Goal: Book appointment/travel/reservation

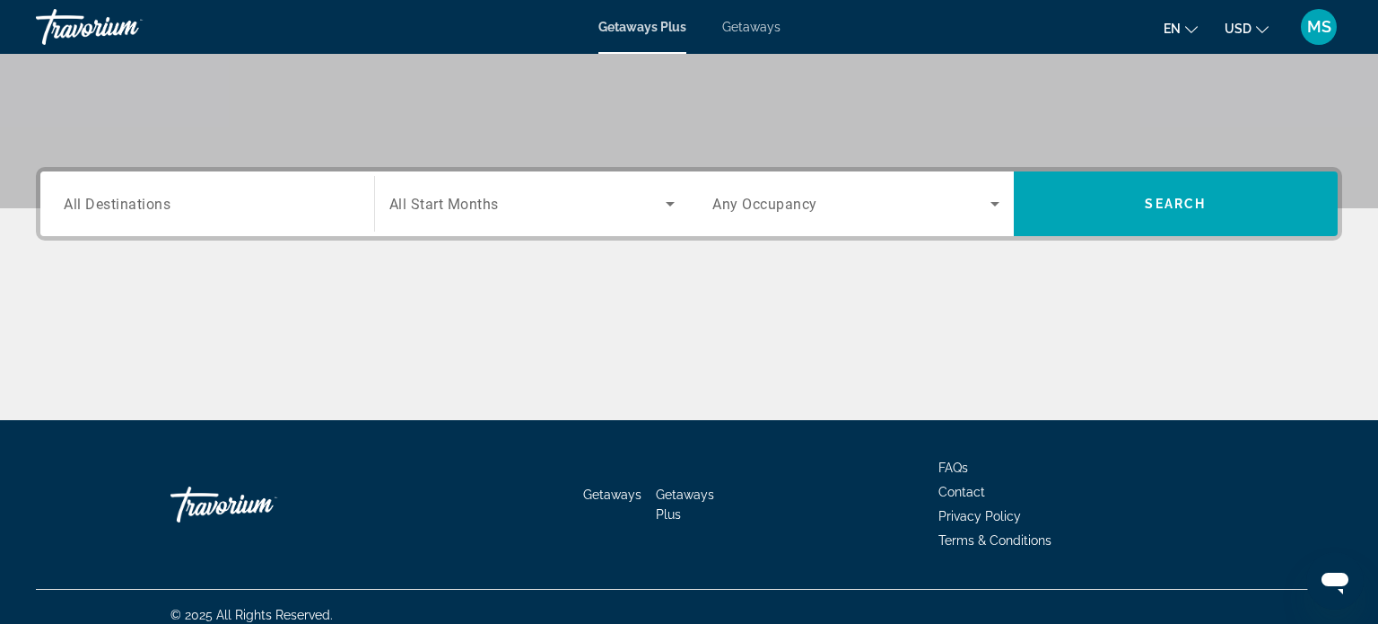
scroll to position [345, 0]
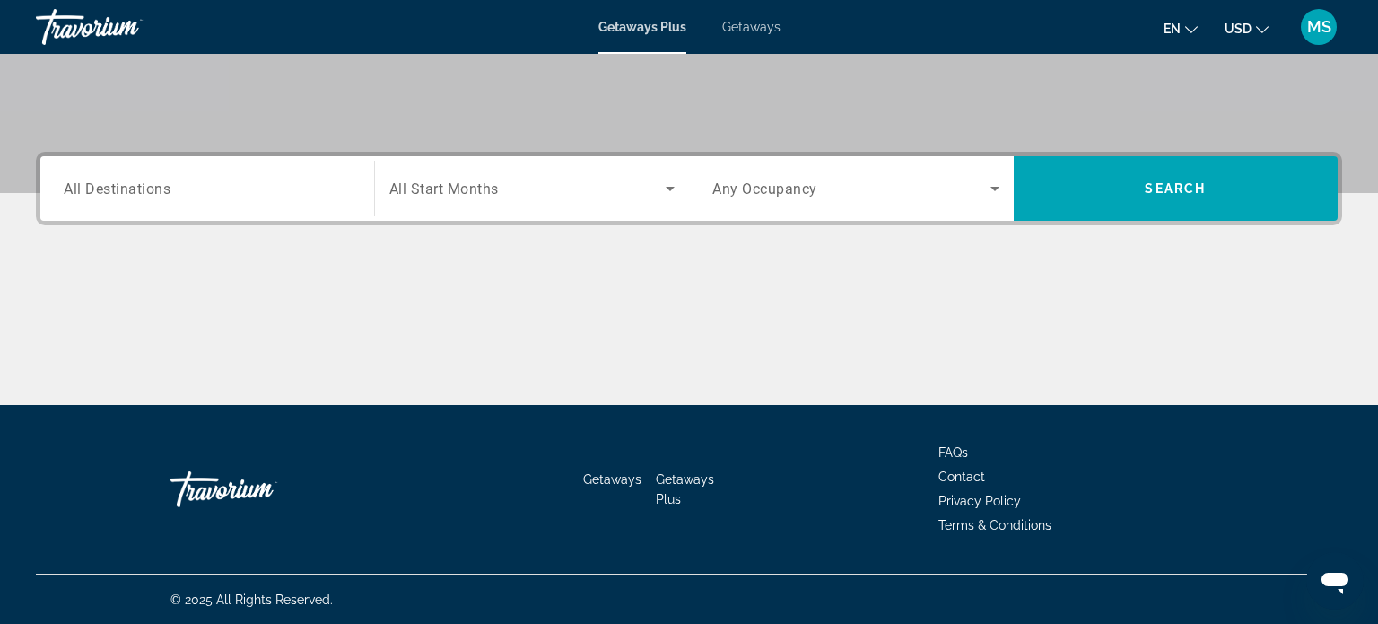
click at [144, 183] on span "All Destinations" at bounding box center [117, 187] width 107 height 17
click at [144, 183] on input "Destination All Destinations" at bounding box center [207, 190] width 287 height 22
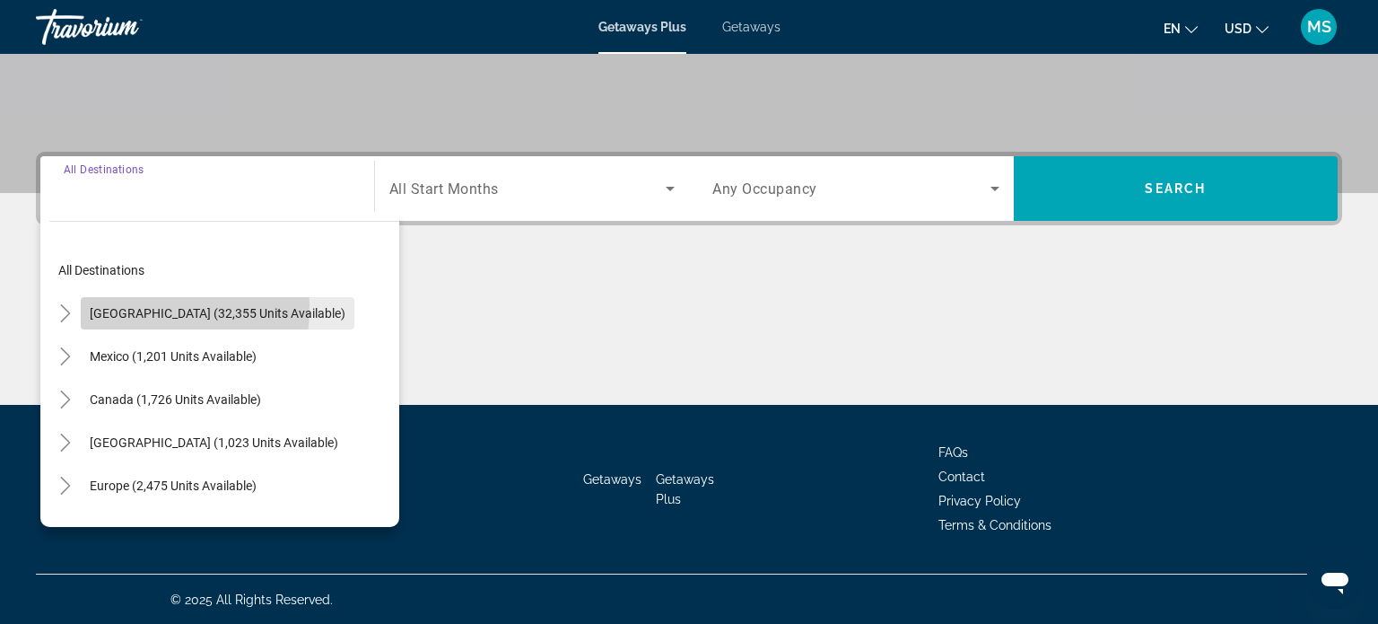
click at [130, 306] on span "[GEOGRAPHIC_DATA] (32,355 units available)" at bounding box center [218, 313] width 256 height 14
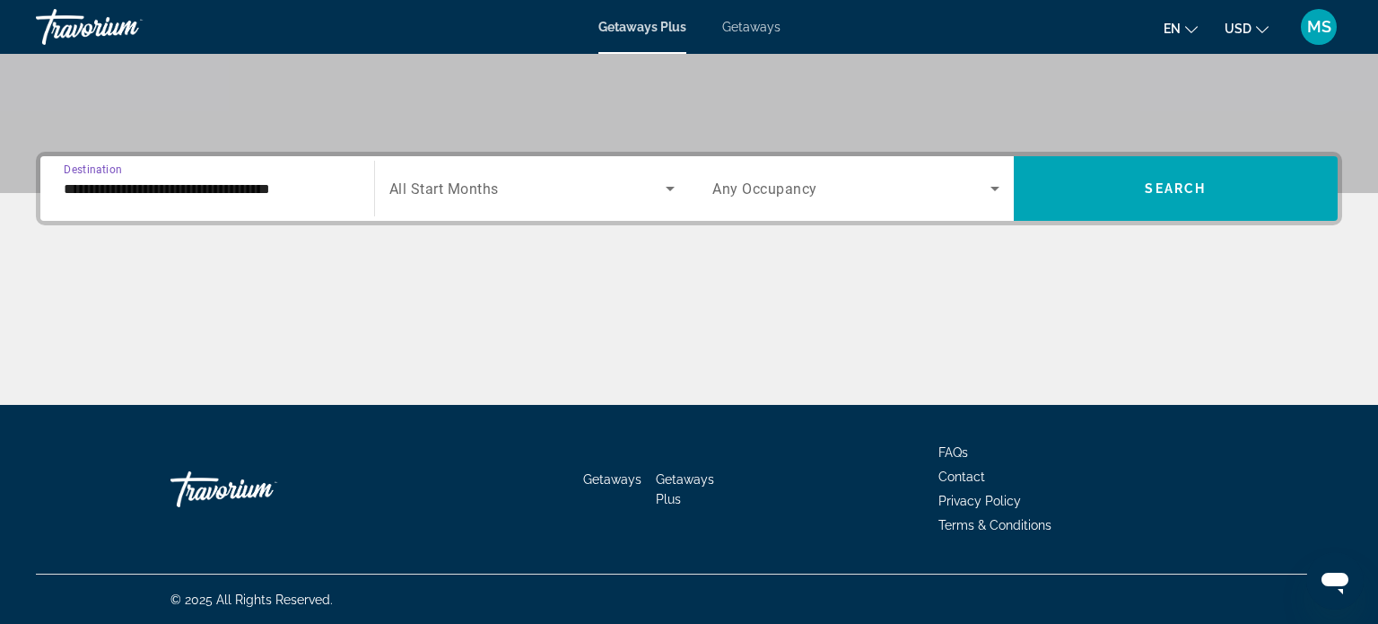
click at [117, 169] on span "Destination" at bounding box center [93, 168] width 58 height 13
click at [117, 179] on input "**********" at bounding box center [207, 190] width 287 height 22
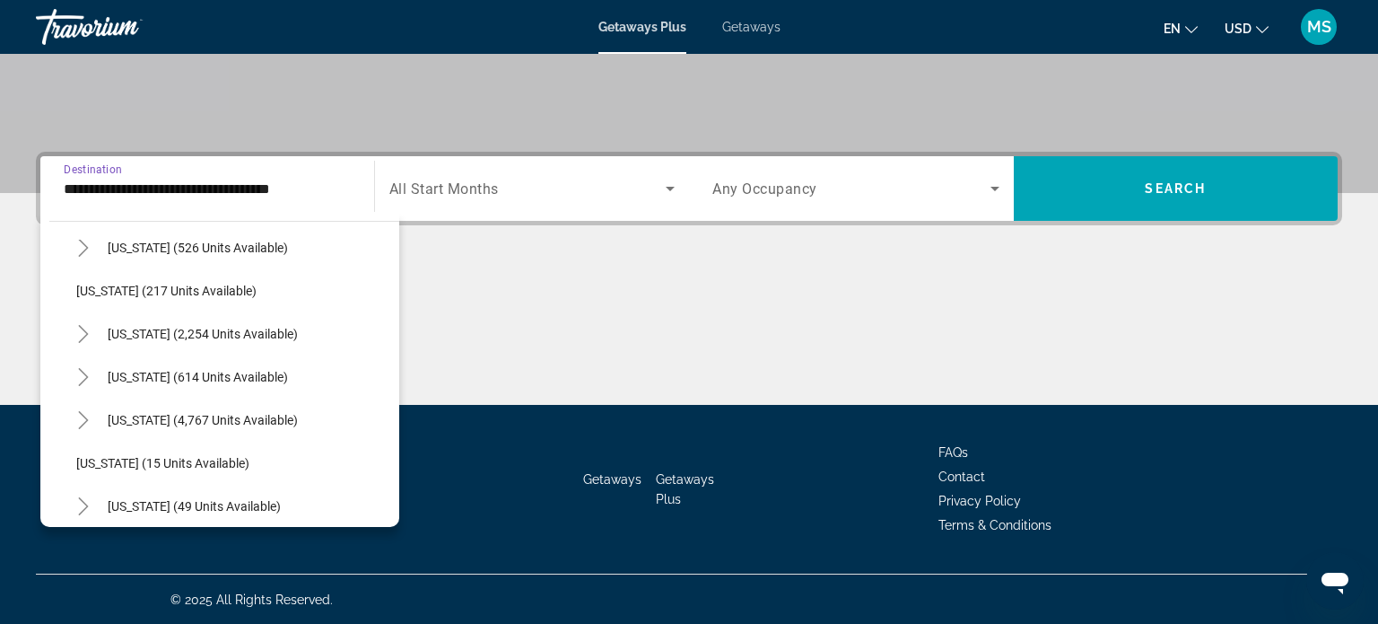
scroll to position [133, 0]
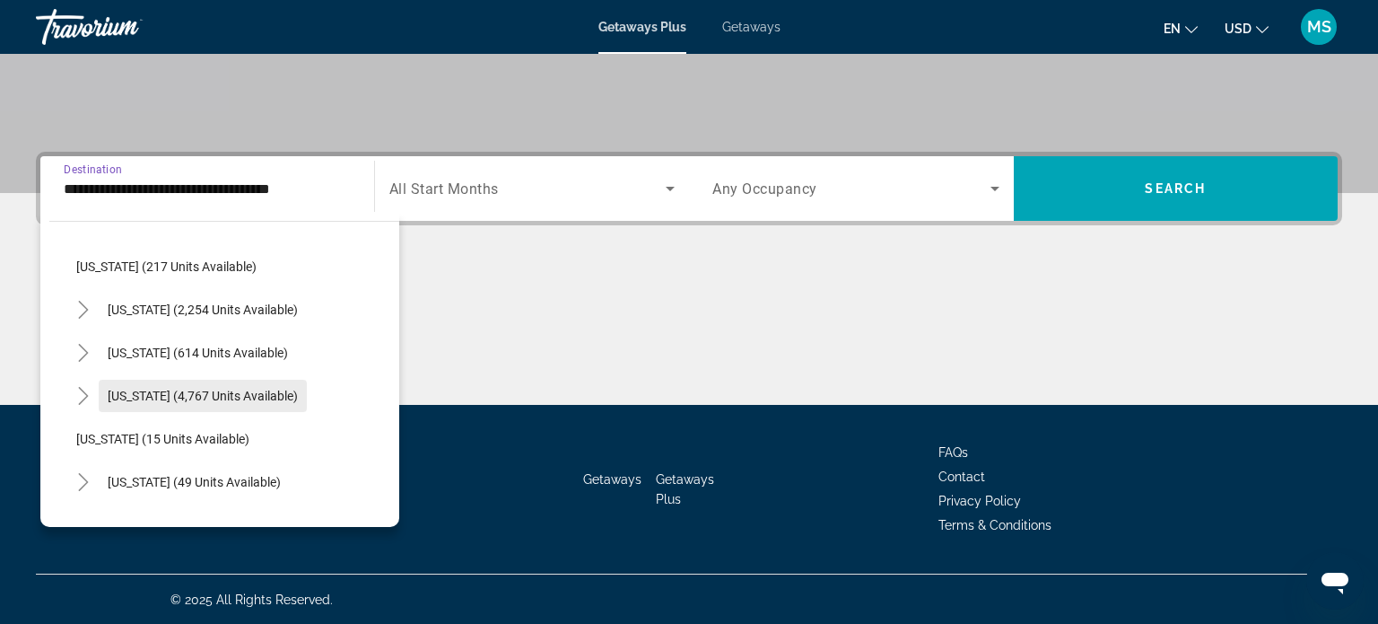
click at [128, 389] on span "[US_STATE] (4,767 units available)" at bounding box center [203, 396] width 190 height 14
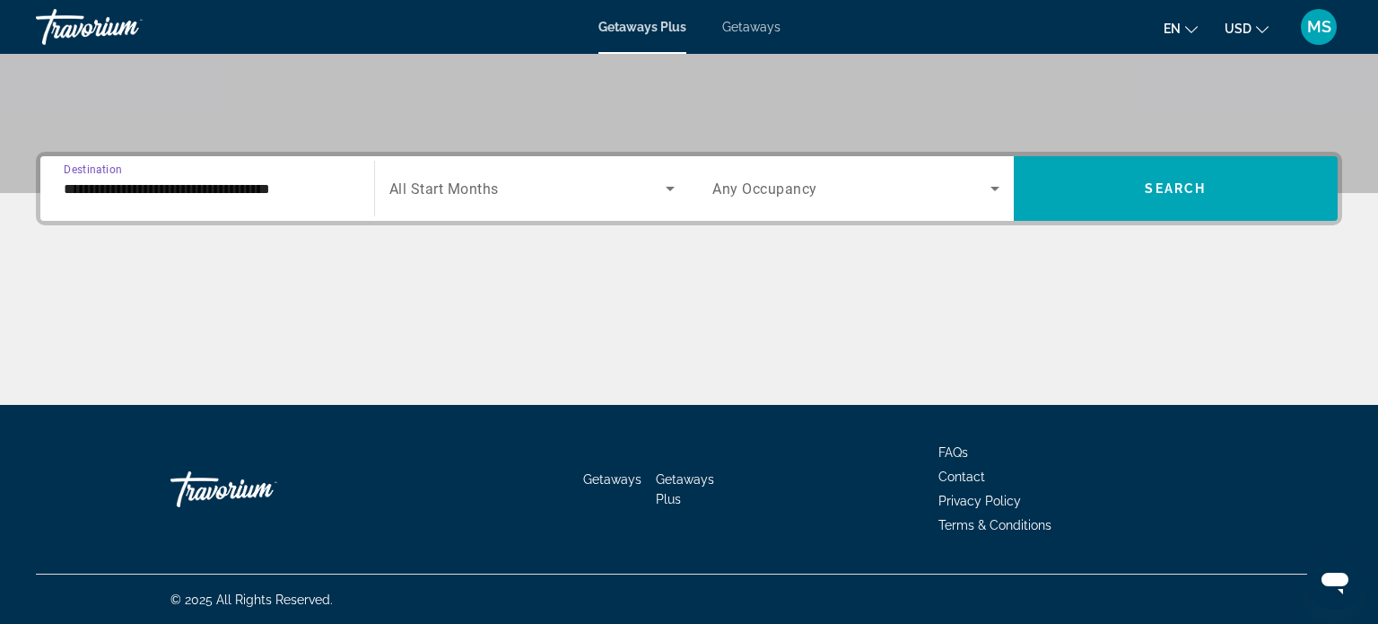
type input "**********"
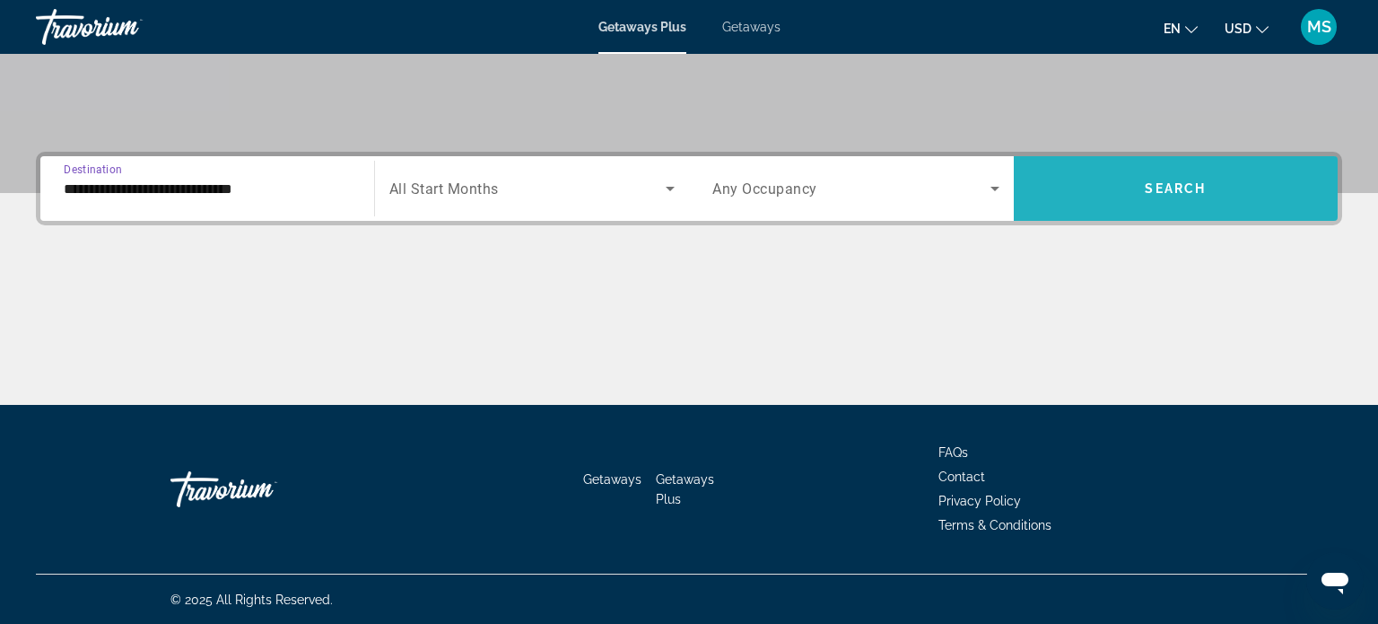
click at [1195, 179] on span "Search widget" at bounding box center [1176, 188] width 325 height 43
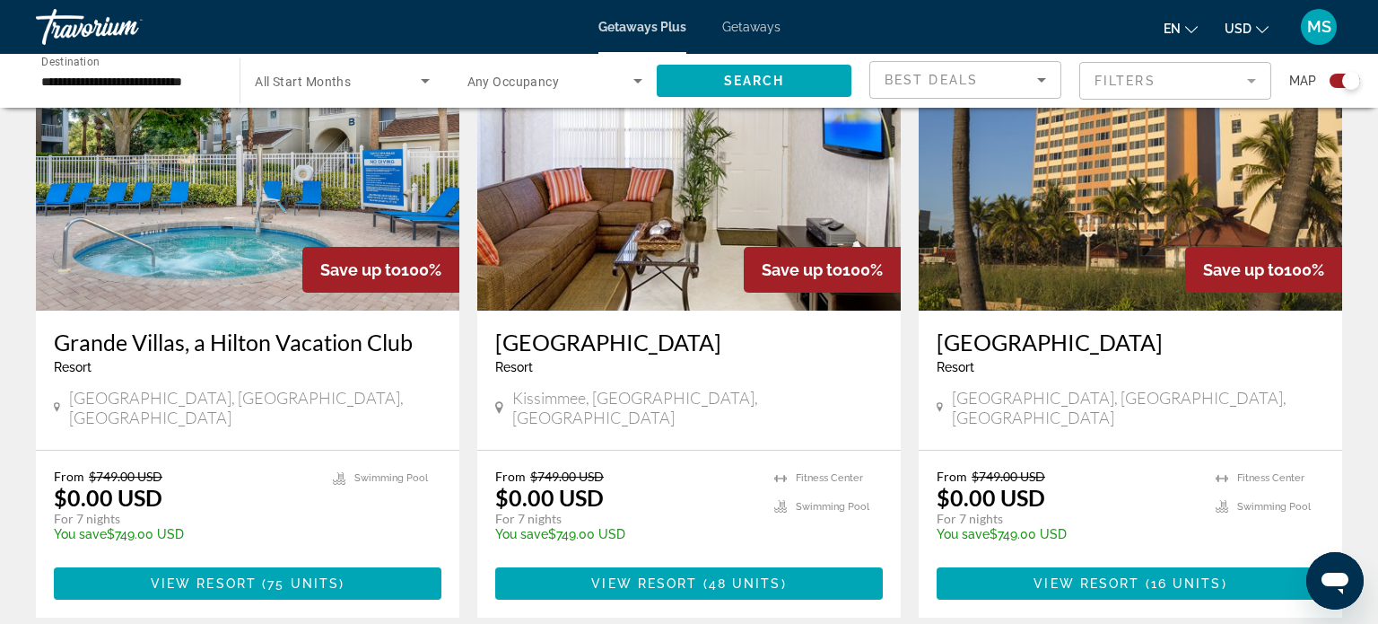
scroll to position [702, 0]
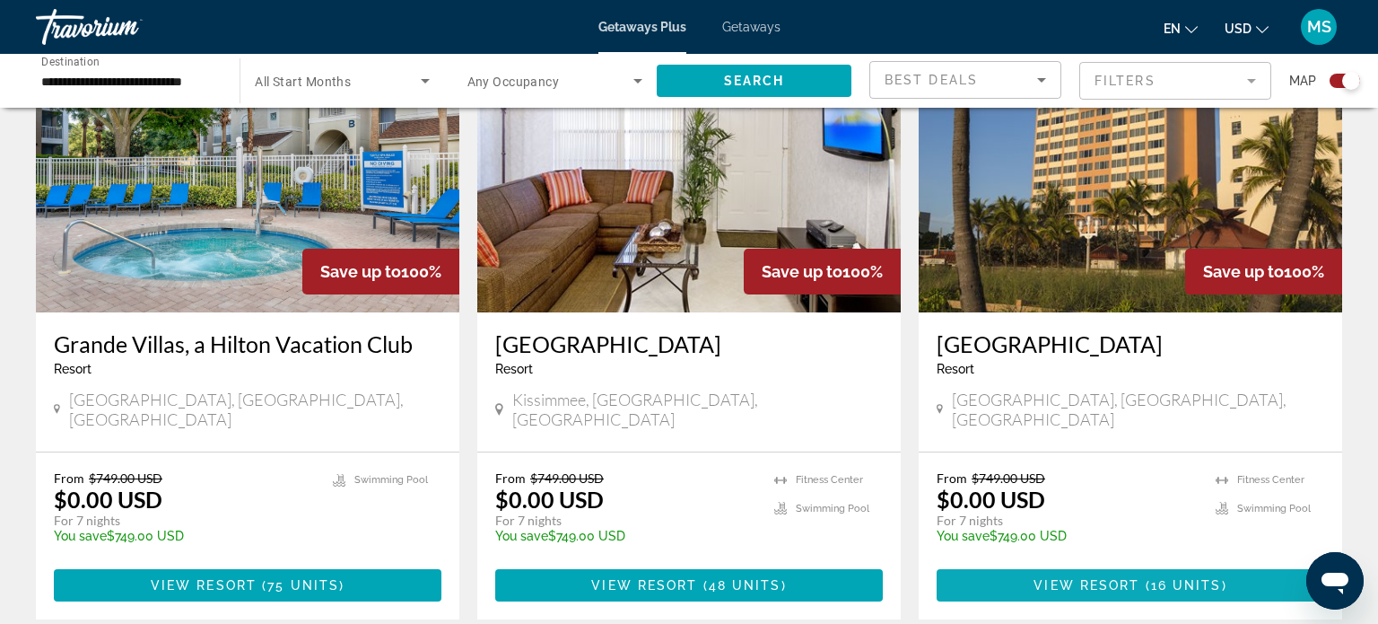
click at [1174, 574] on span "Main content" at bounding box center [1131, 584] width 388 height 43
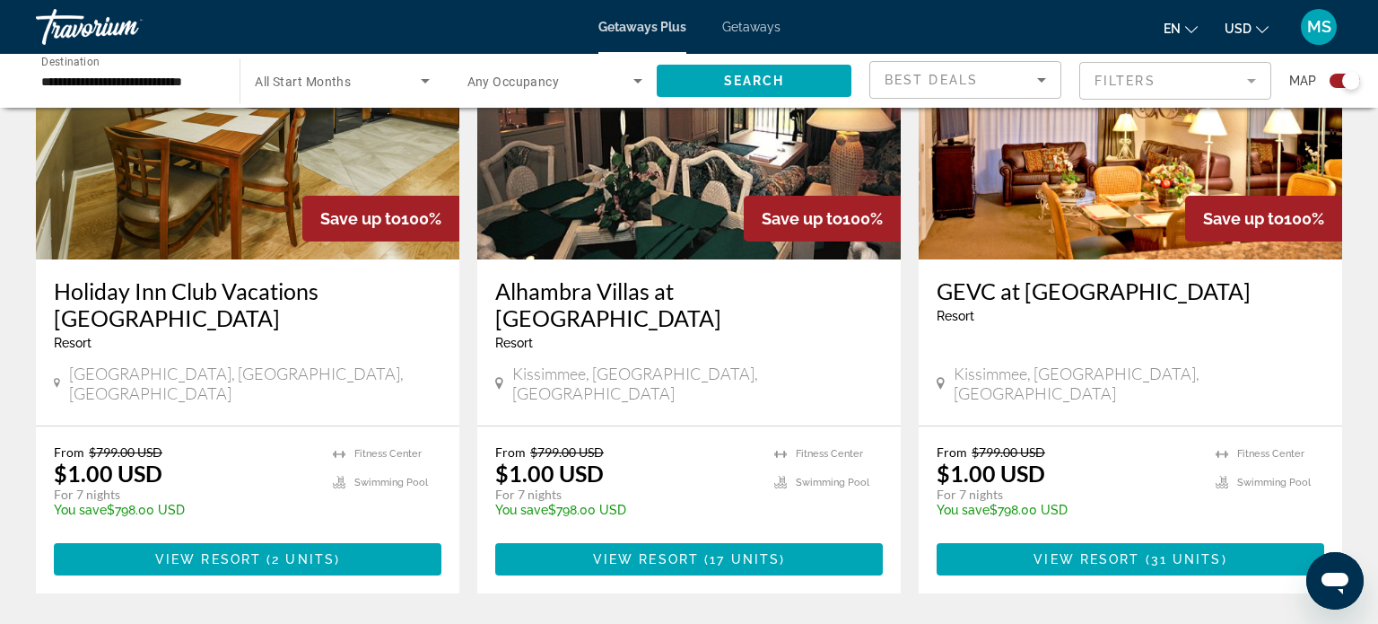
scroll to position [2742, 0]
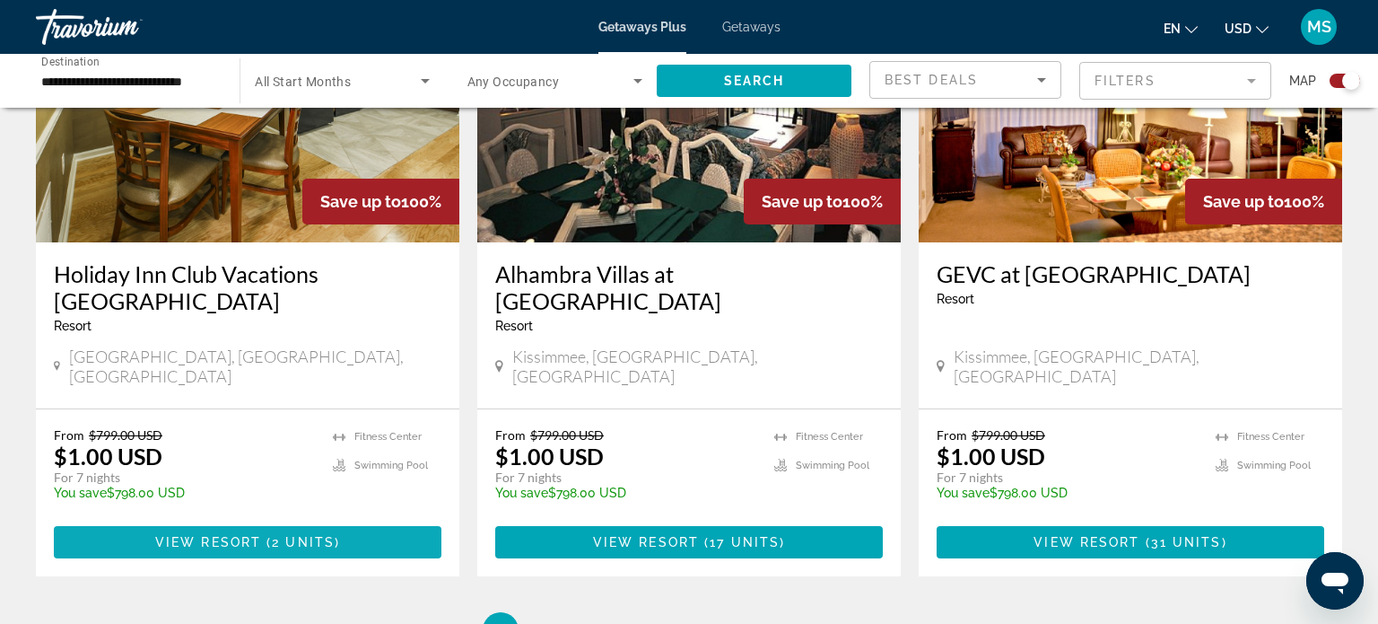
click at [363, 520] on span "Main content" at bounding box center [248, 541] width 388 height 43
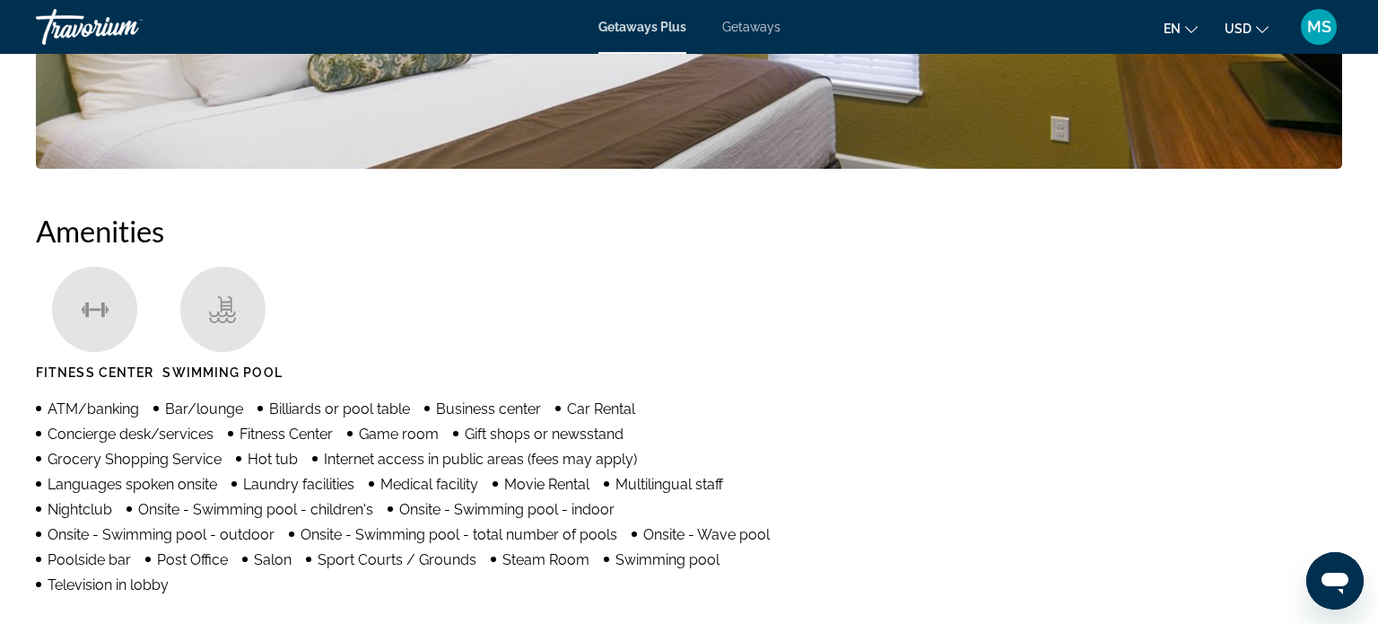
scroll to position [1256, 0]
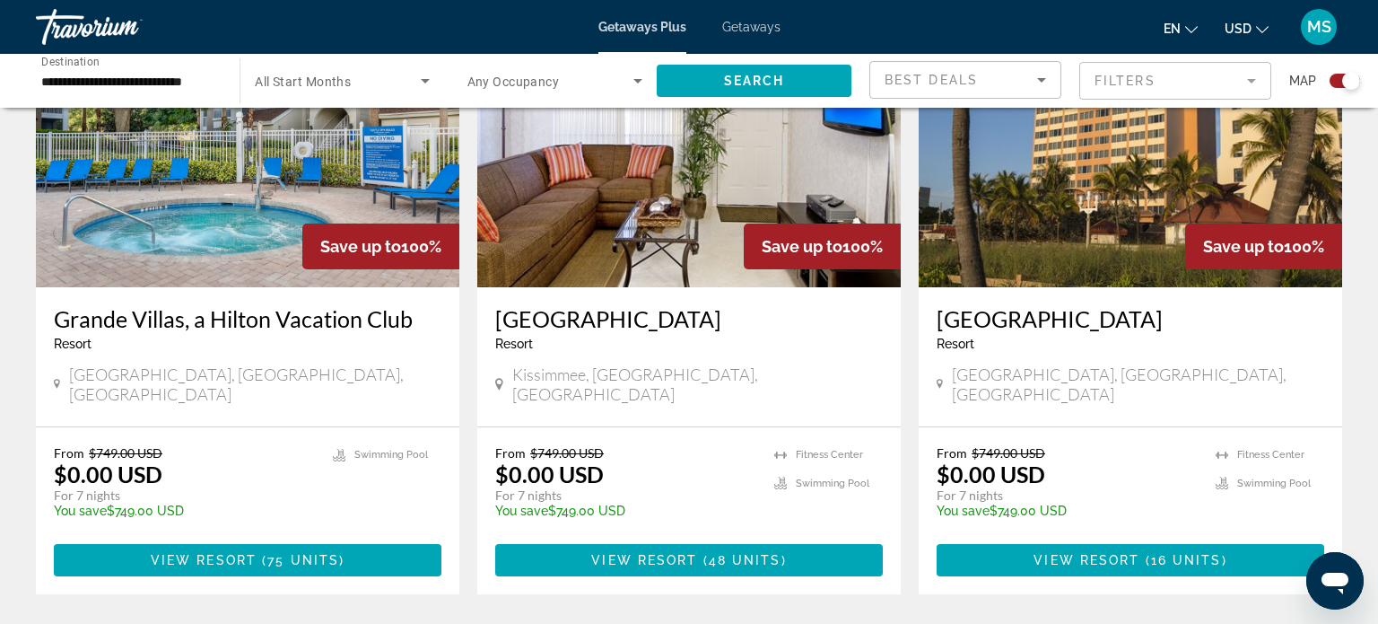
scroll to position [725, 0]
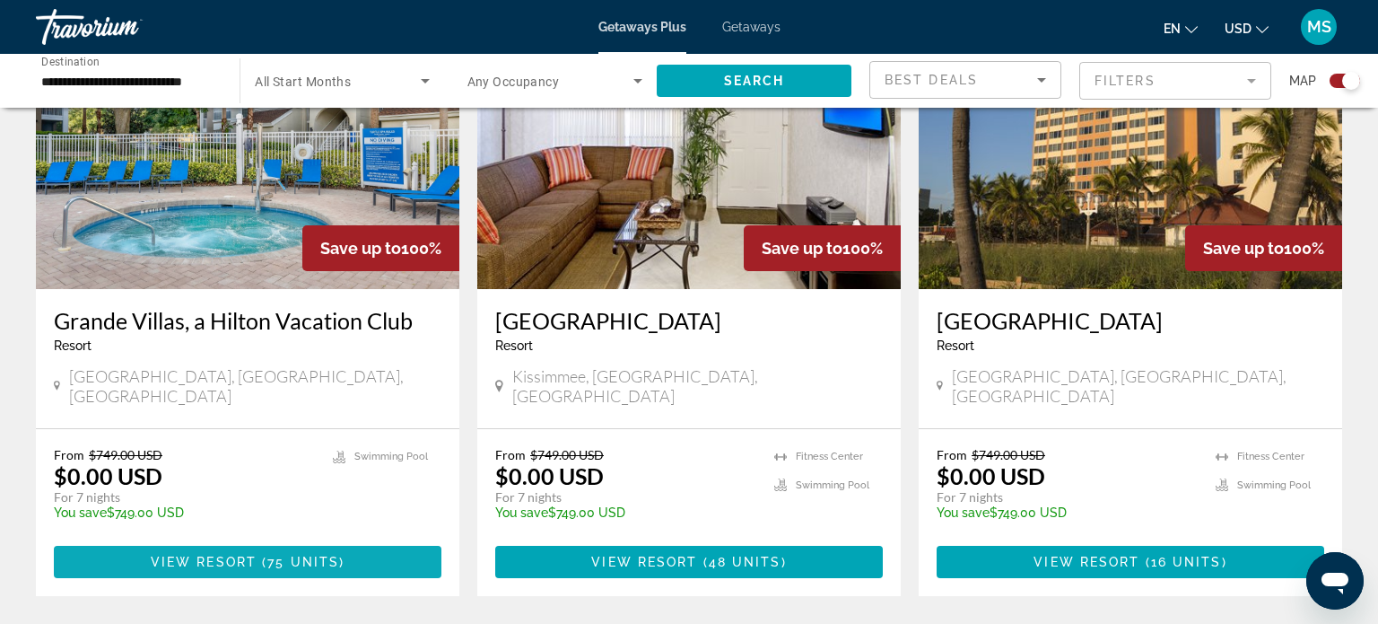
click at [292, 540] on span "Main content" at bounding box center [248, 561] width 388 height 43
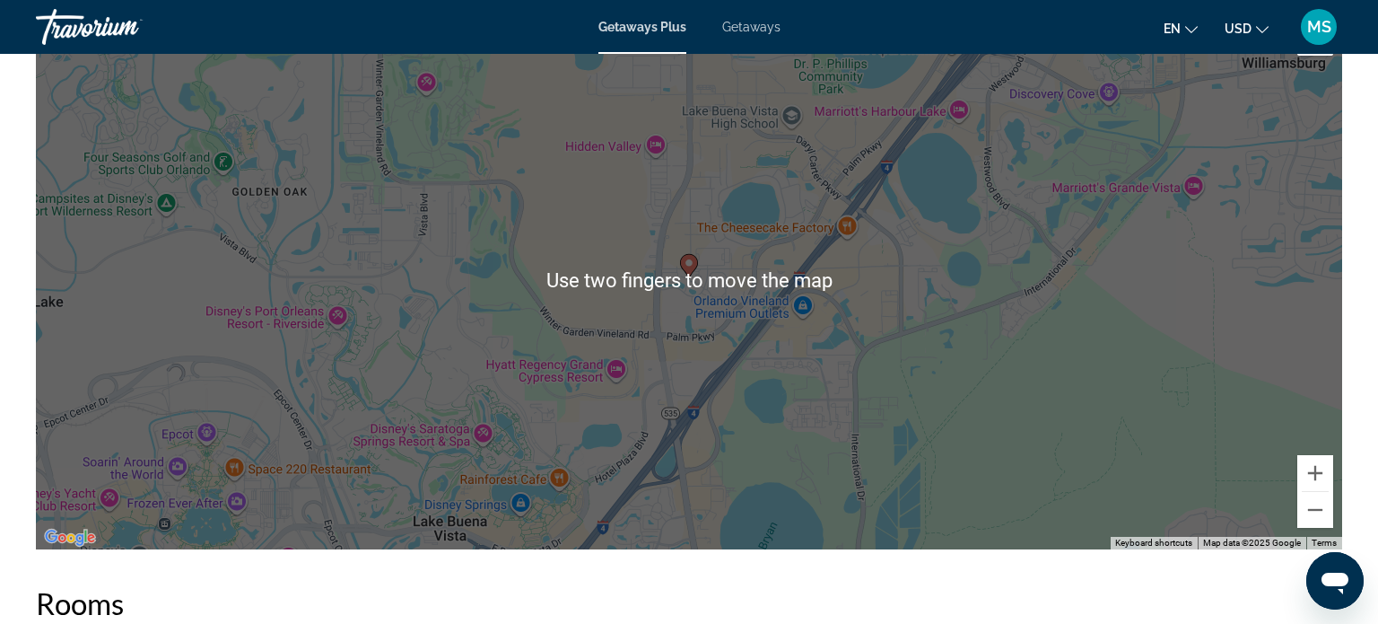
scroll to position [2244, 0]
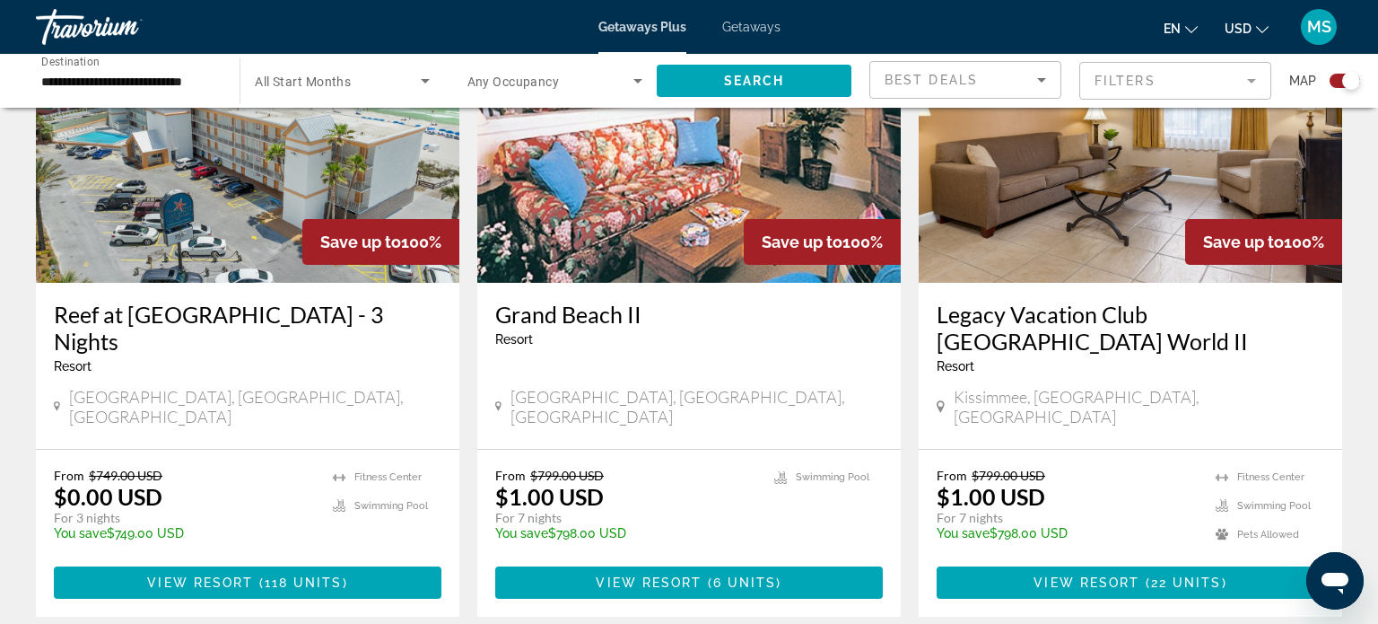
scroll to position [2101, 0]
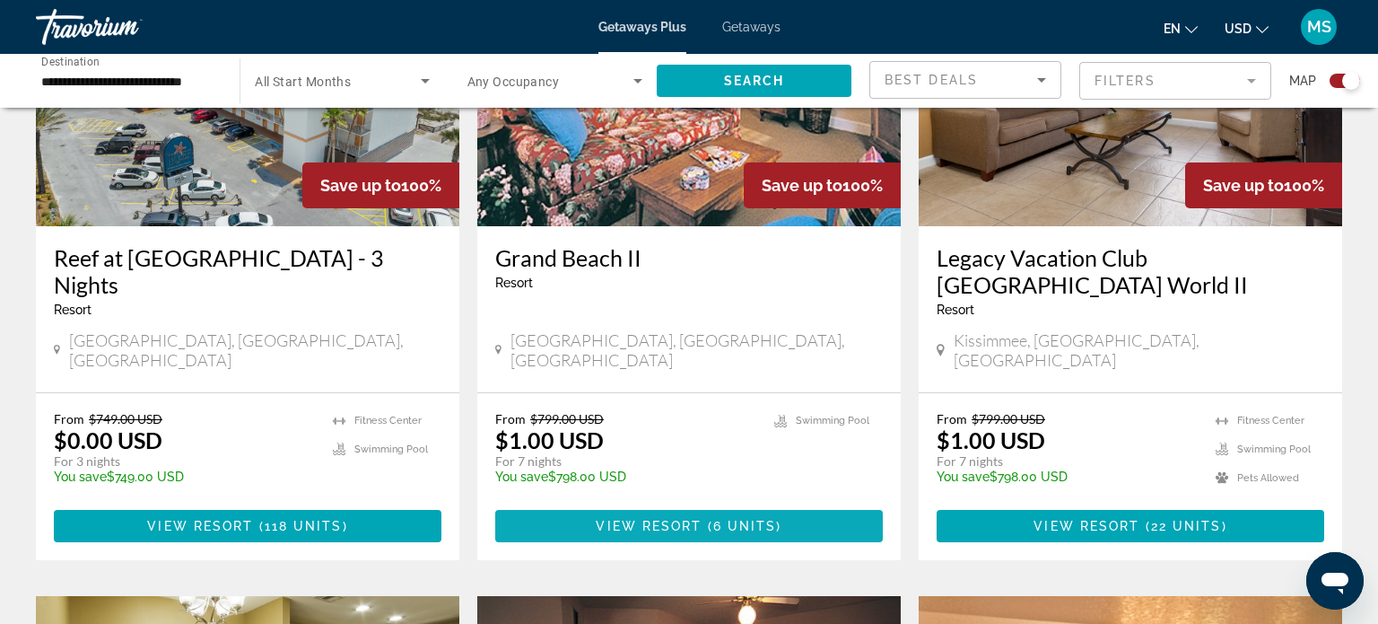
click at [712, 504] on span "Main content" at bounding box center [689, 525] width 388 height 43
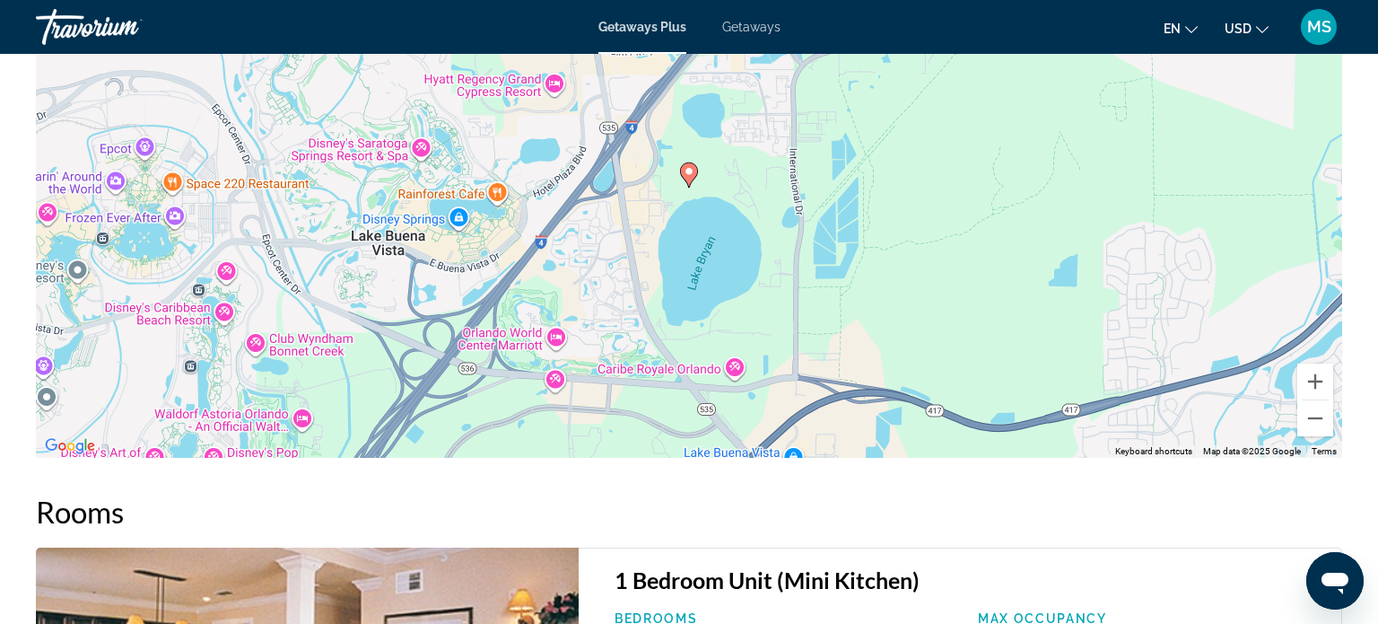
scroll to position [2399, 0]
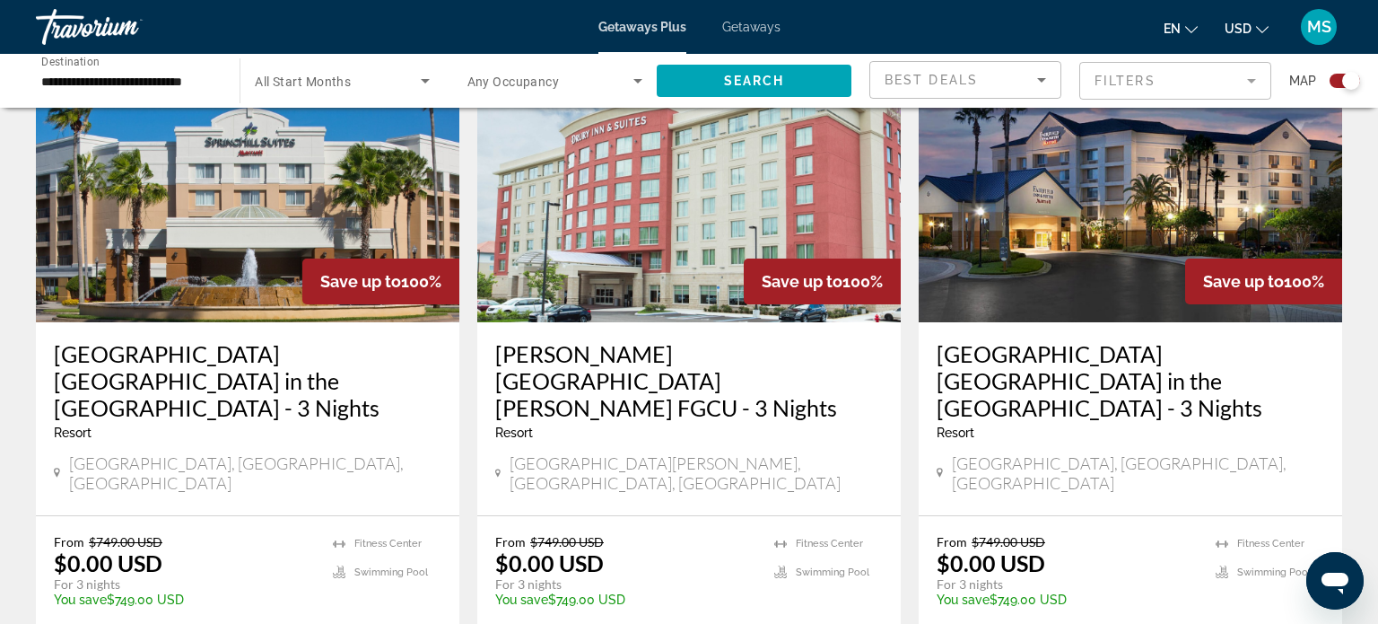
scroll to position [1333, 0]
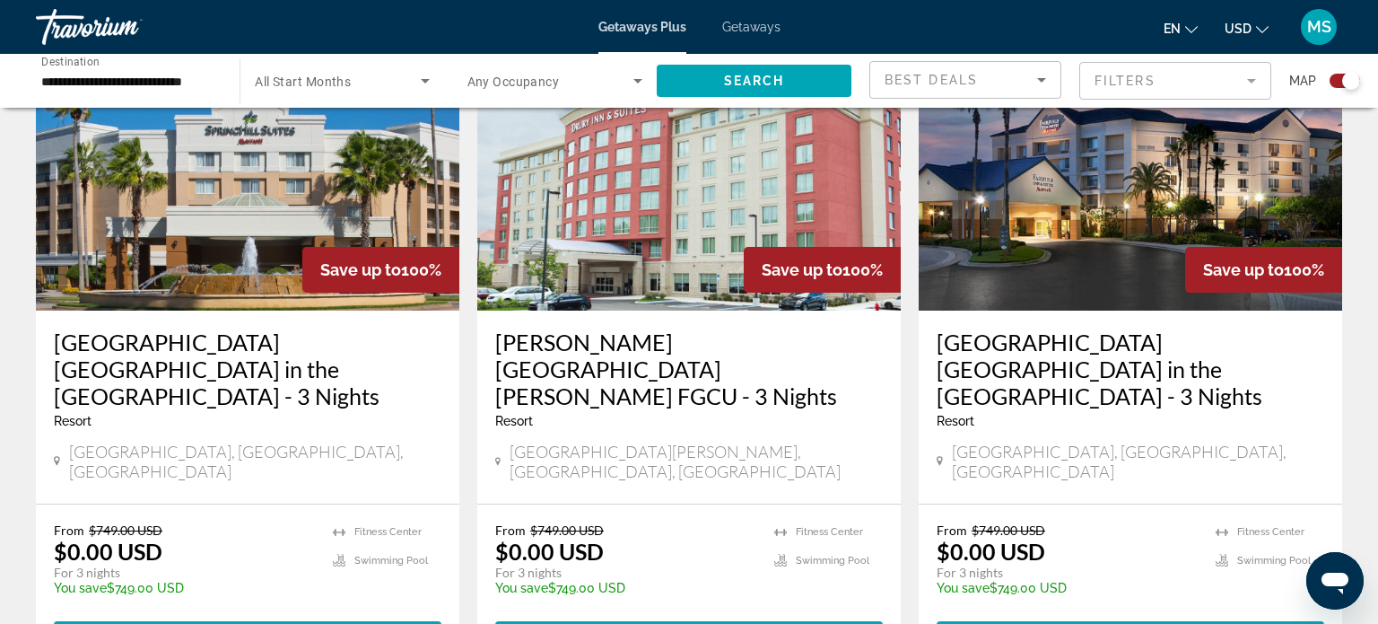
click at [1260, 545] on ul "Fitness Center Swimming Pool" at bounding box center [1270, 564] width 109 height 85
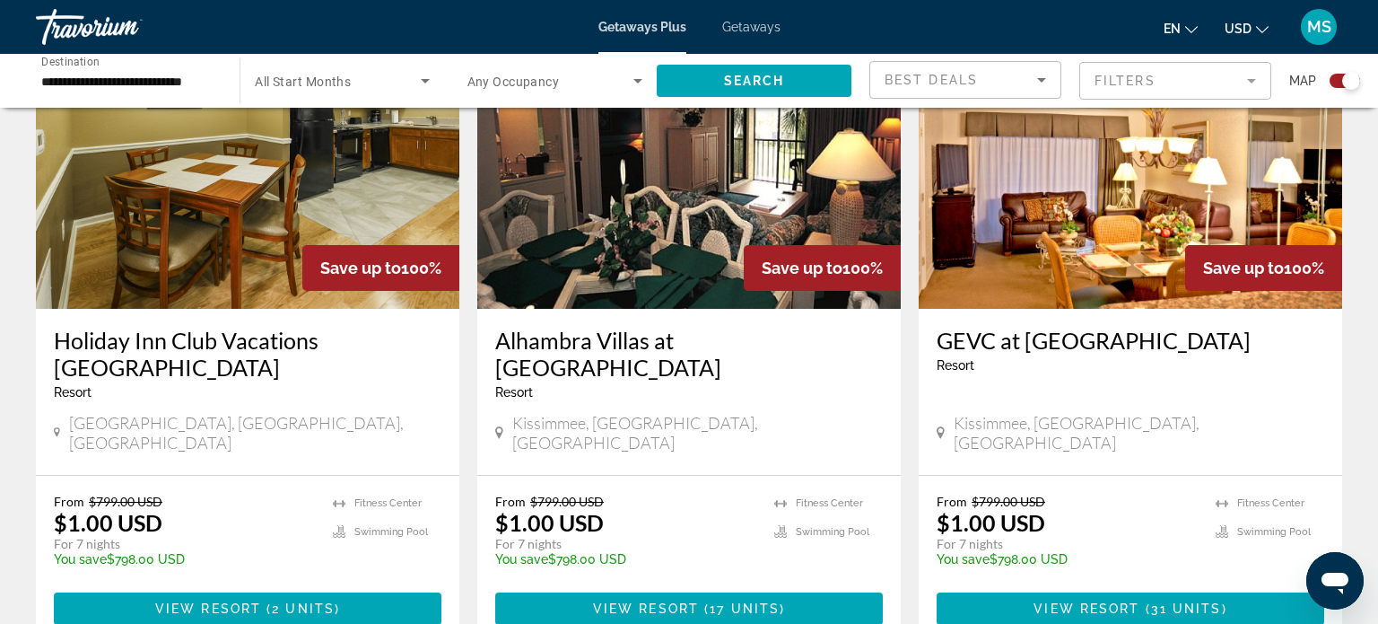
scroll to position [2676, 0]
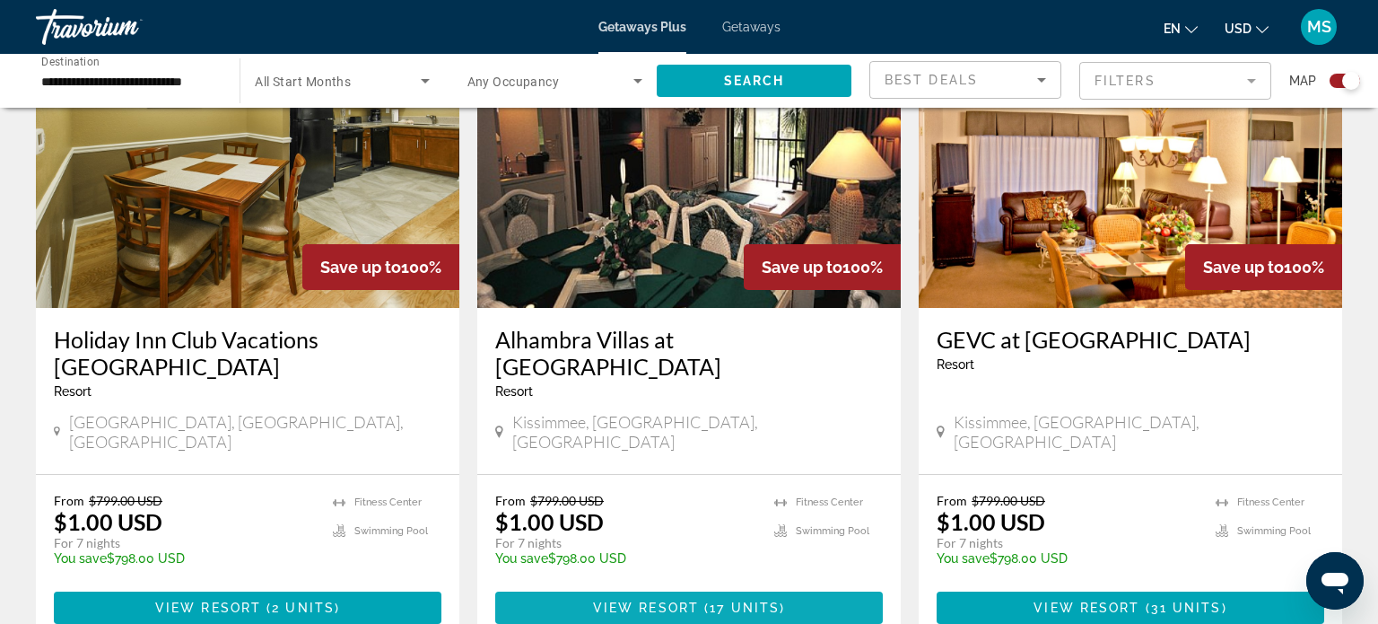
click at [760, 586] on span "Main content" at bounding box center [689, 607] width 388 height 43
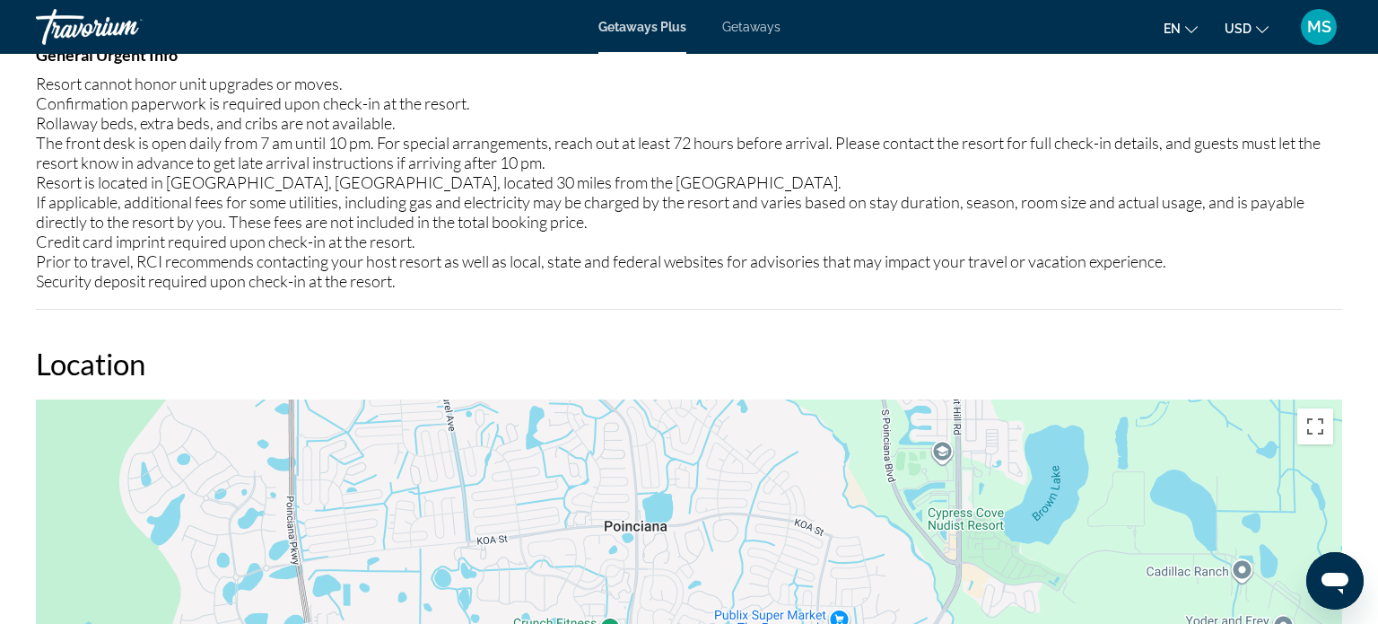
scroll to position [2354, 0]
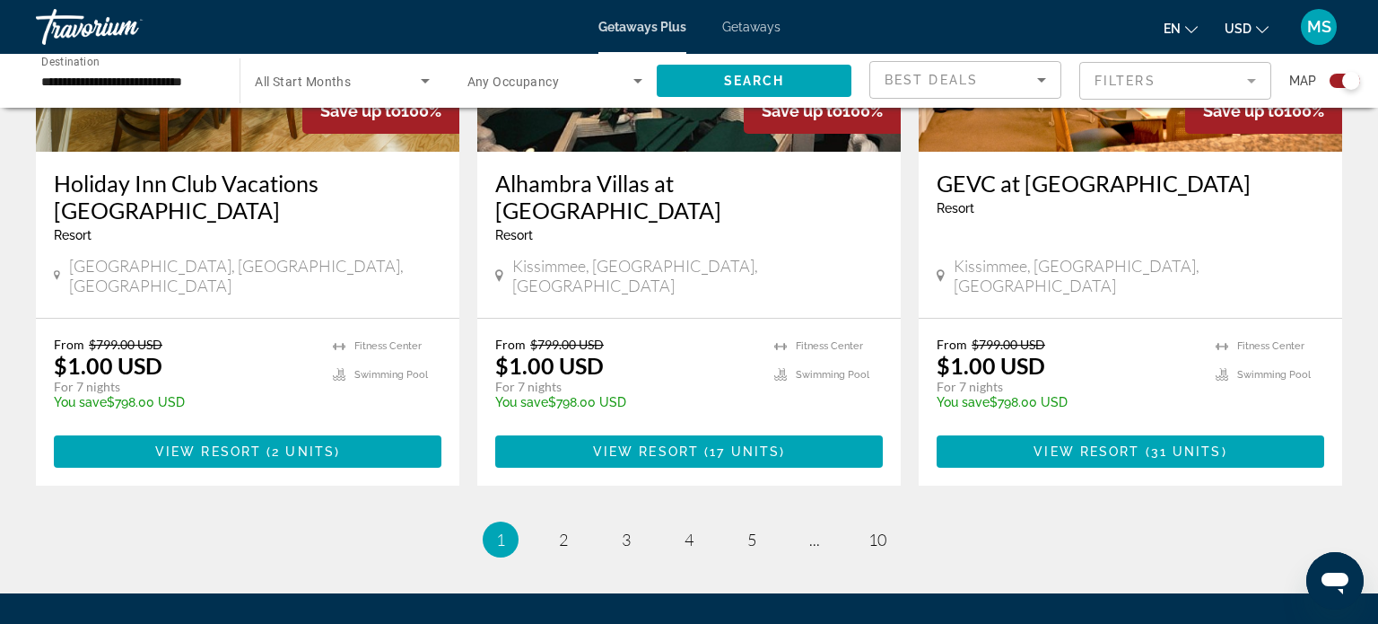
scroll to position [2834, 0]
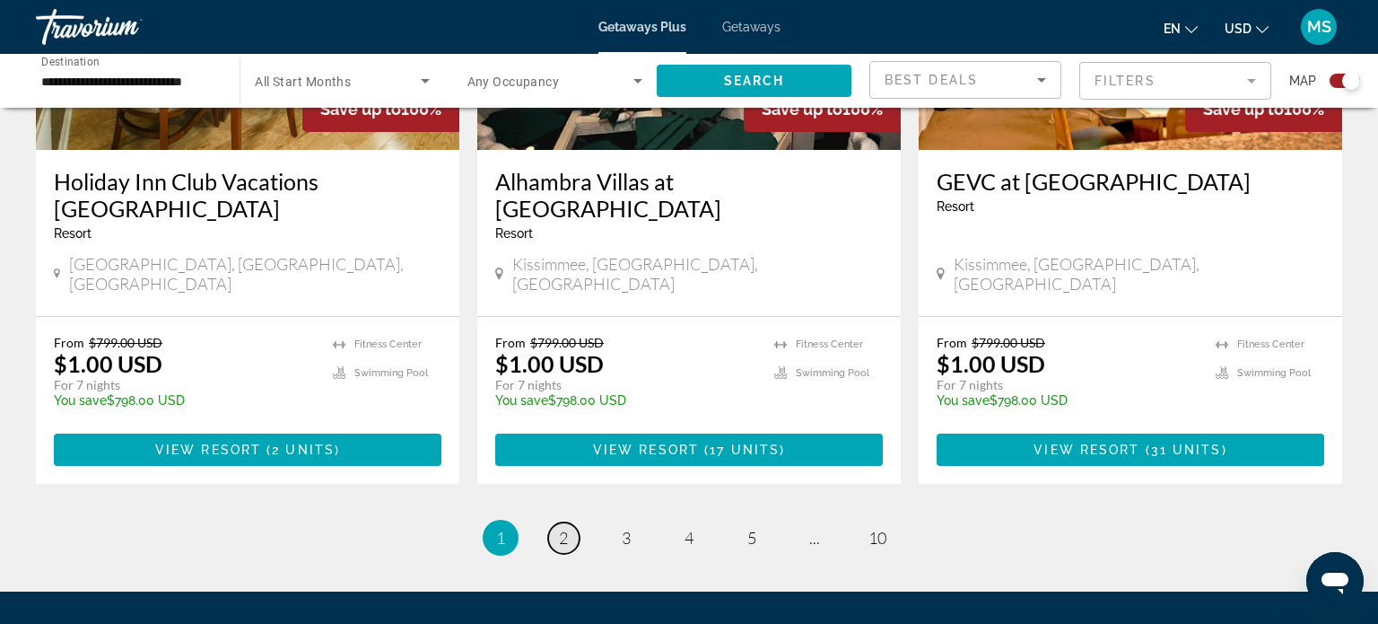
click at [554, 522] on link "page 2" at bounding box center [563, 537] width 31 height 31
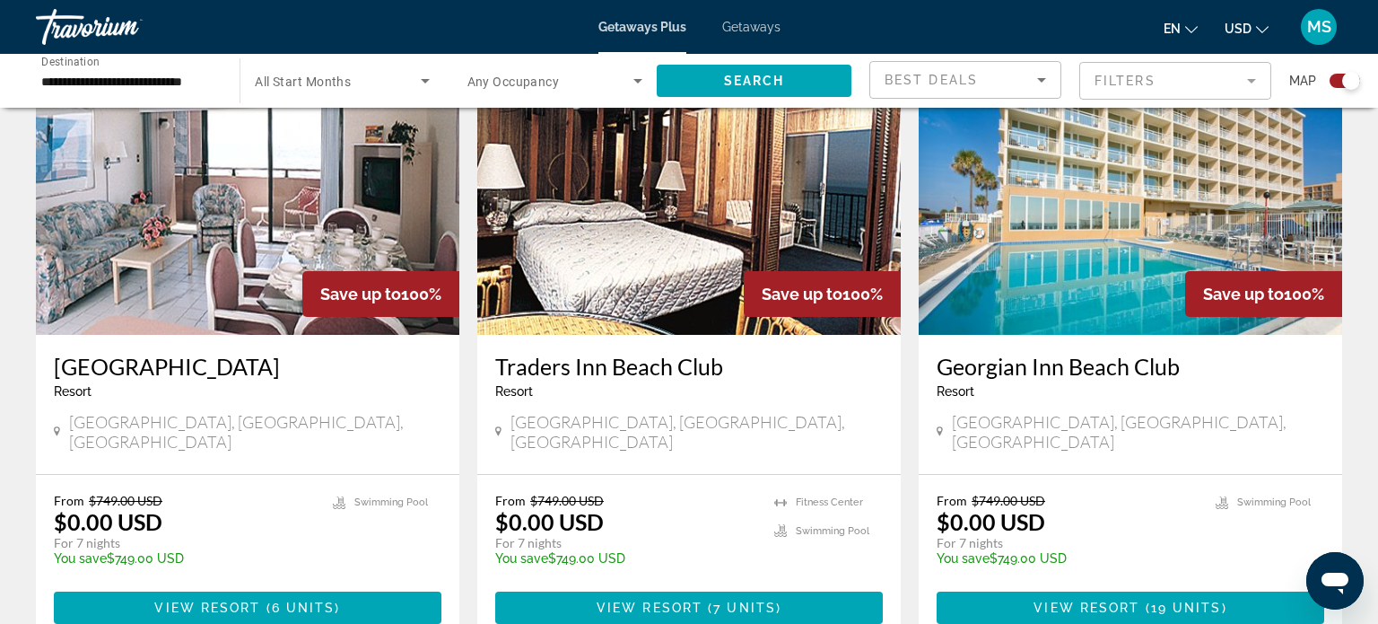
scroll to position [683, 0]
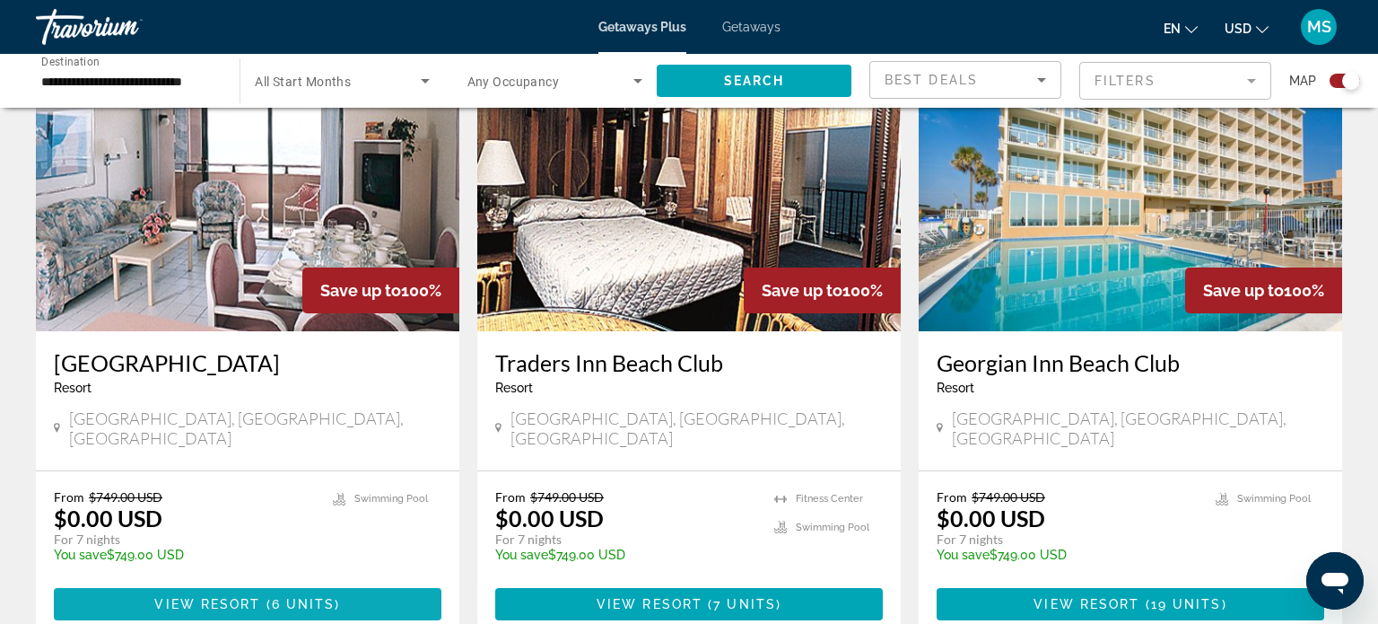
click at [216, 597] on span "View Resort" at bounding box center [207, 604] width 106 height 14
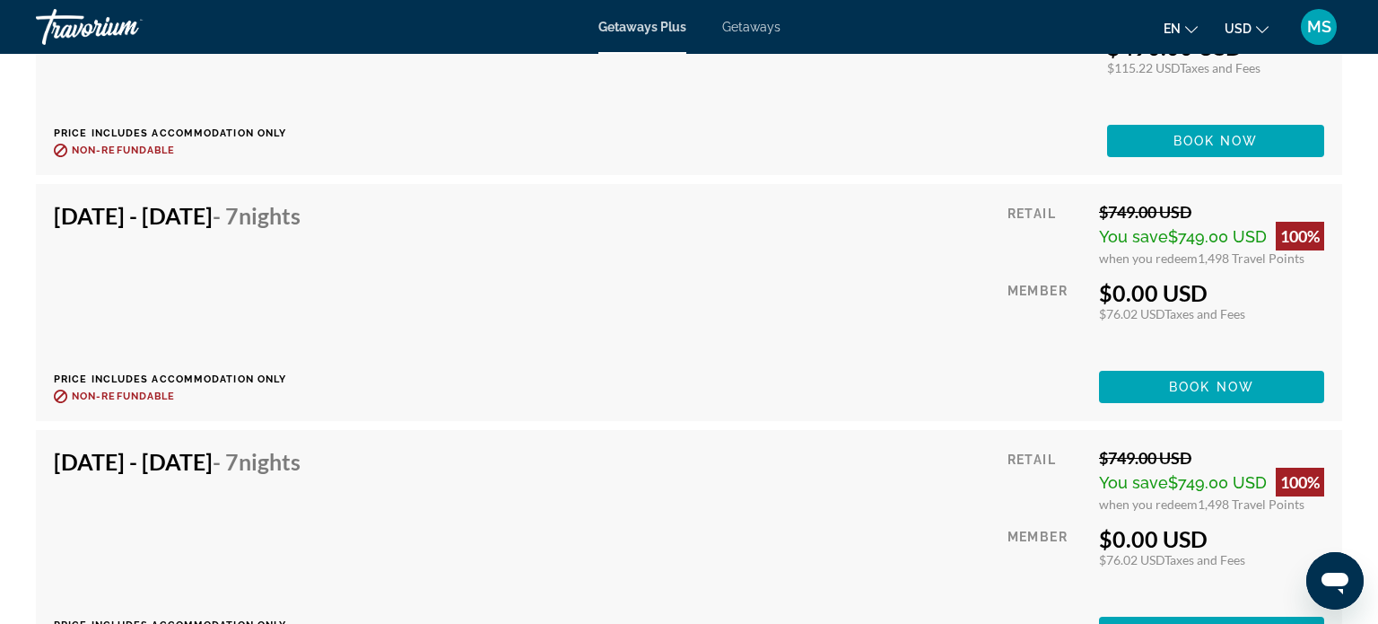
scroll to position [3294, 0]
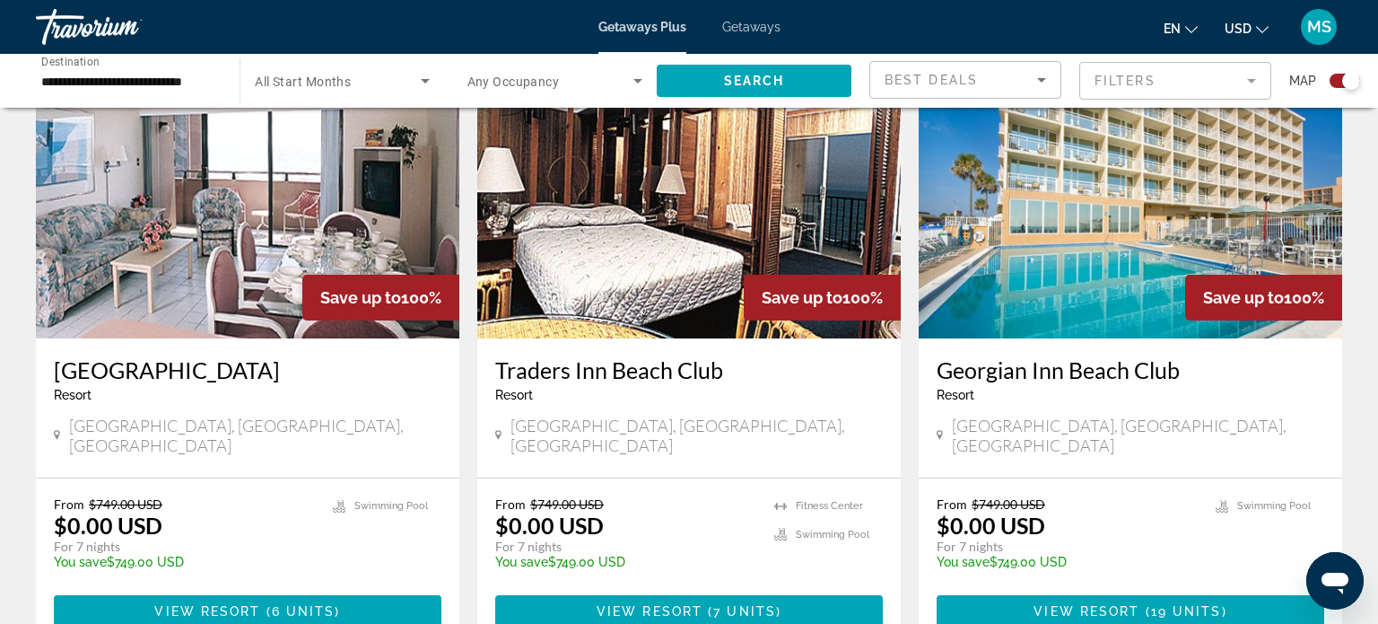
scroll to position [678, 0]
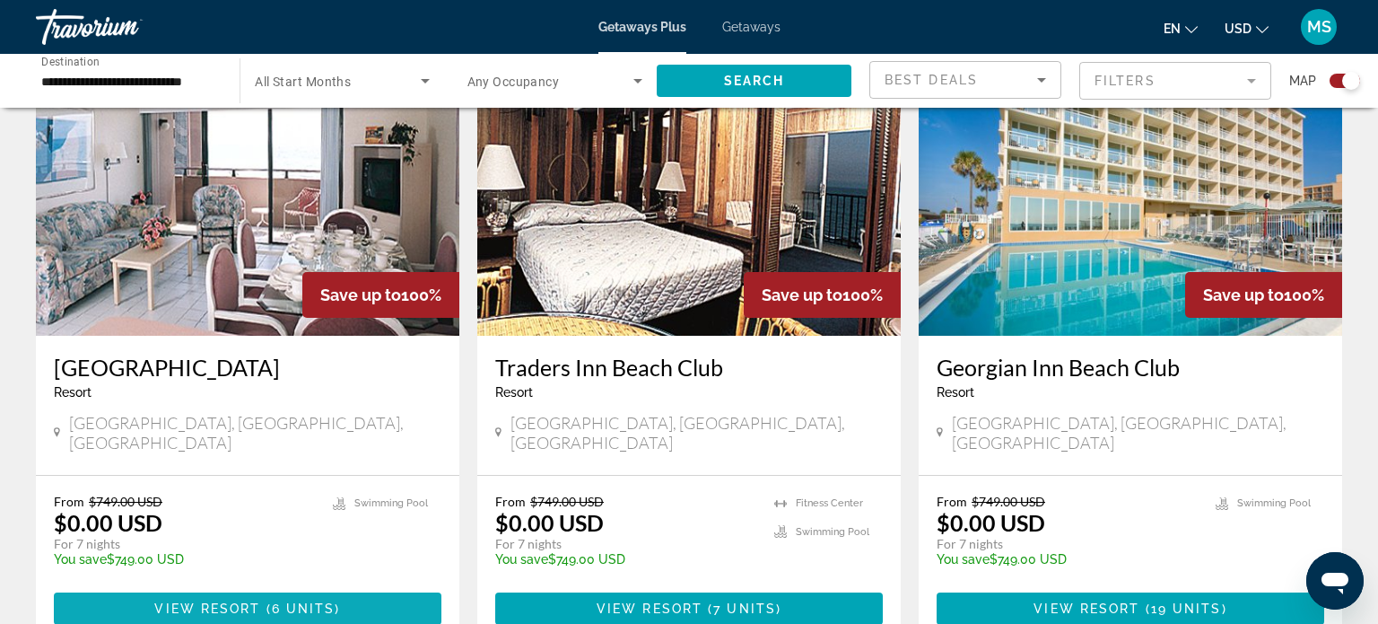
click at [299, 601] on span "6 units" at bounding box center [304, 608] width 64 height 14
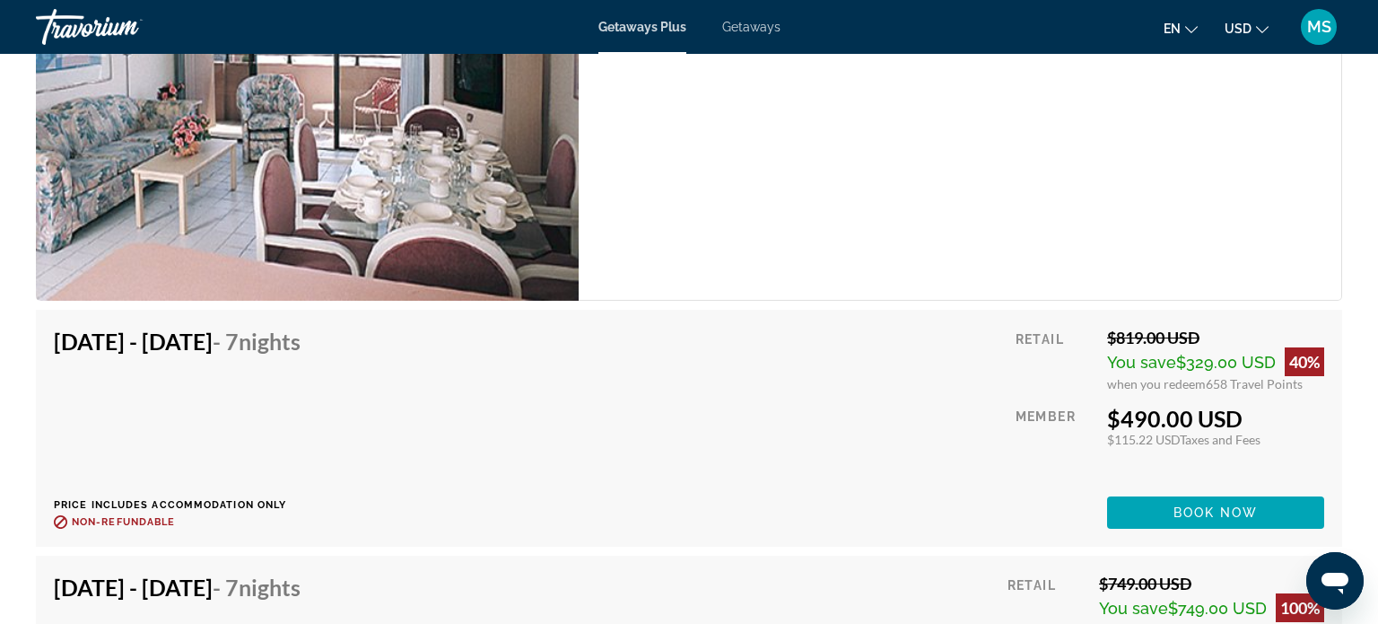
scroll to position [2921, 0]
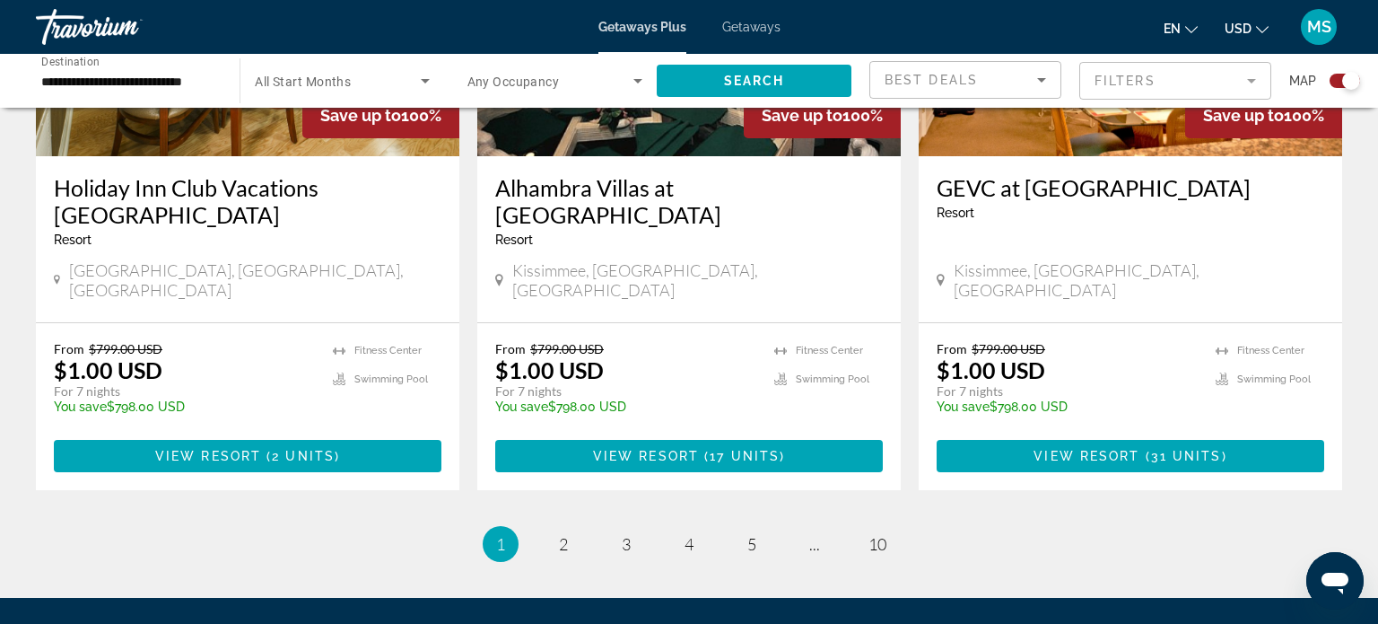
scroll to position [2832, 0]
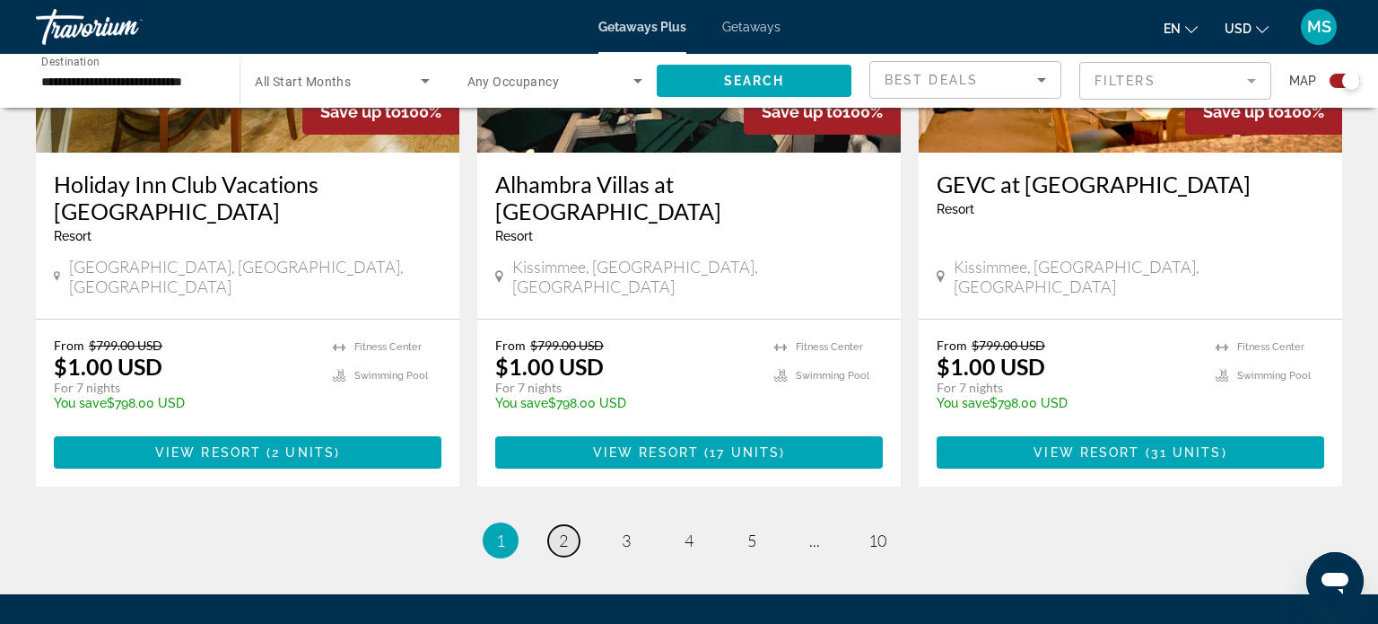
click at [574, 525] on link "page 2" at bounding box center [563, 540] width 31 height 31
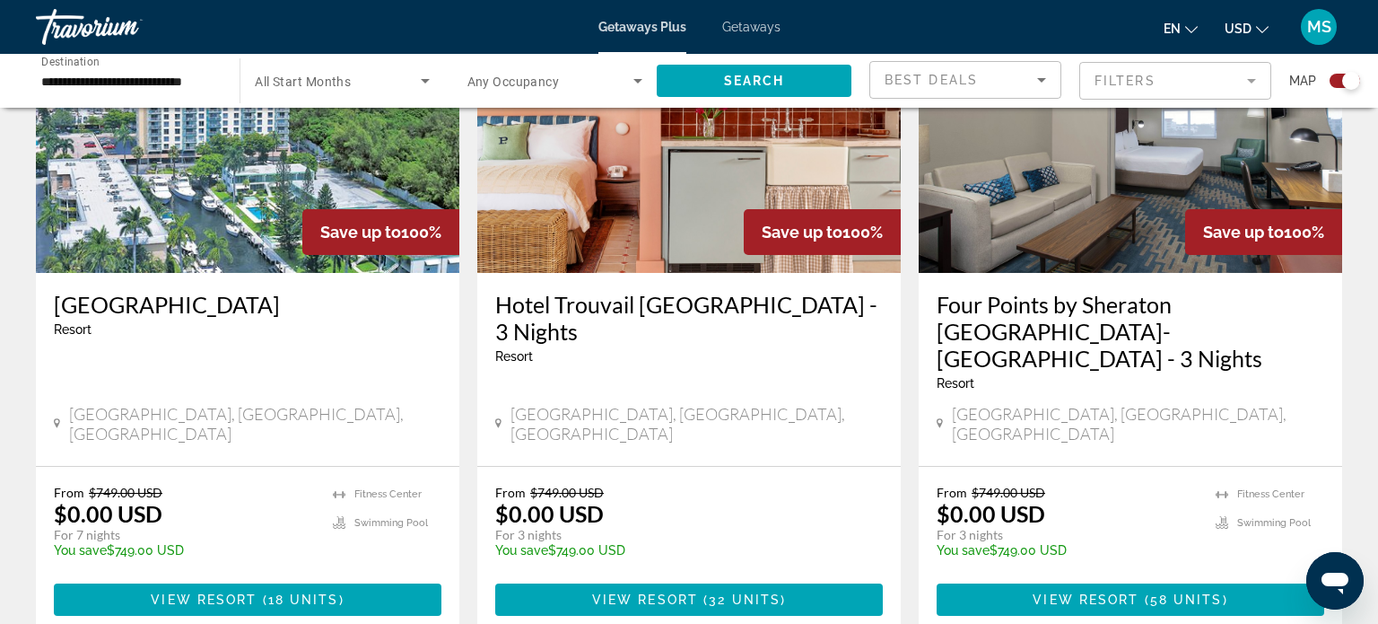
scroll to position [2032, 0]
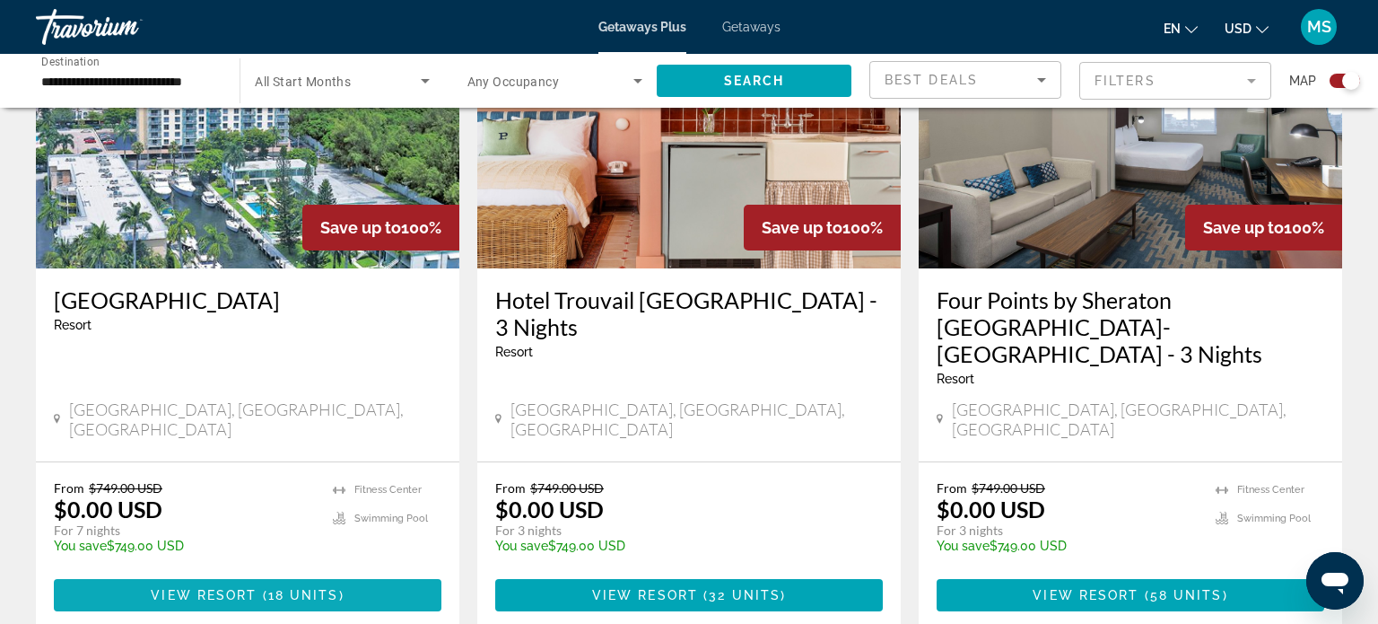
click at [137, 573] on span "Main content" at bounding box center [248, 594] width 388 height 43
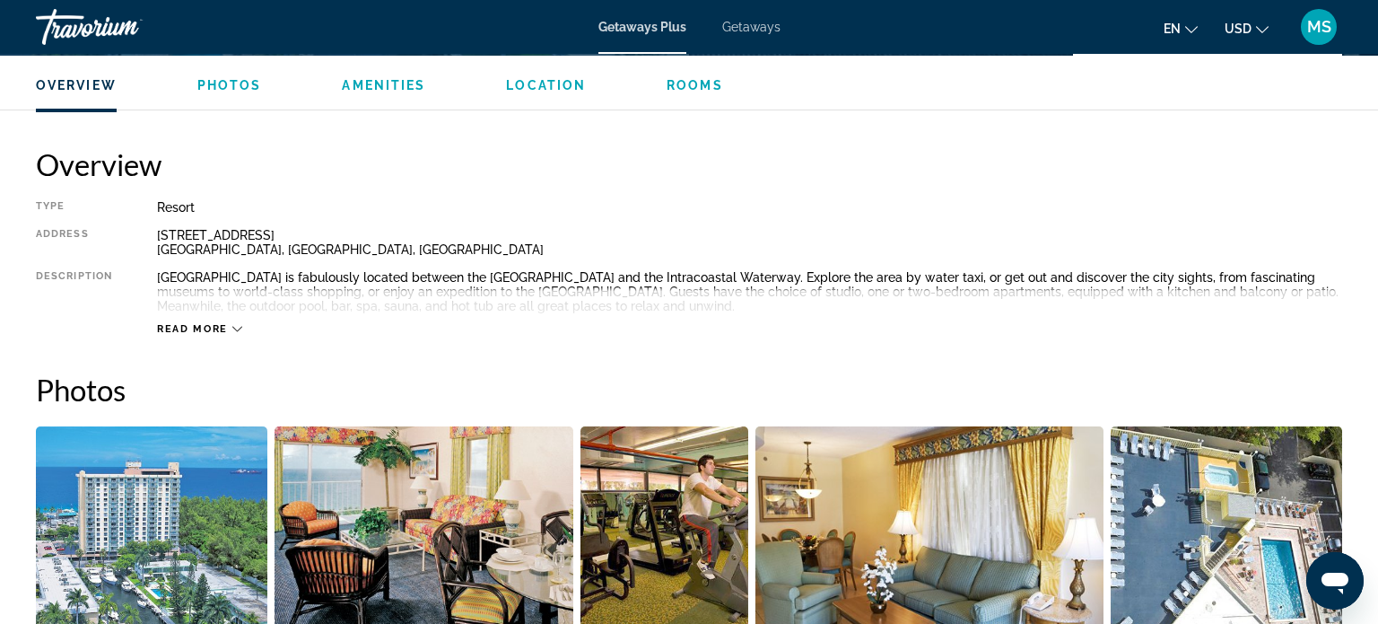
scroll to position [542, 0]
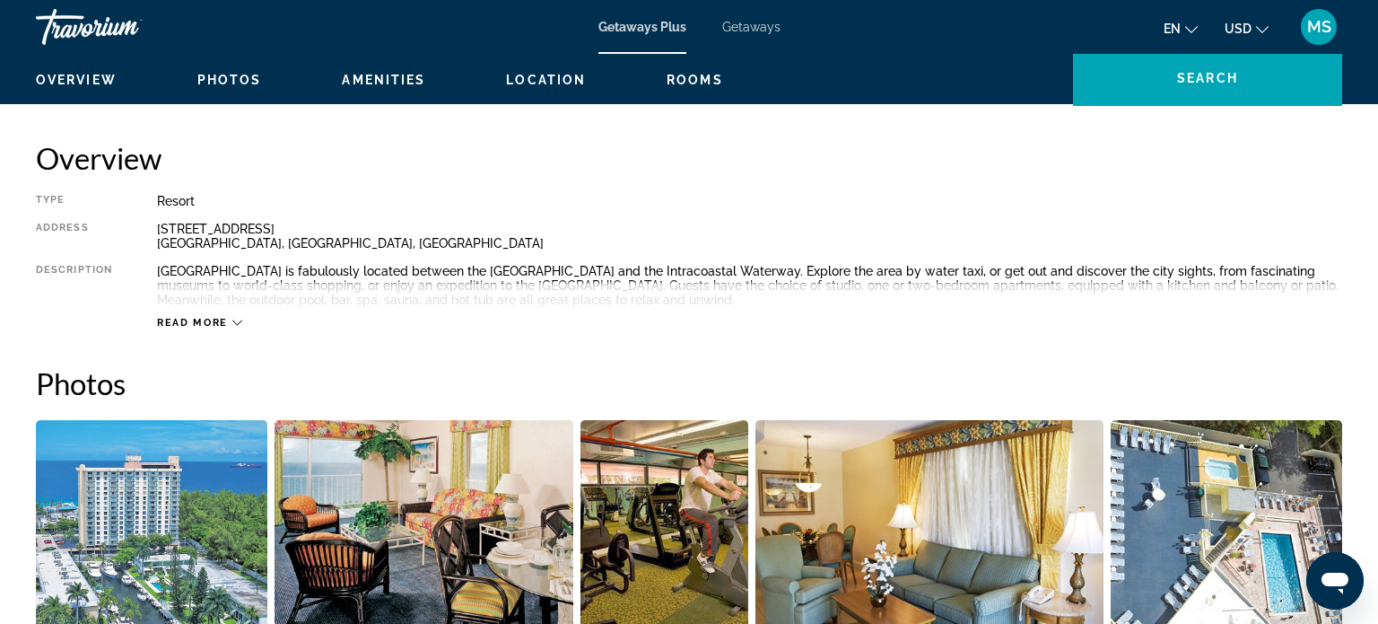
click at [192, 320] on span "Read more" at bounding box center [192, 323] width 71 height 12
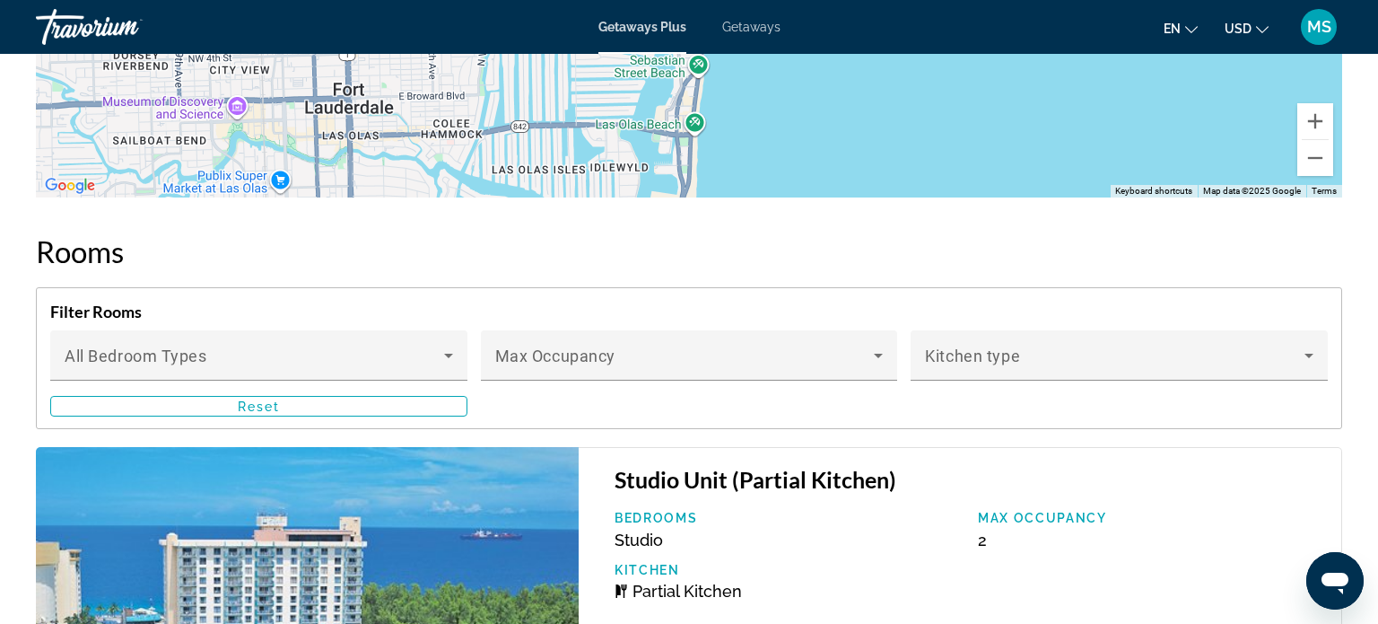
scroll to position [3193, 0]
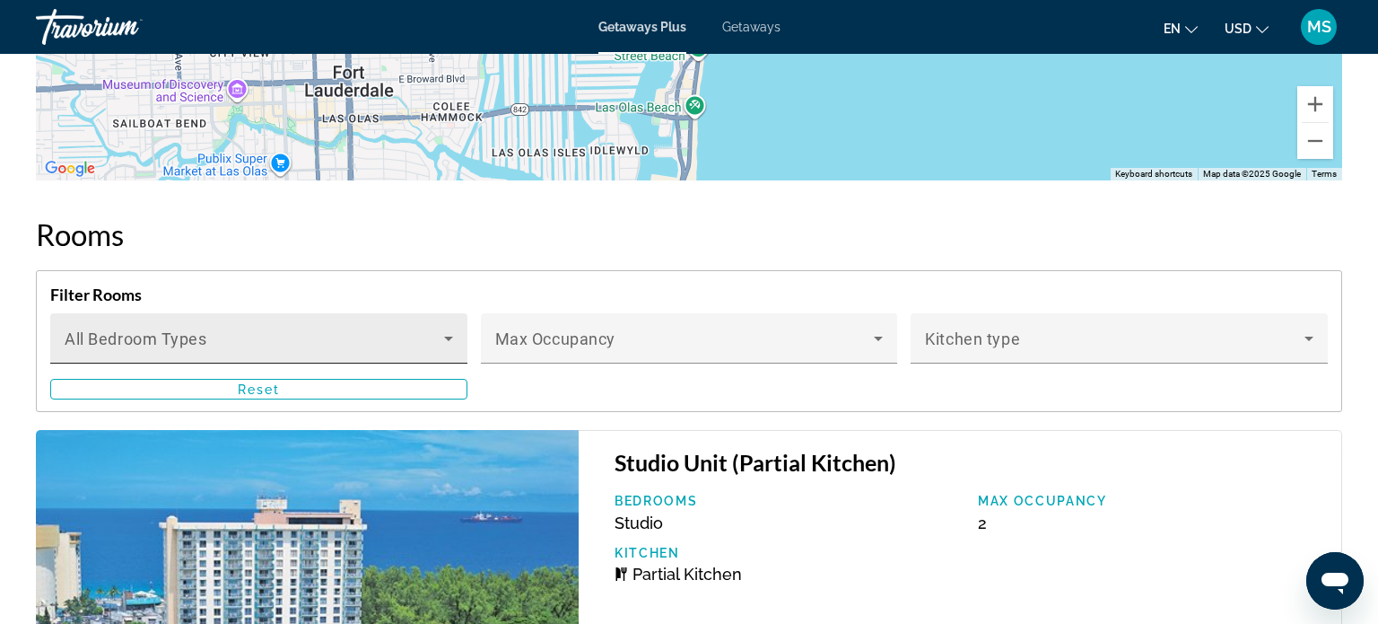
click at [456, 334] on icon "Main content" at bounding box center [449, 338] width 22 height 22
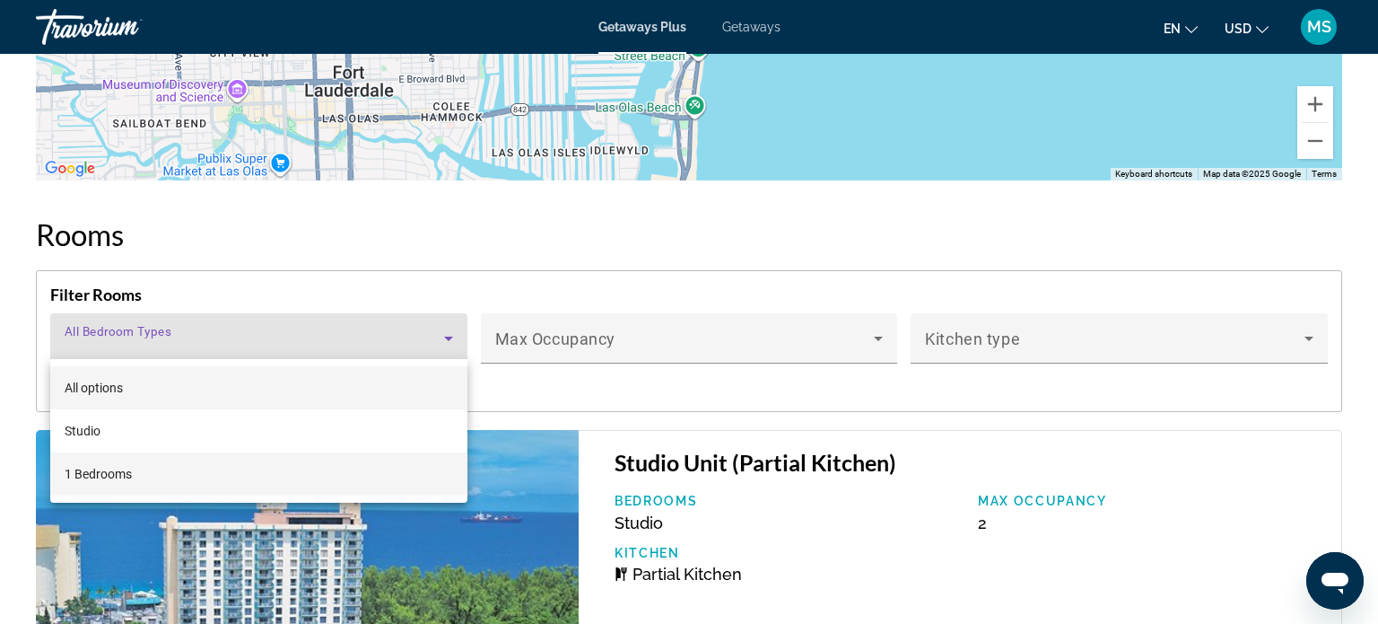
click at [85, 485] on mat-option "1 Bedrooms" at bounding box center [258, 473] width 417 height 43
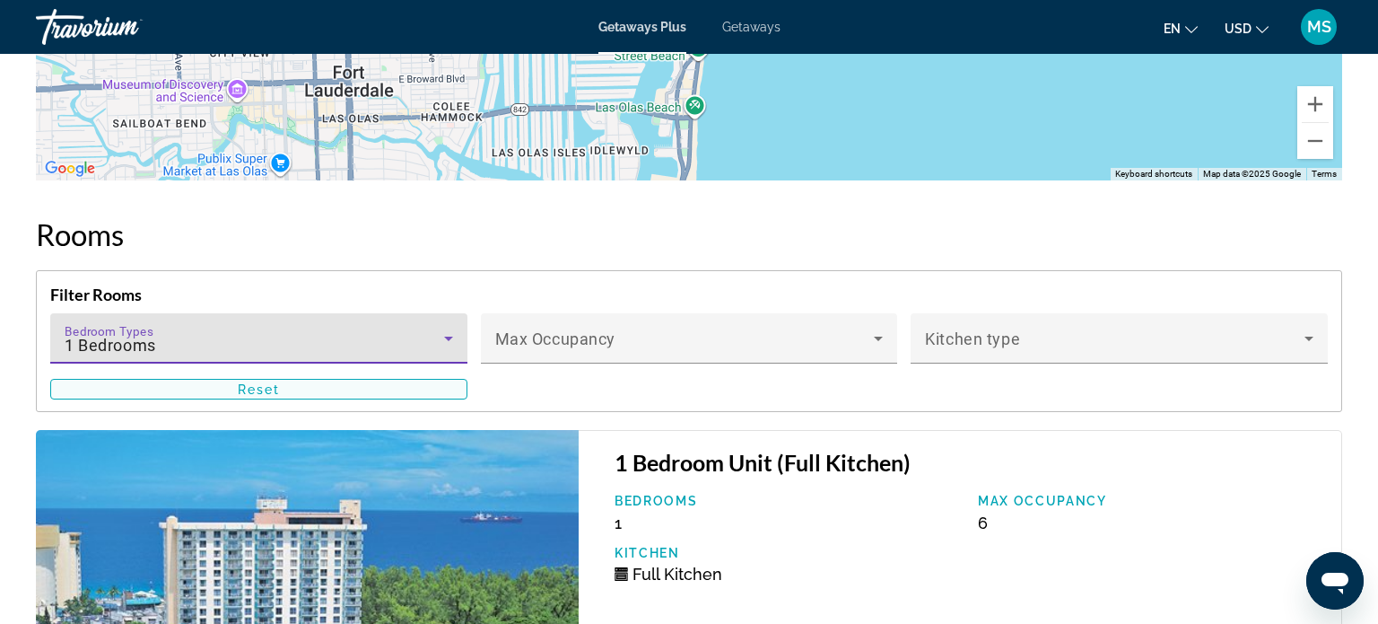
click at [389, 376] on span "Main content" at bounding box center [258, 389] width 415 height 43
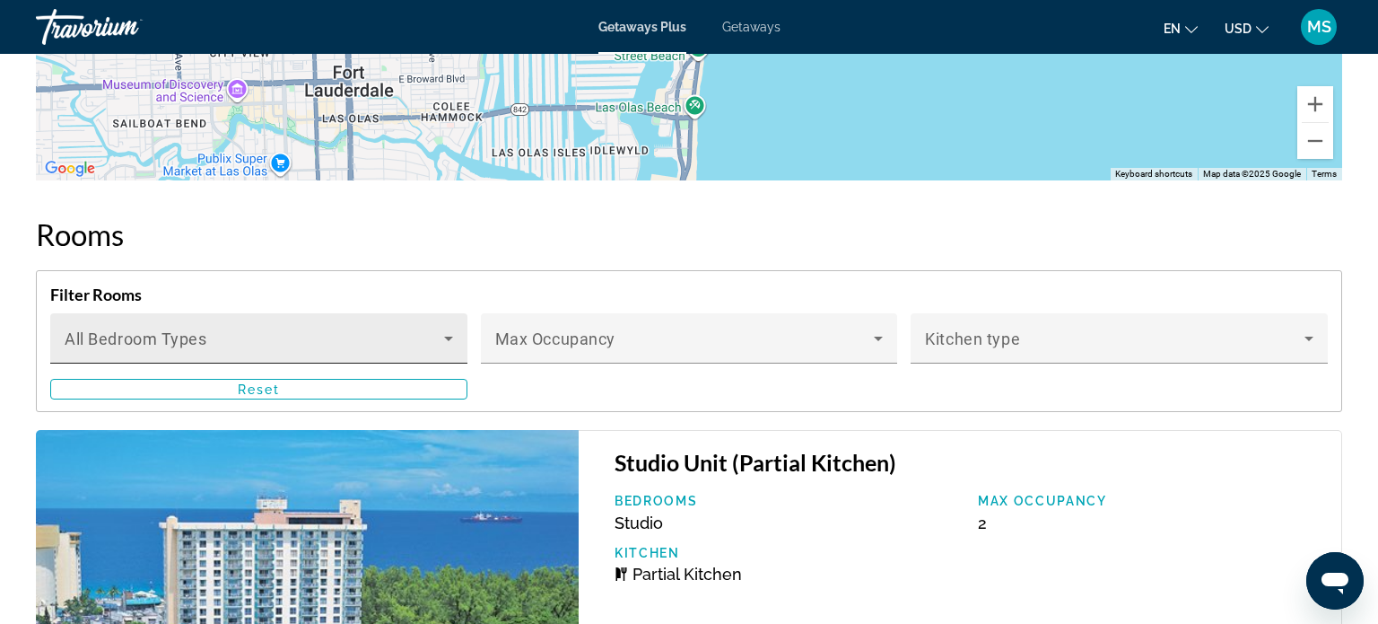
click at [439, 327] on icon "Main content" at bounding box center [449, 338] width 22 height 22
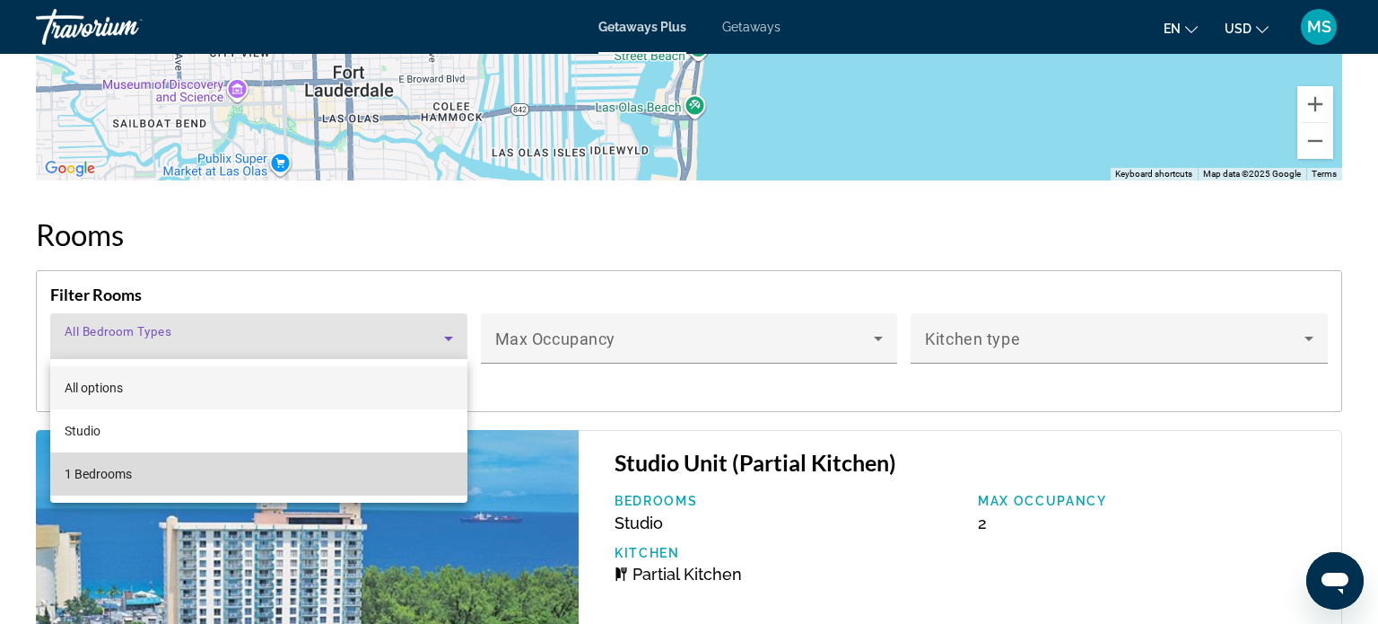
click at [100, 480] on span "1 Bedrooms" at bounding box center [98, 474] width 67 height 22
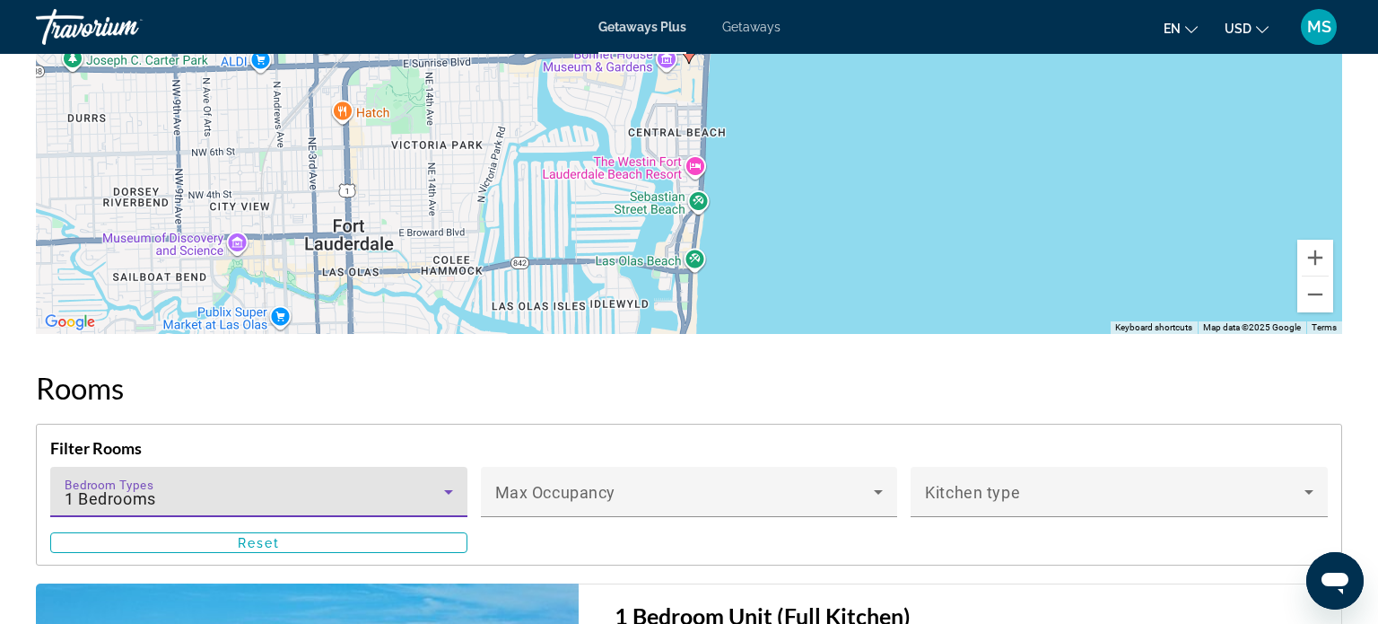
scroll to position [3039, 0]
click at [445, 485] on icon "Main content" at bounding box center [449, 493] width 22 height 22
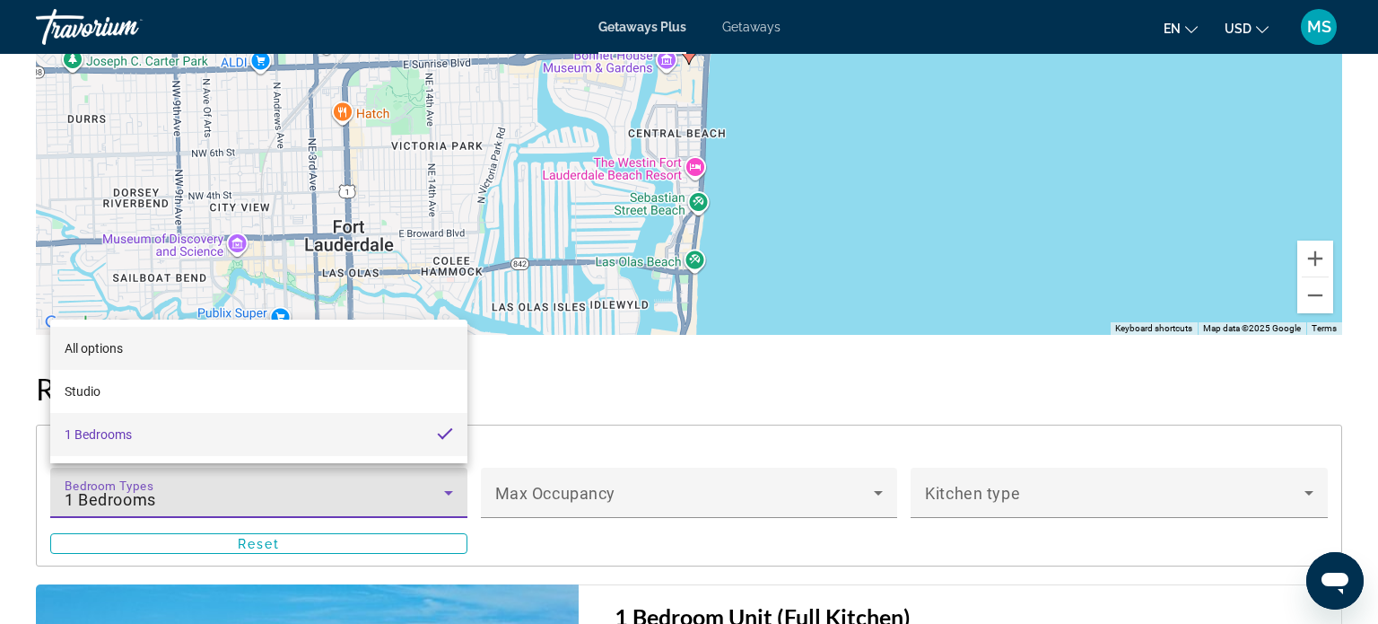
click at [90, 341] on span "All options" at bounding box center [94, 348] width 58 height 14
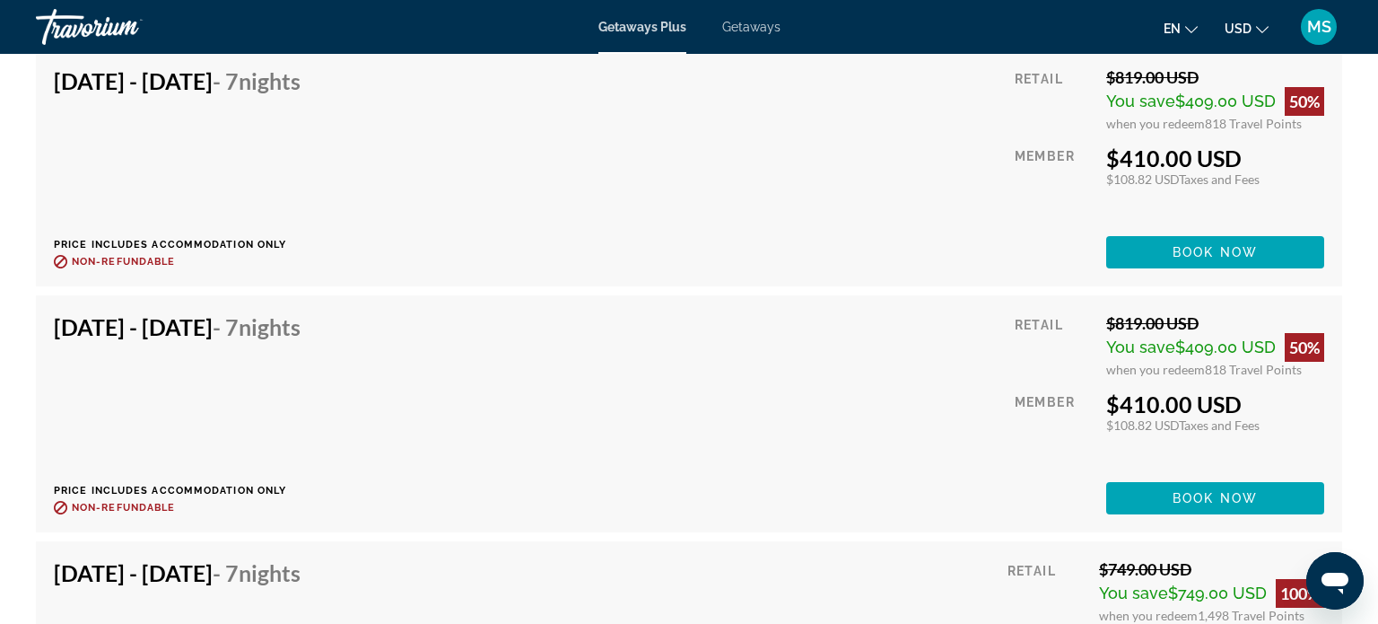
scroll to position [4257, 0]
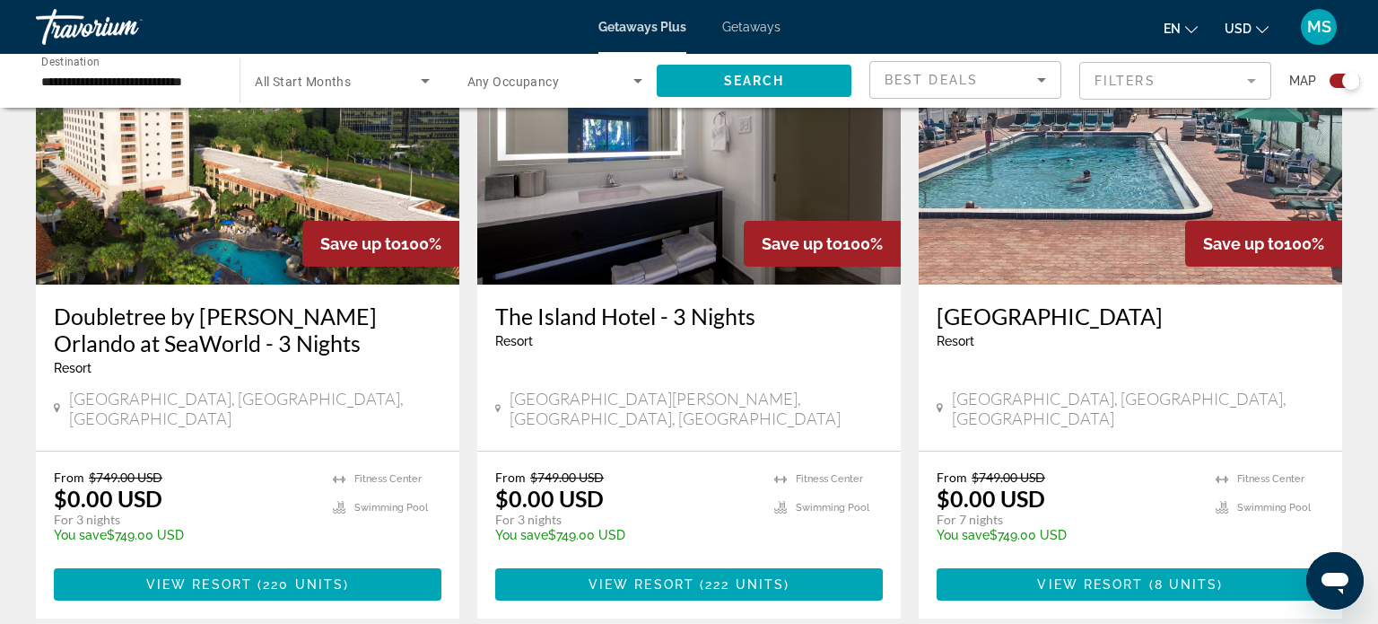
scroll to position [1361, 0]
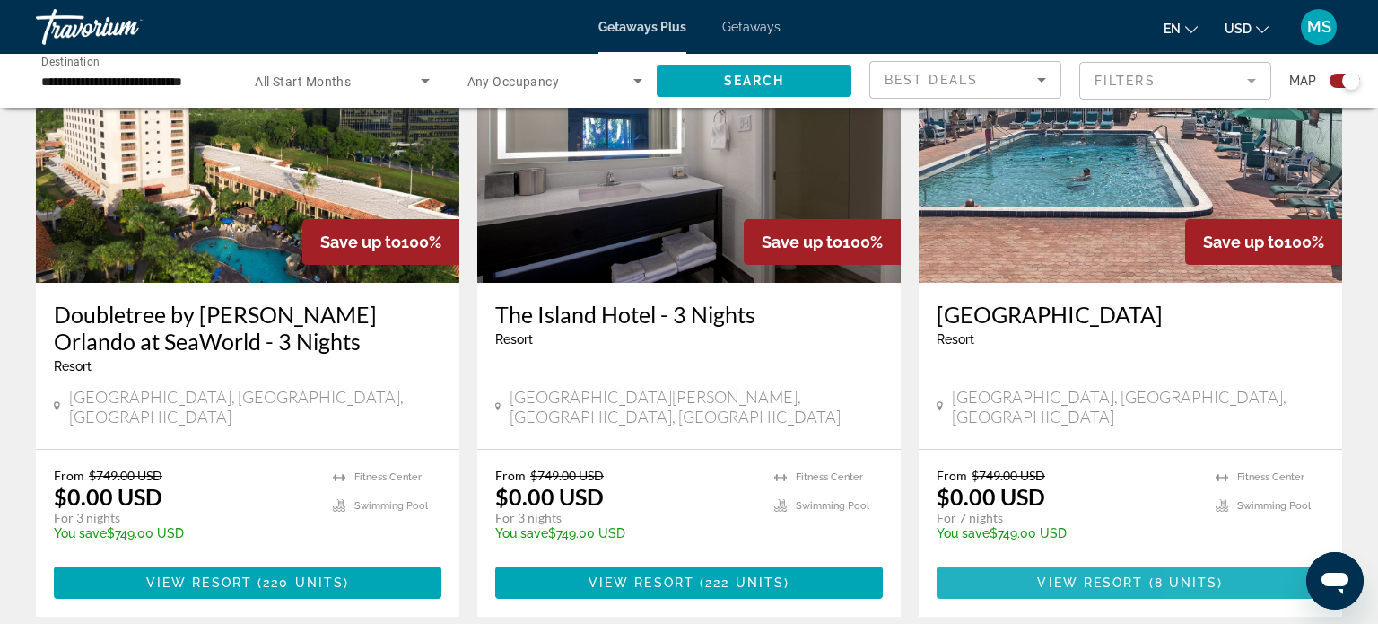
click at [1227, 561] on span "Main content" at bounding box center [1131, 582] width 388 height 43
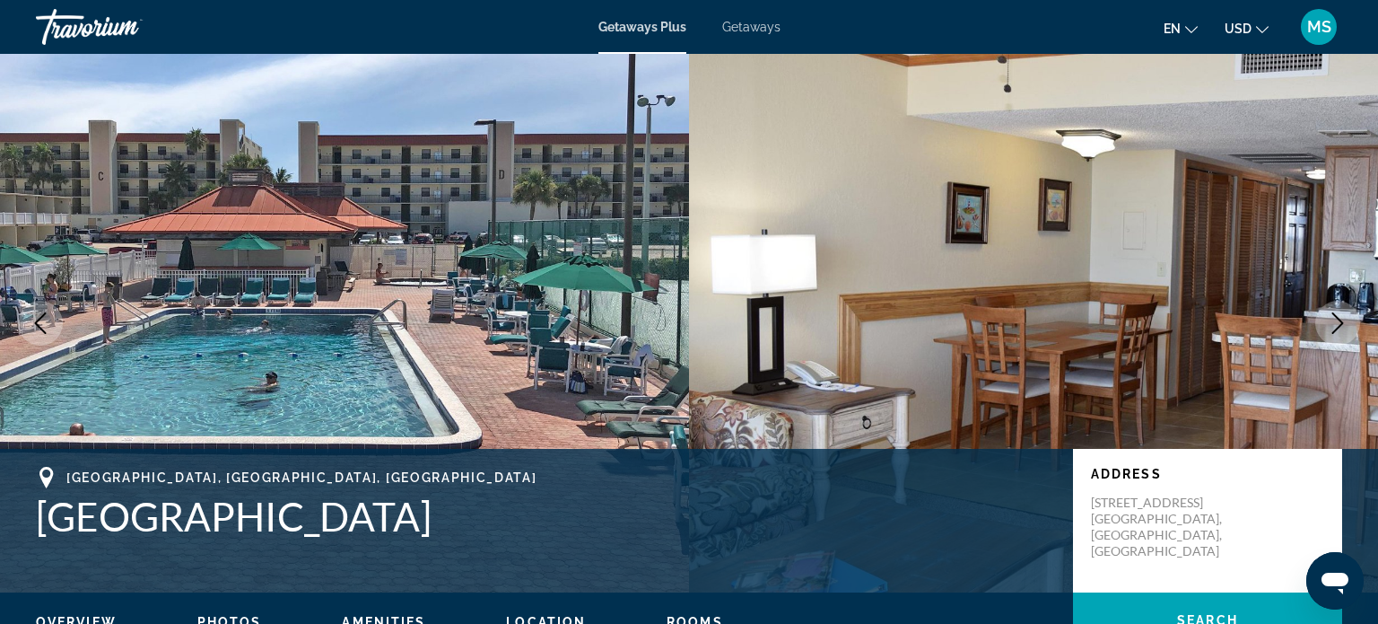
click at [1340, 328] on icon "Next image" at bounding box center [1338, 323] width 22 height 22
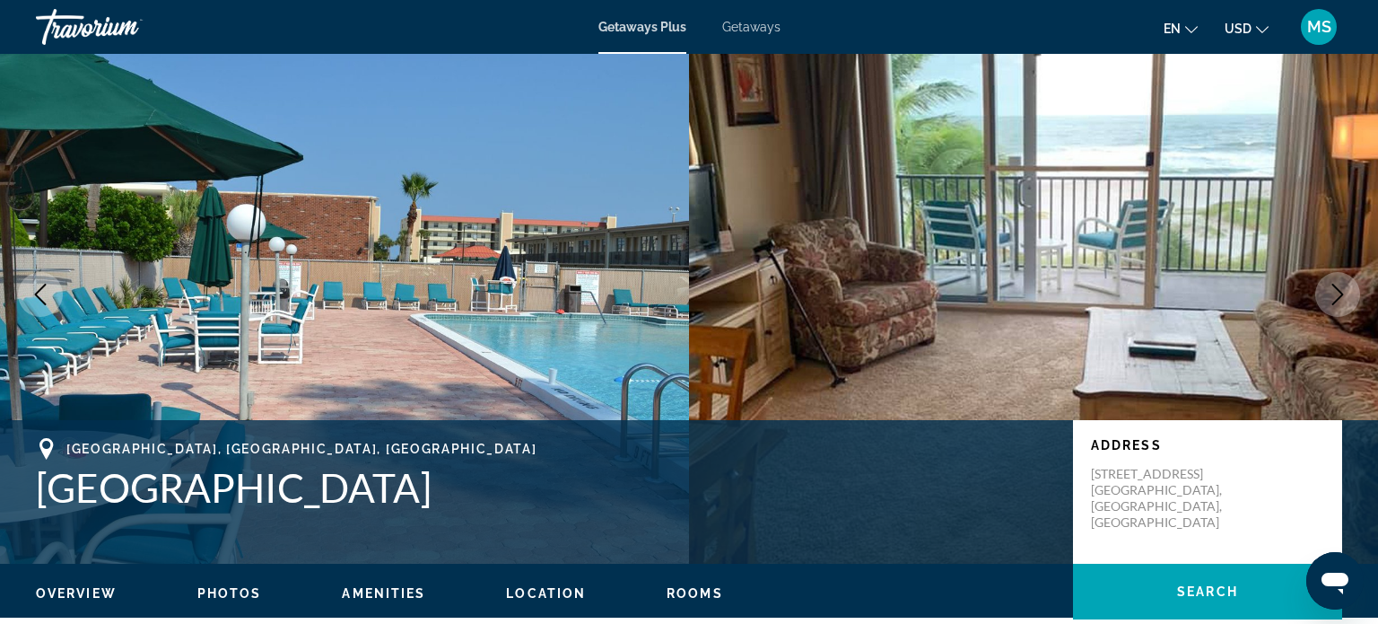
scroll to position [29, 0]
click at [1346, 297] on icon "Next image" at bounding box center [1338, 295] width 22 height 22
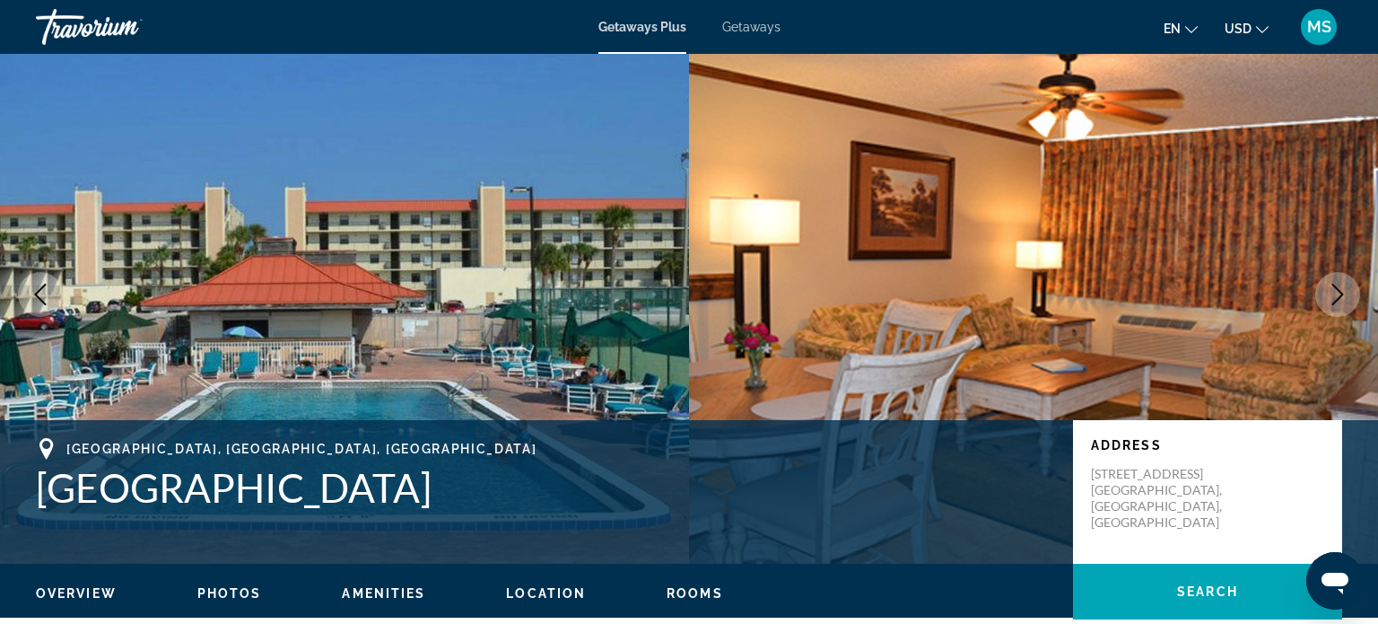
click at [1347, 294] on icon "Next image" at bounding box center [1338, 295] width 22 height 22
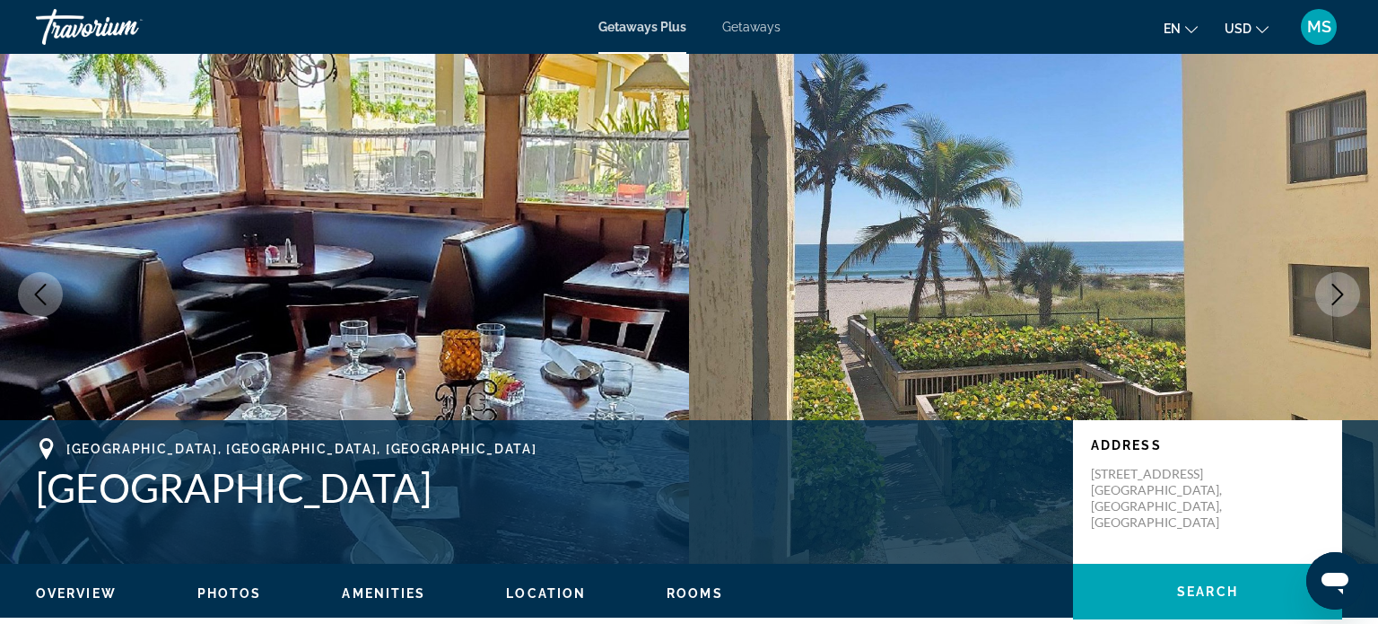
click at [1344, 298] on icon "Next image" at bounding box center [1338, 295] width 22 height 22
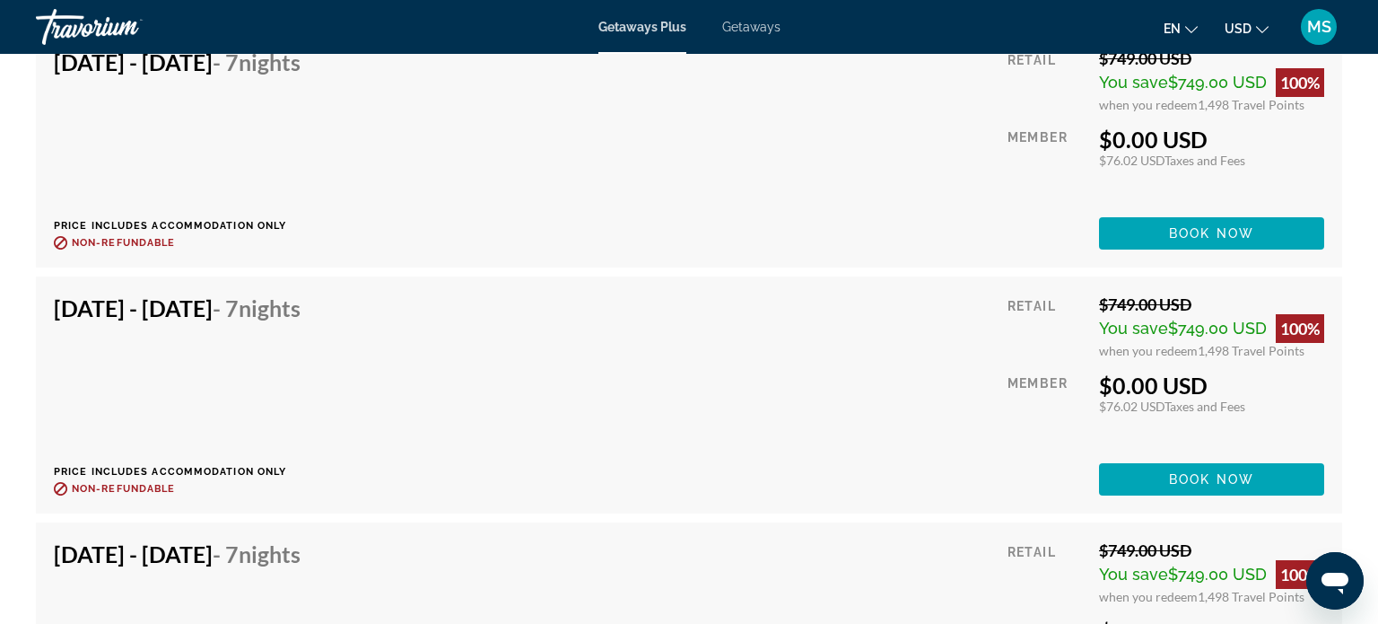
scroll to position [3465, 0]
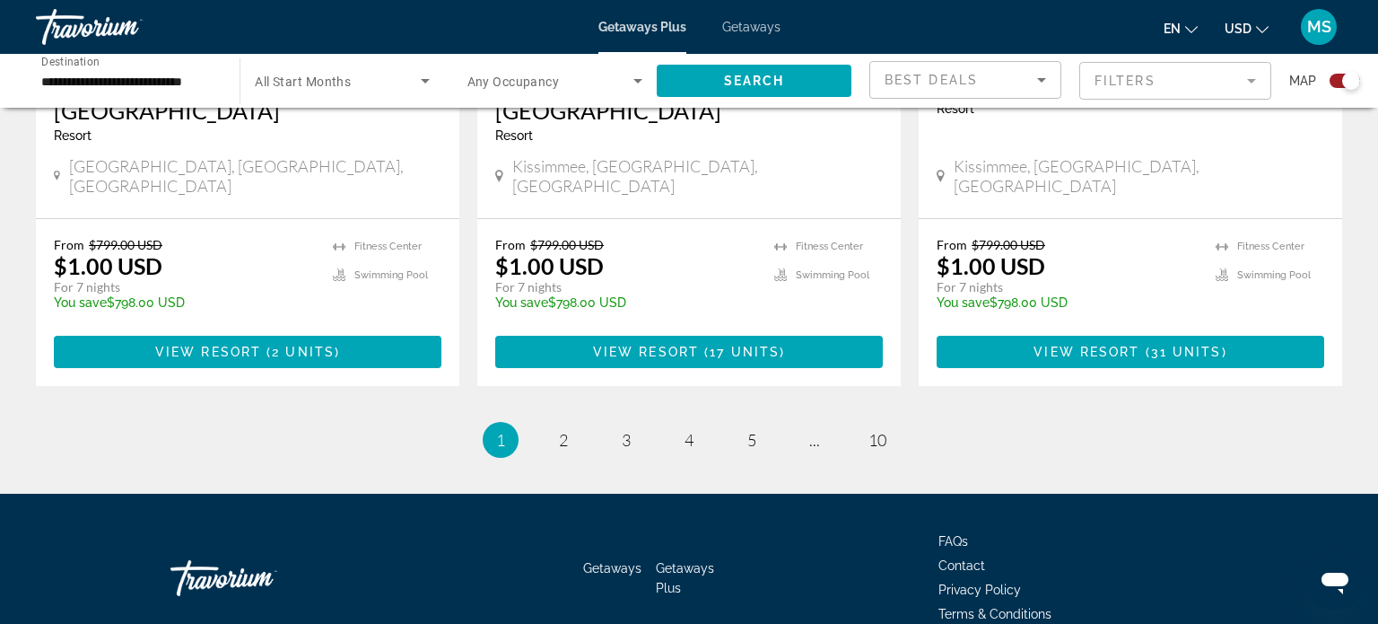
scroll to position [2933, 0]
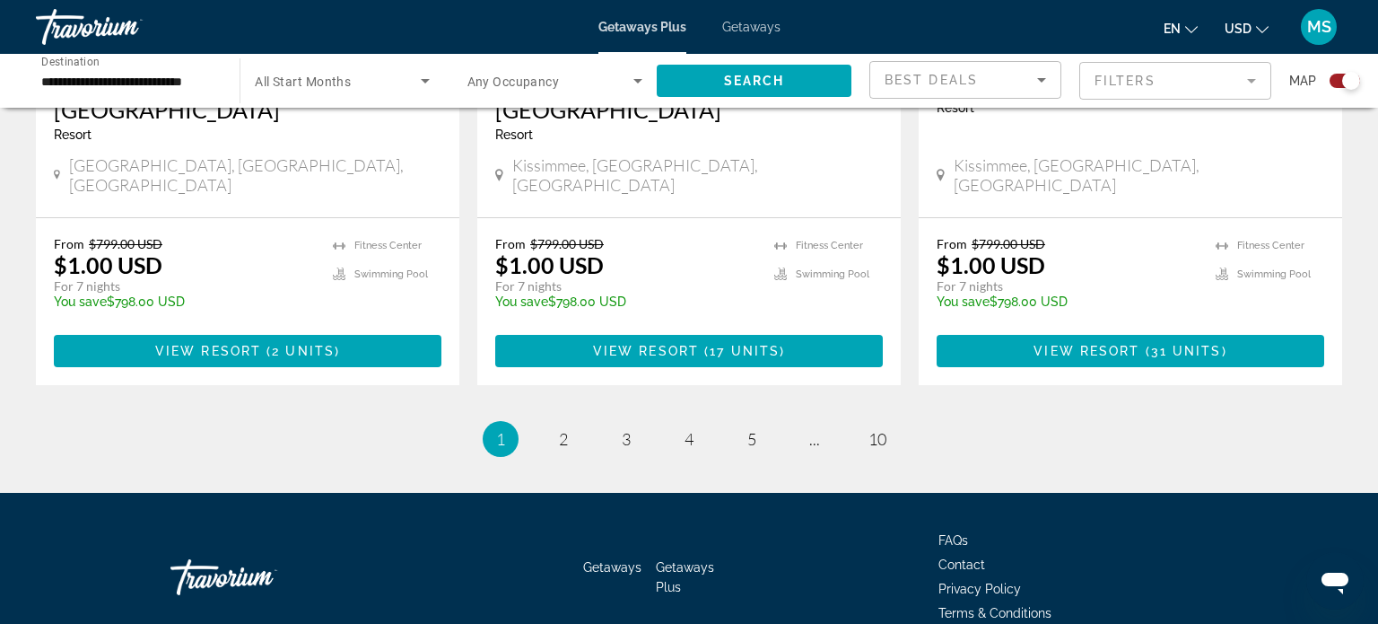
click at [538, 421] on ul "1 / 10 You're on page 1 page 2 page 3 page 4 page 5 page ... page 10" at bounding box center [689, 439] width 1306 height 36
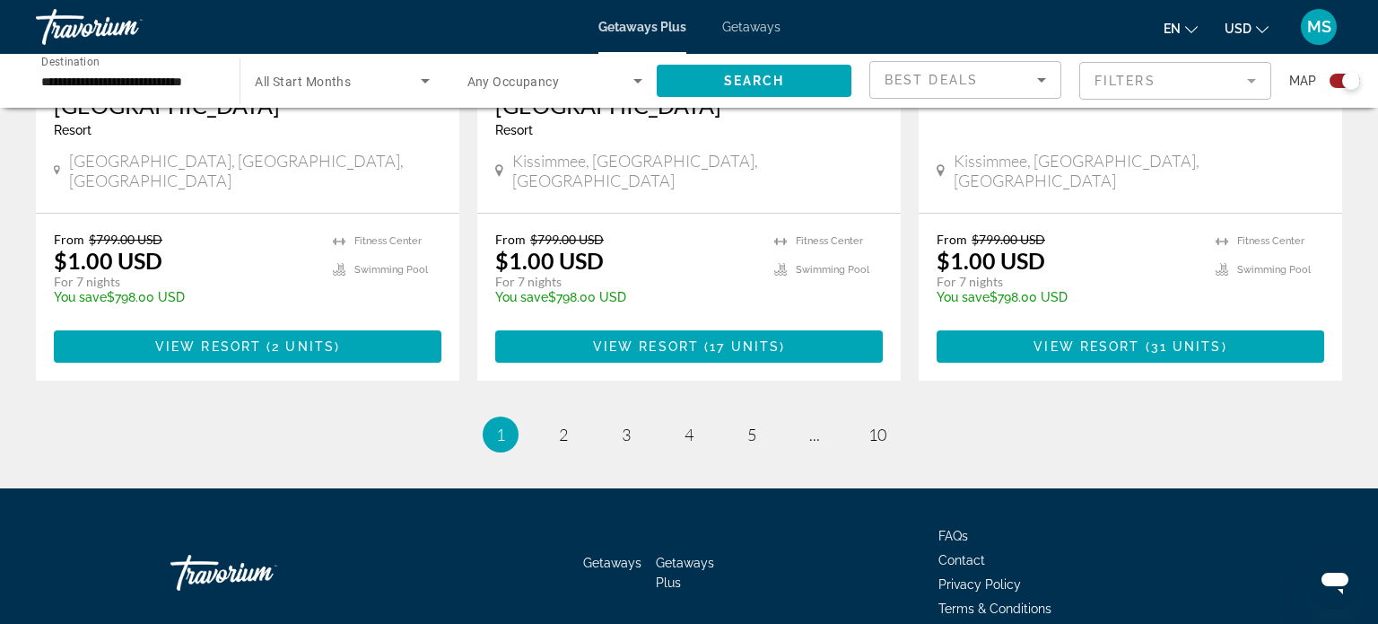
scroll to position [2940, 0]
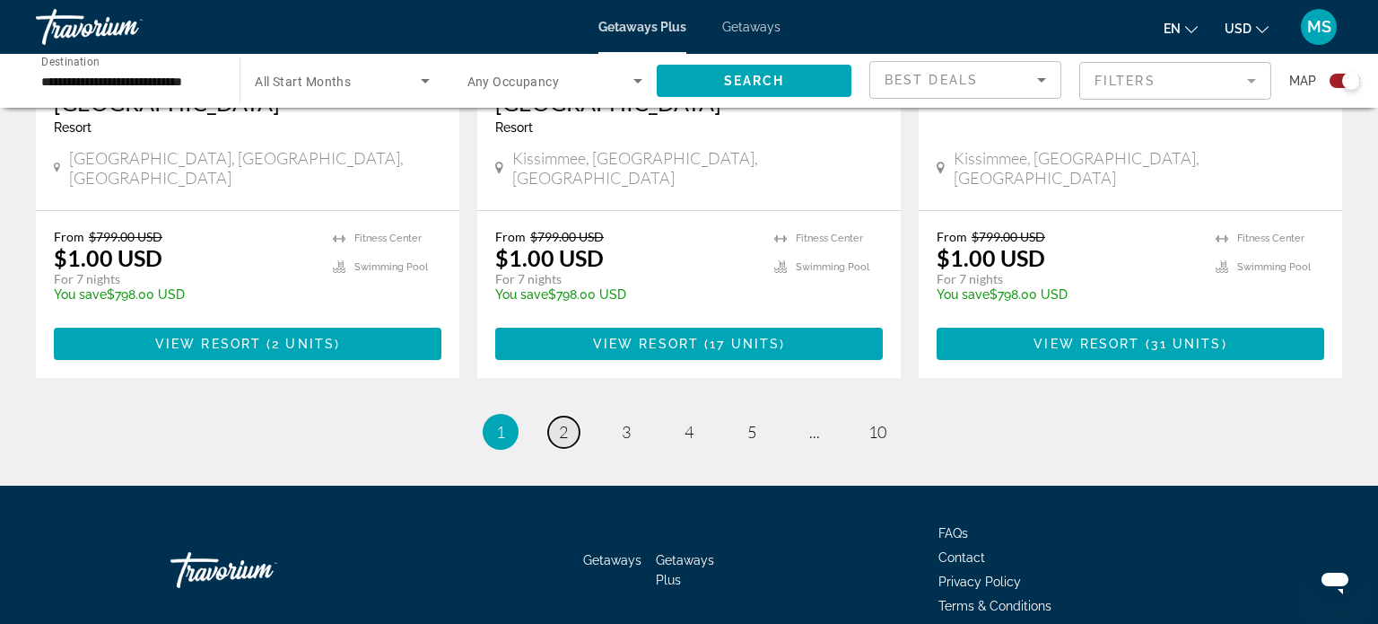
click at [574, 416] on link "page 2" at bounding box center [563, 431] width 31 height 31
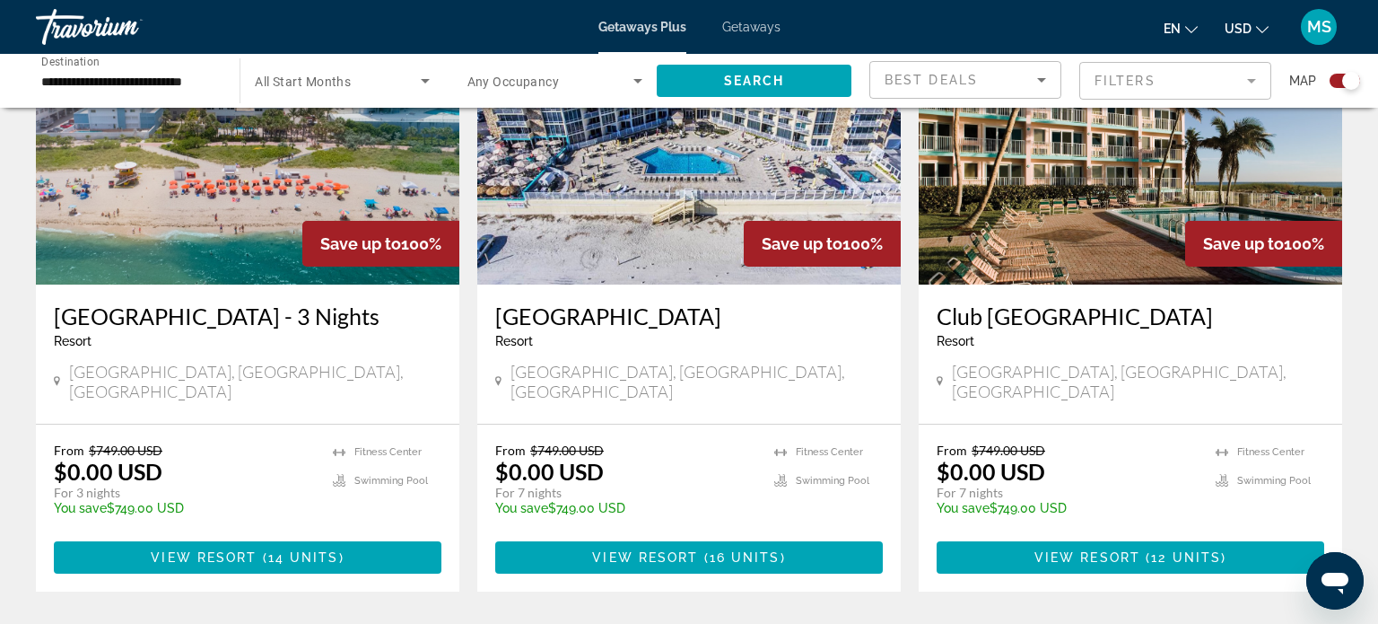
scroll to position [2763, 0]
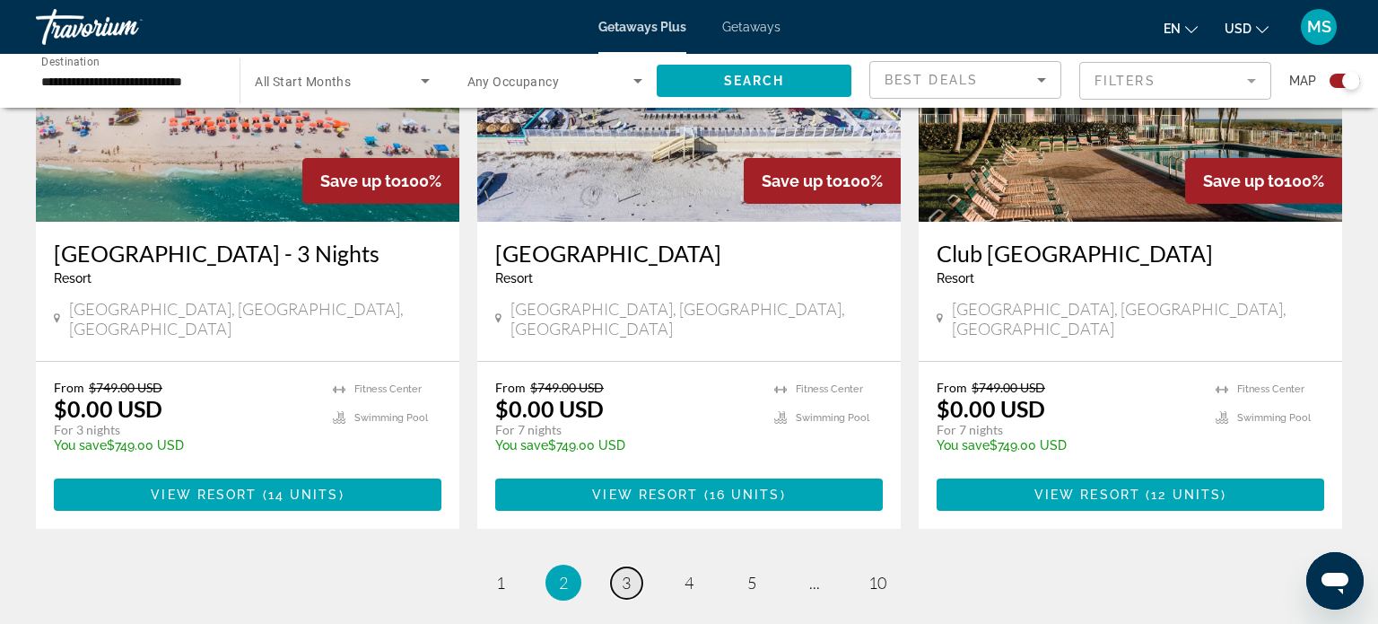
click at [624, 572] on span "3" at bounding box center [626, 582] width 9 height 20
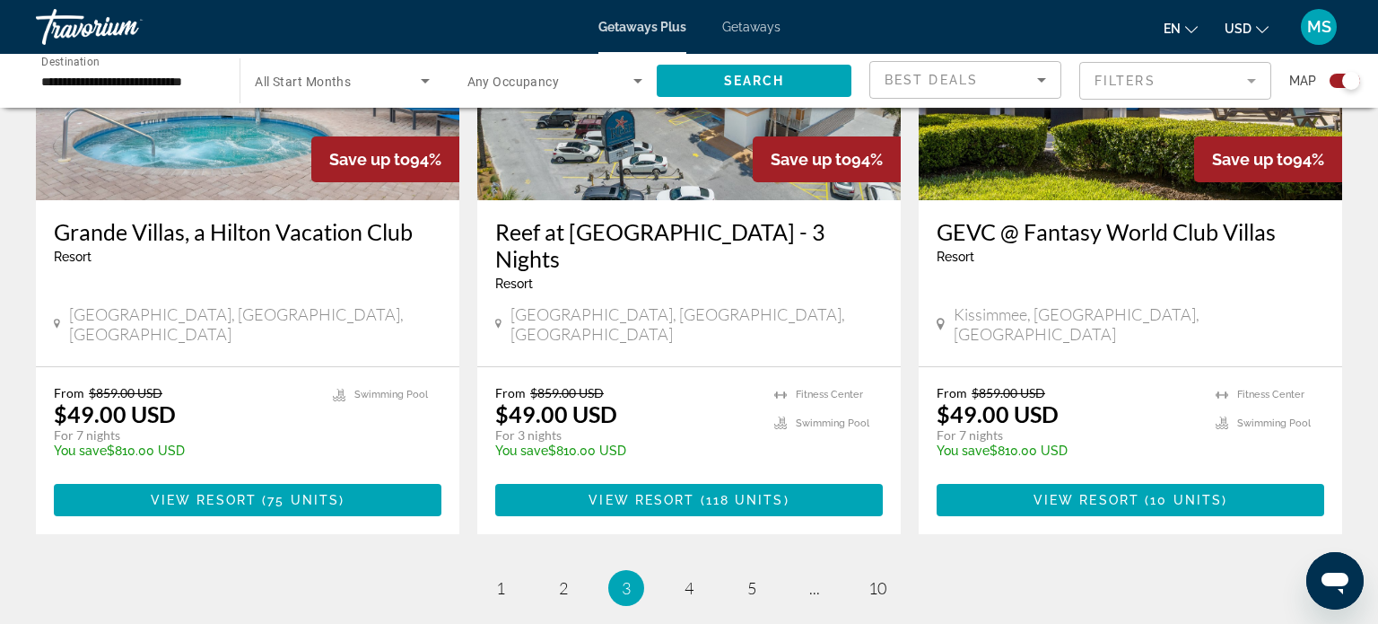
scroll to position [2807, 0]
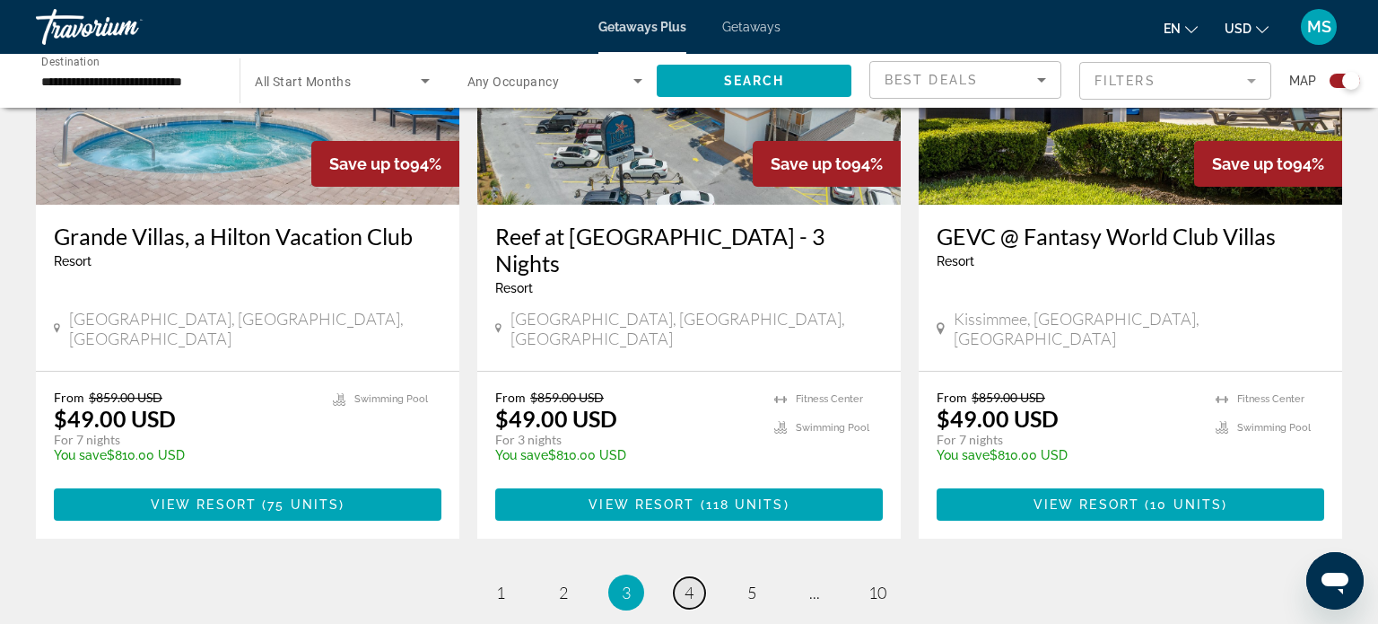
click at [700, 577] on link "page 4" at bounding box center [689, 592] width 31 height 31
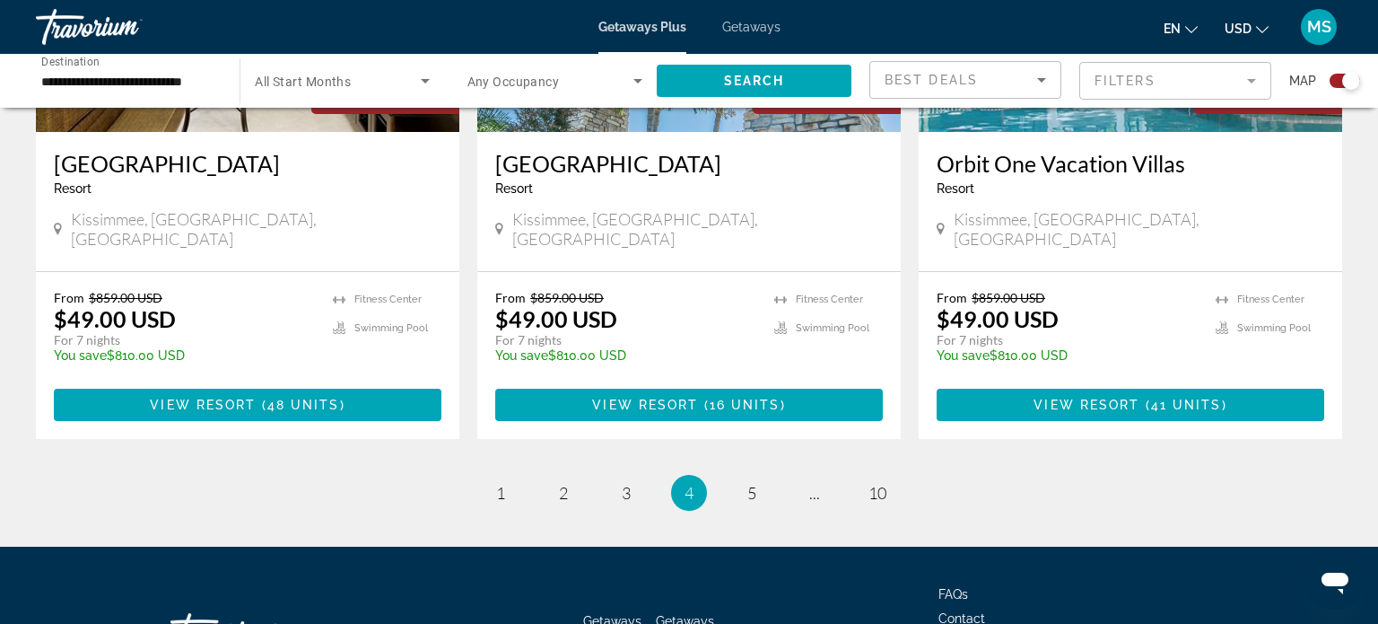
scroll to position [2914, 0]
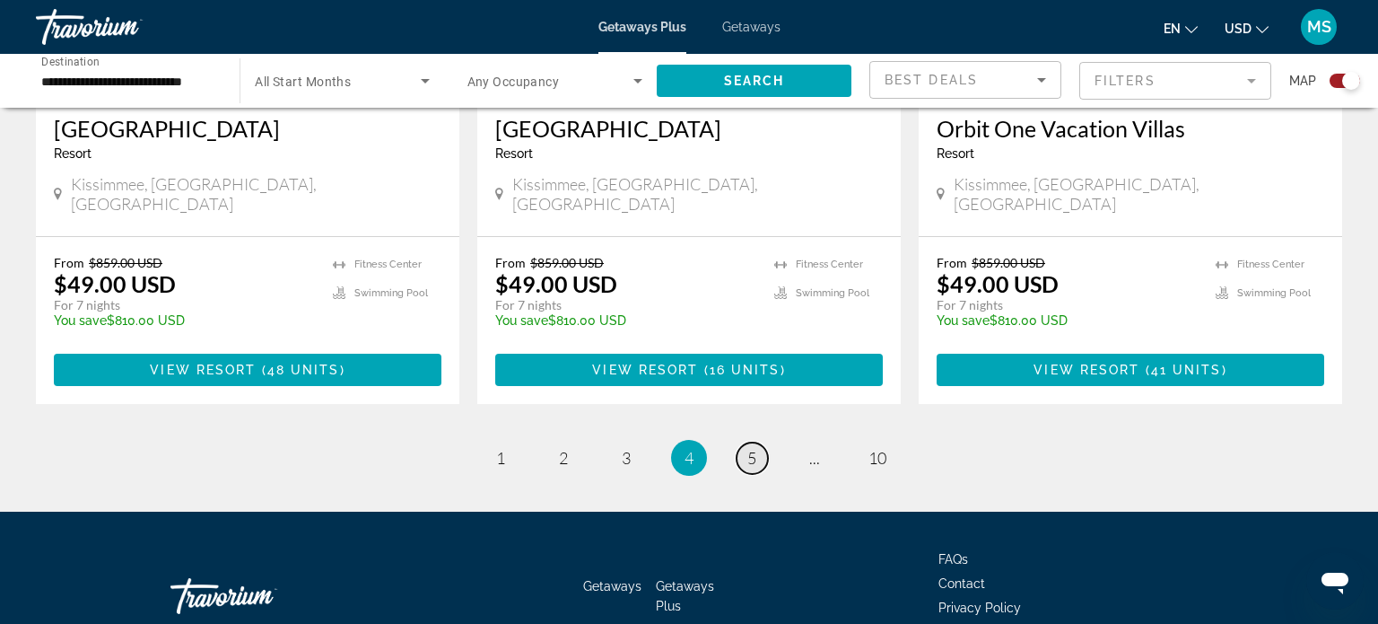
click at [755, 442] on link "page 5" at bounding box center [752, 457] width 31 height 31
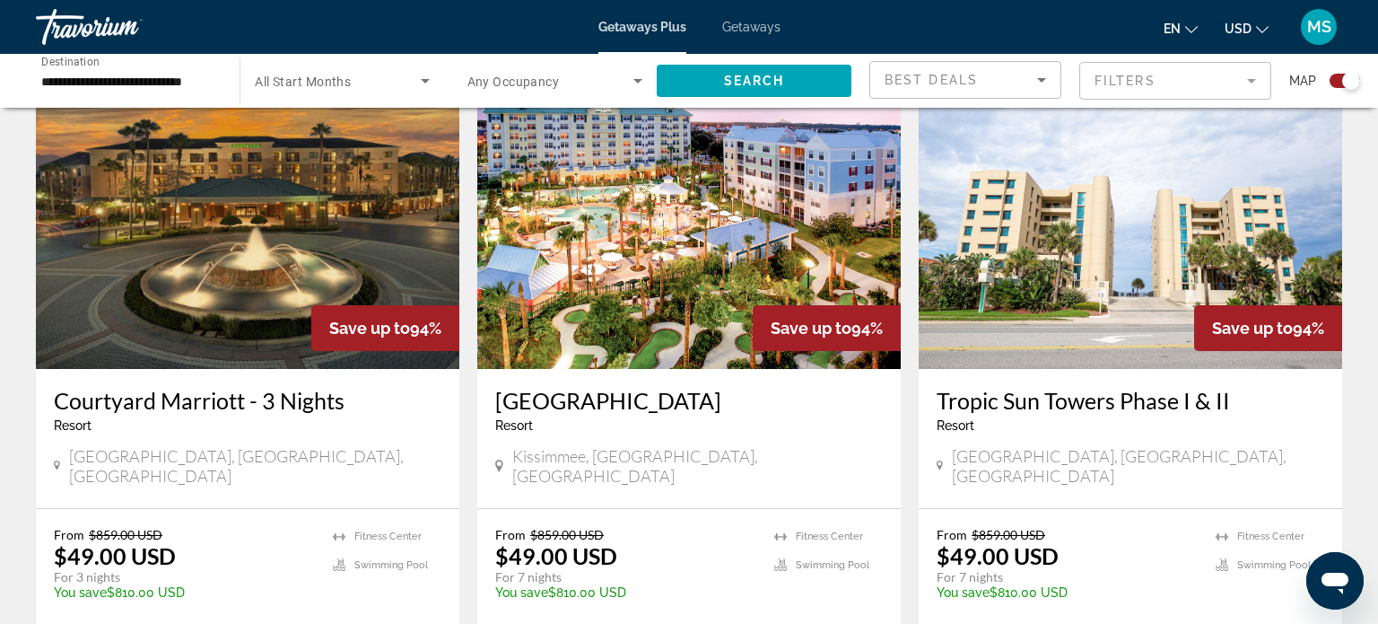
scroll to position [2694, 0]
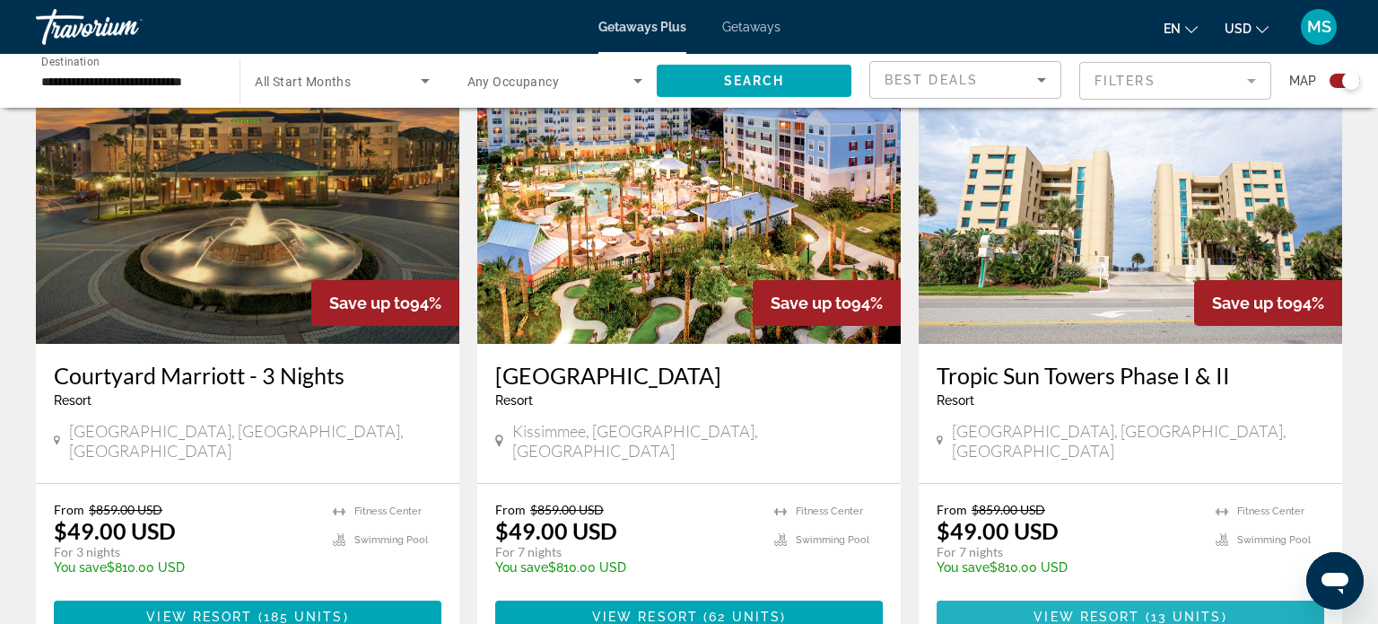
click at [1133, 609] on span "View Resort" at bounding box center [1087, 616] width 106 height 14
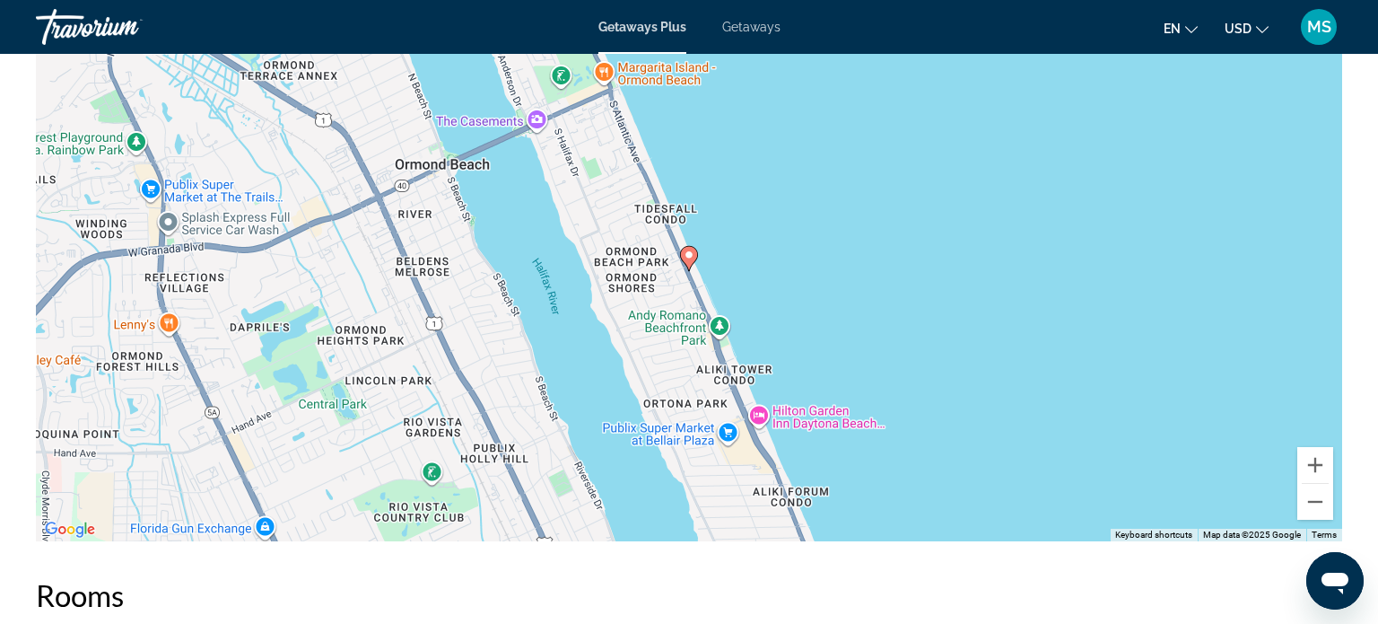
scroll to position [2396, 0]
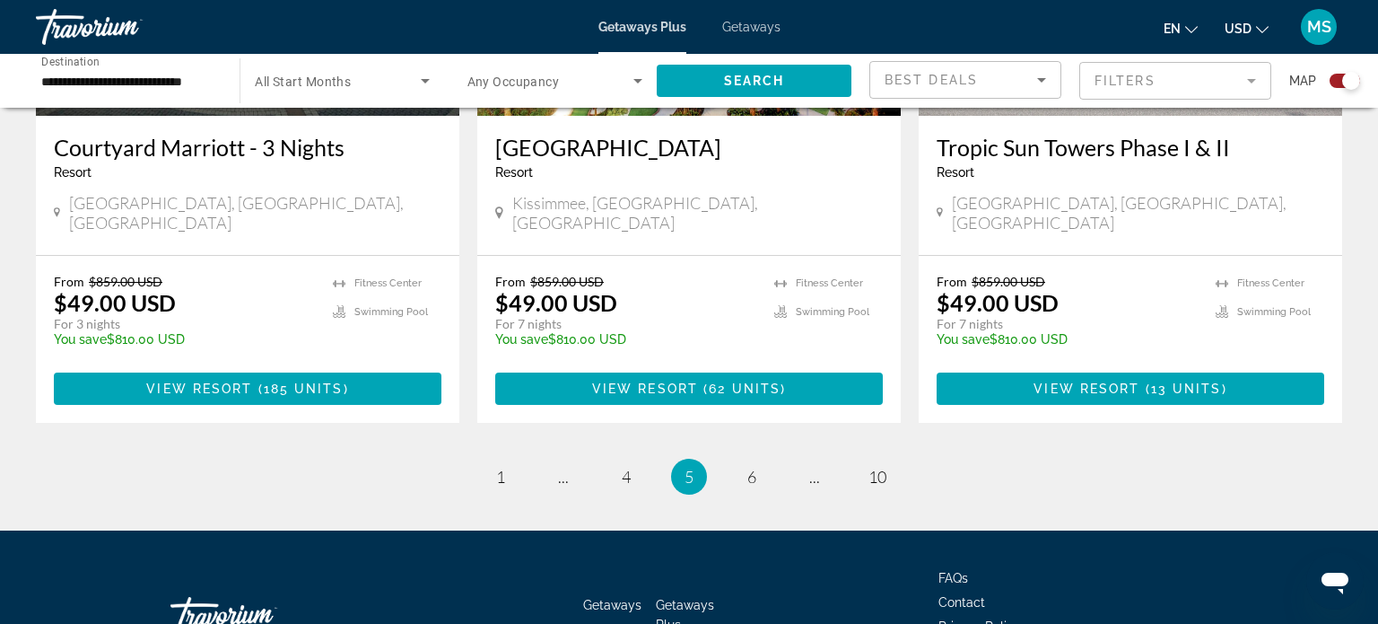
scroll to position [2942, 0]
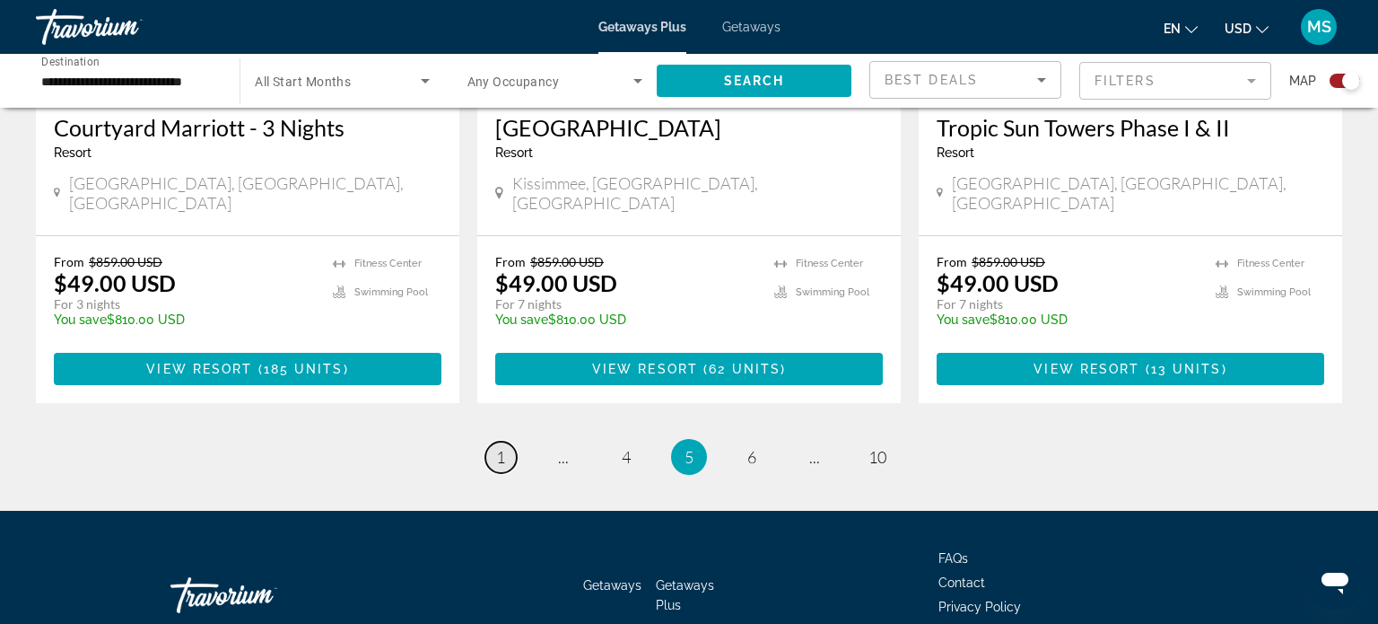
click at [491, 441] on link "page 1" at bounding box center [500, 456] width 31 height 31
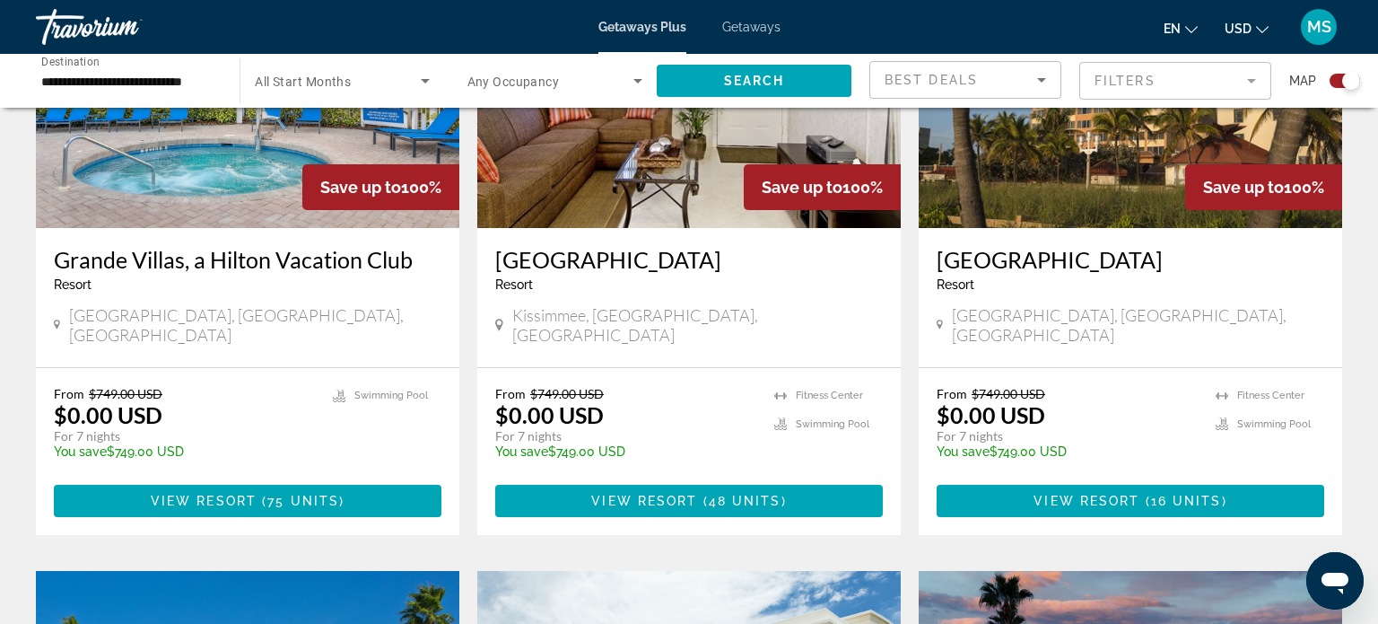
scroll to position [789, 0]
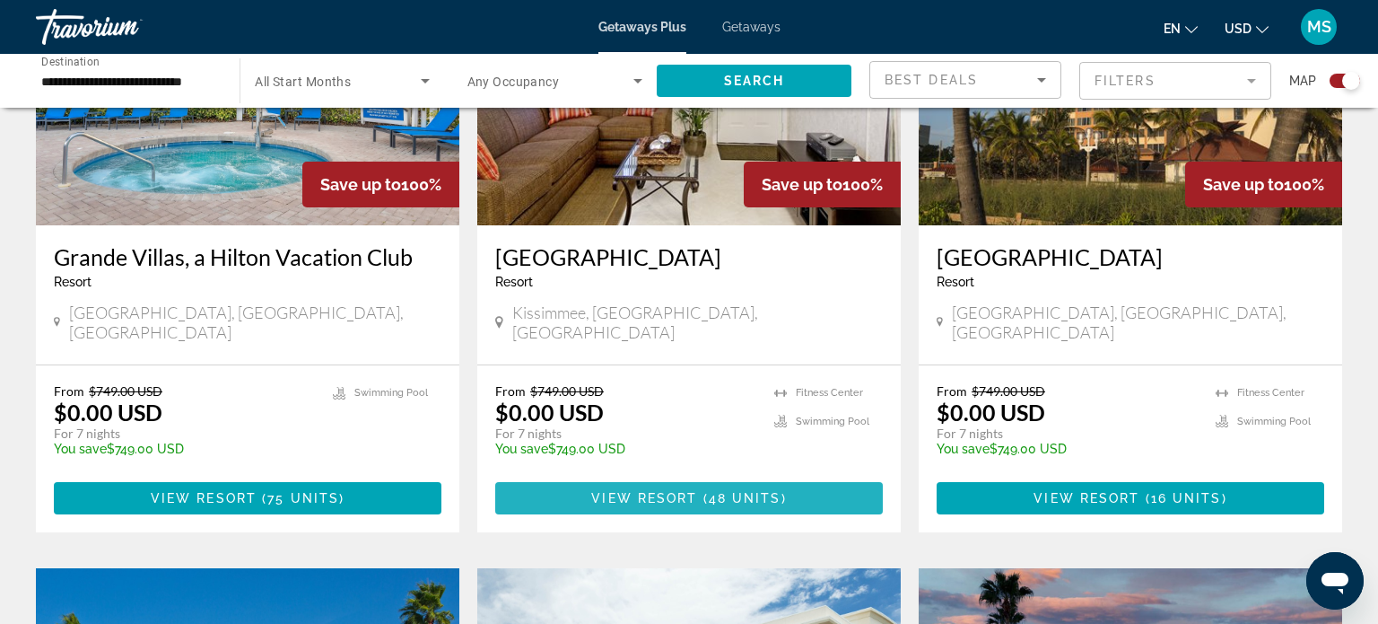
click at [759, 491] on span "48 units" at bounding box center [745, 498] width 73 height 14
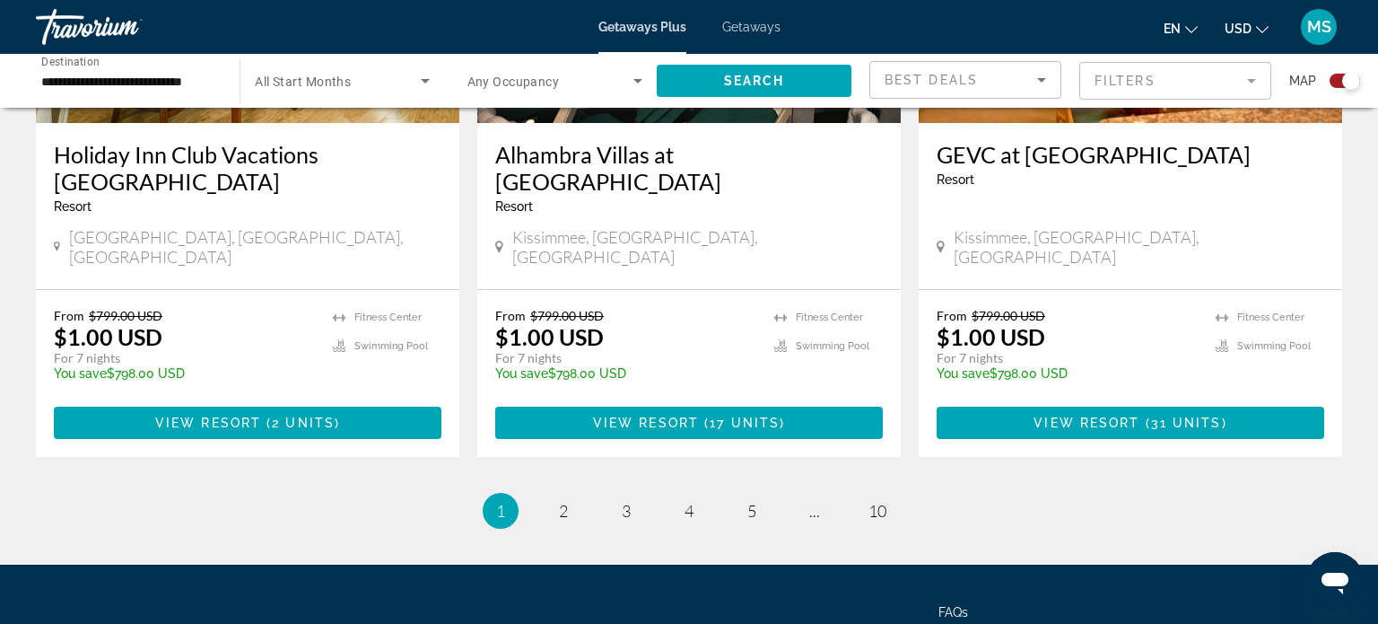
scroll to position [2872, 0]
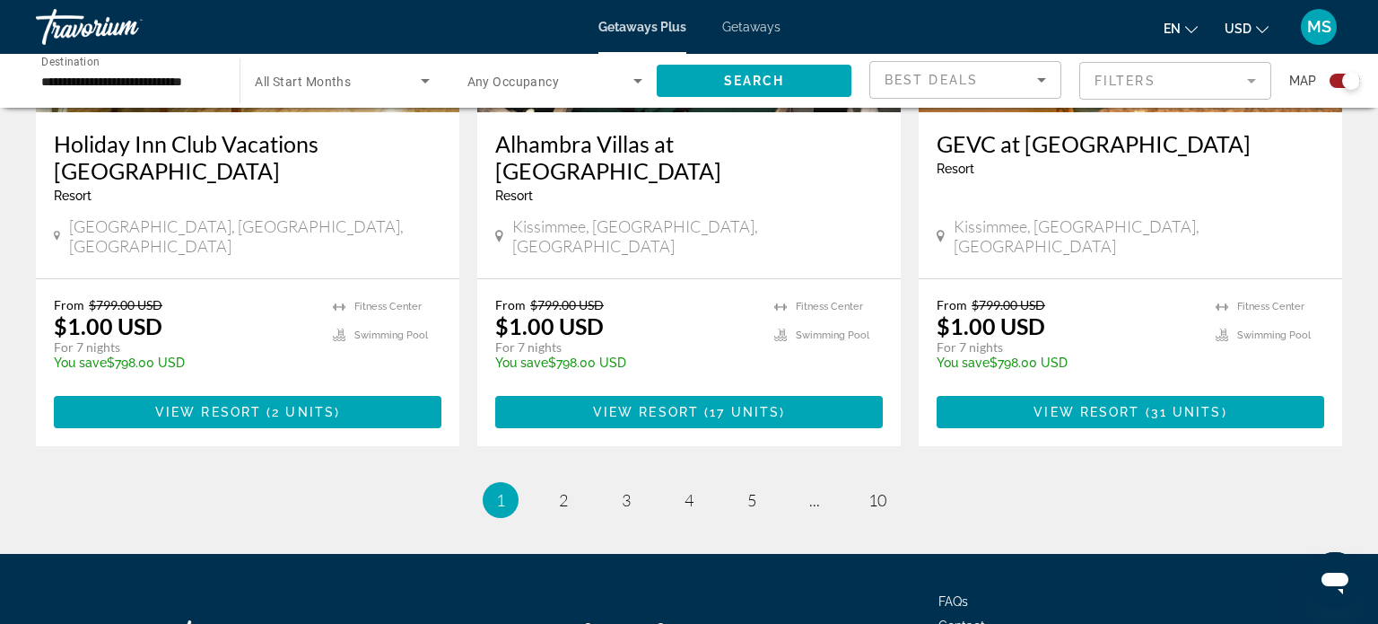
click at [567, 490] on span "2" at bounding box center [563, 500] width 9 height 20
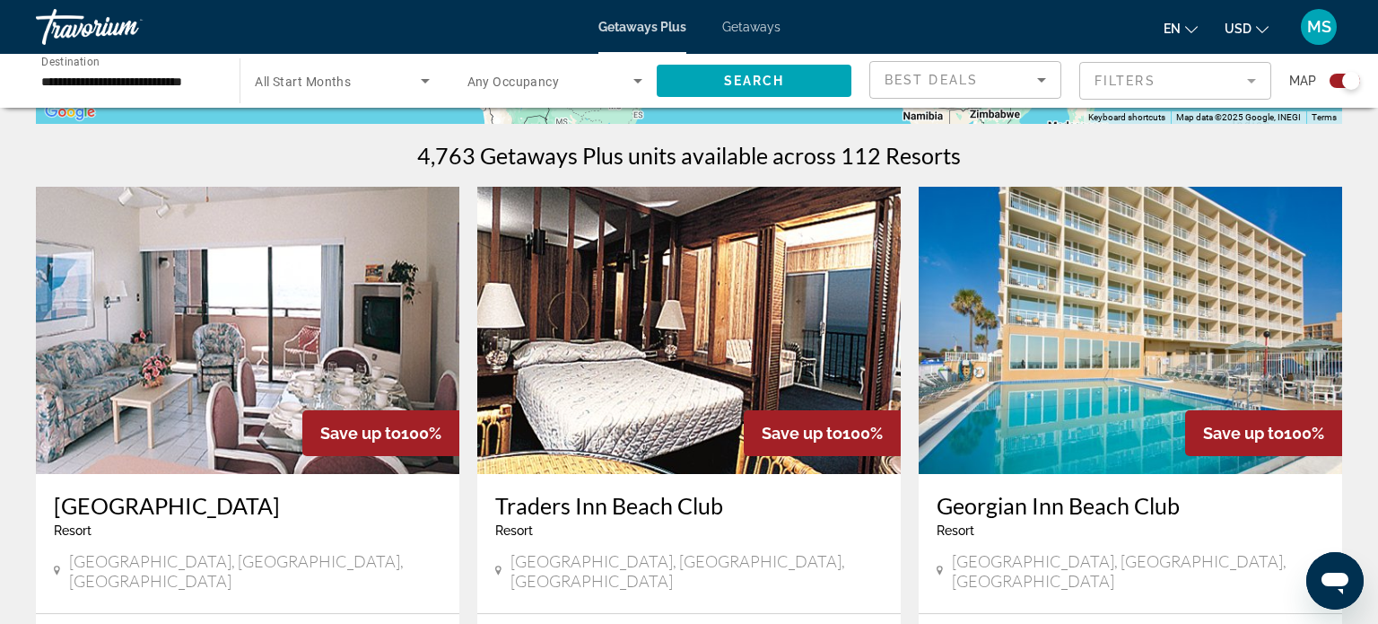
scroll to position [545, 0]
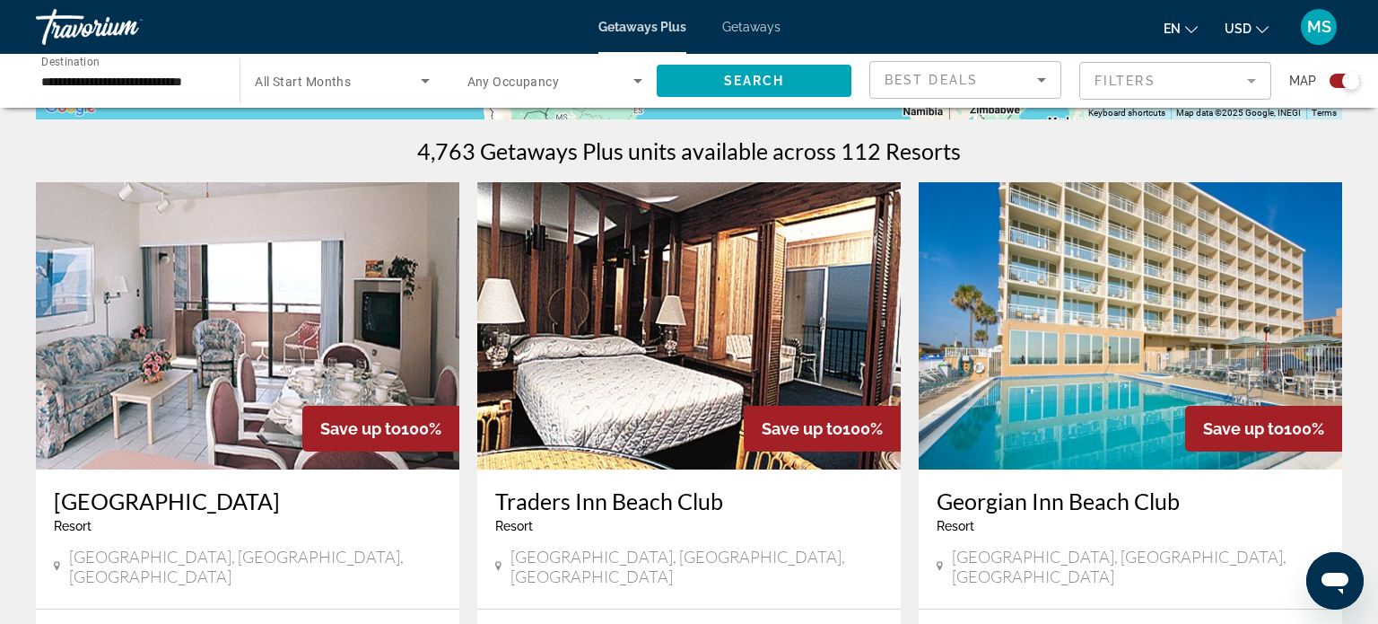
click at [165, 372] on img "Main content" at bounding box center [247, 325] width 423 height 287
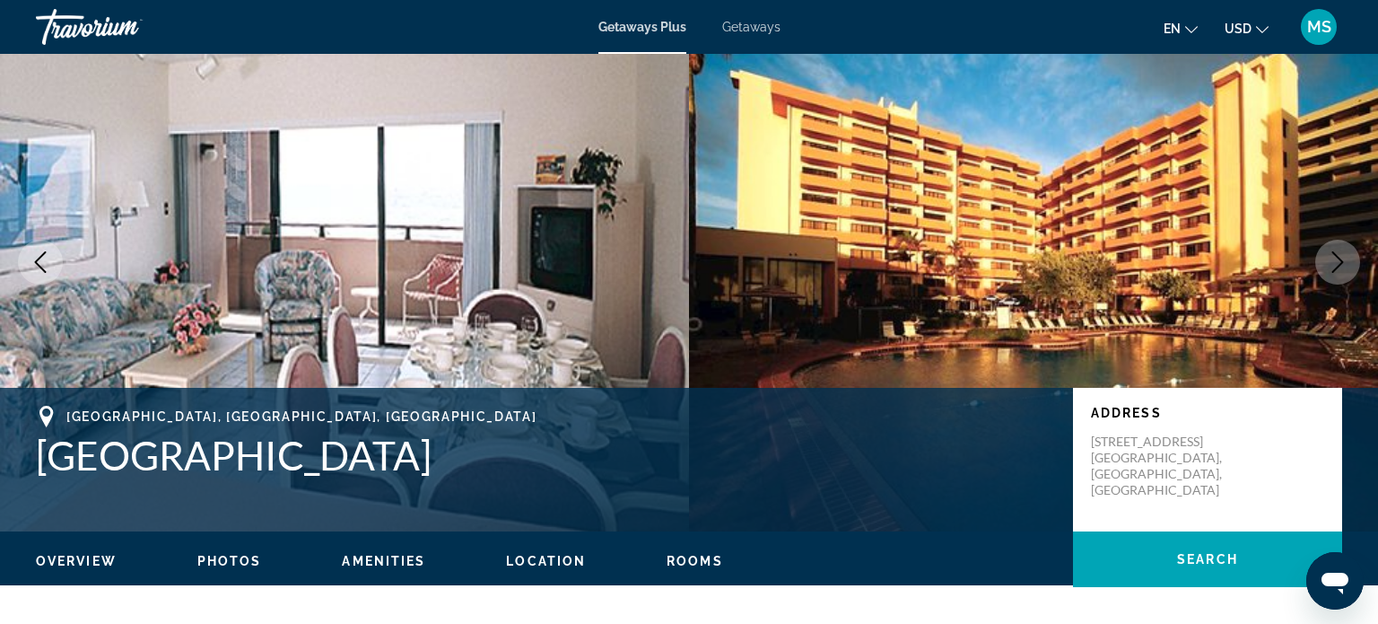
scroll to position [54, 0]
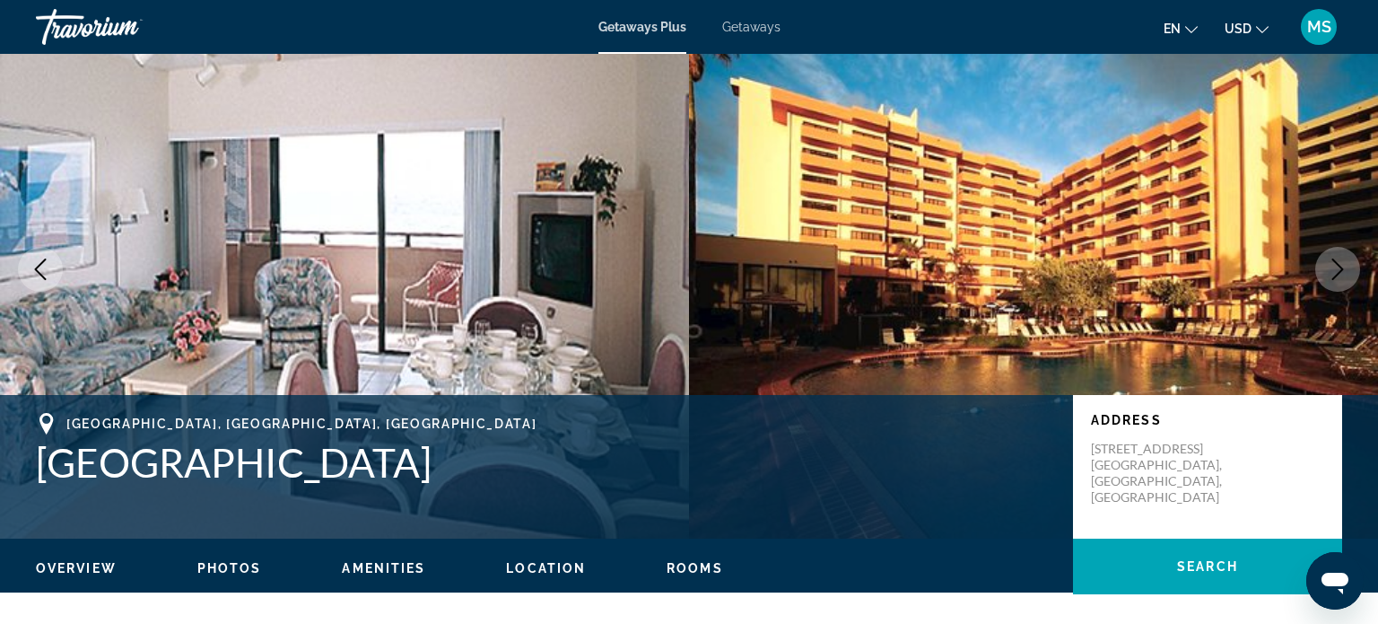
click at [1333, 280] on button "Next image" at bounding box center [1337, 269] width 45 height 45
click at [1340, 266] on icon "Next image" at bounding box center [1338, 269] width 12 height 22
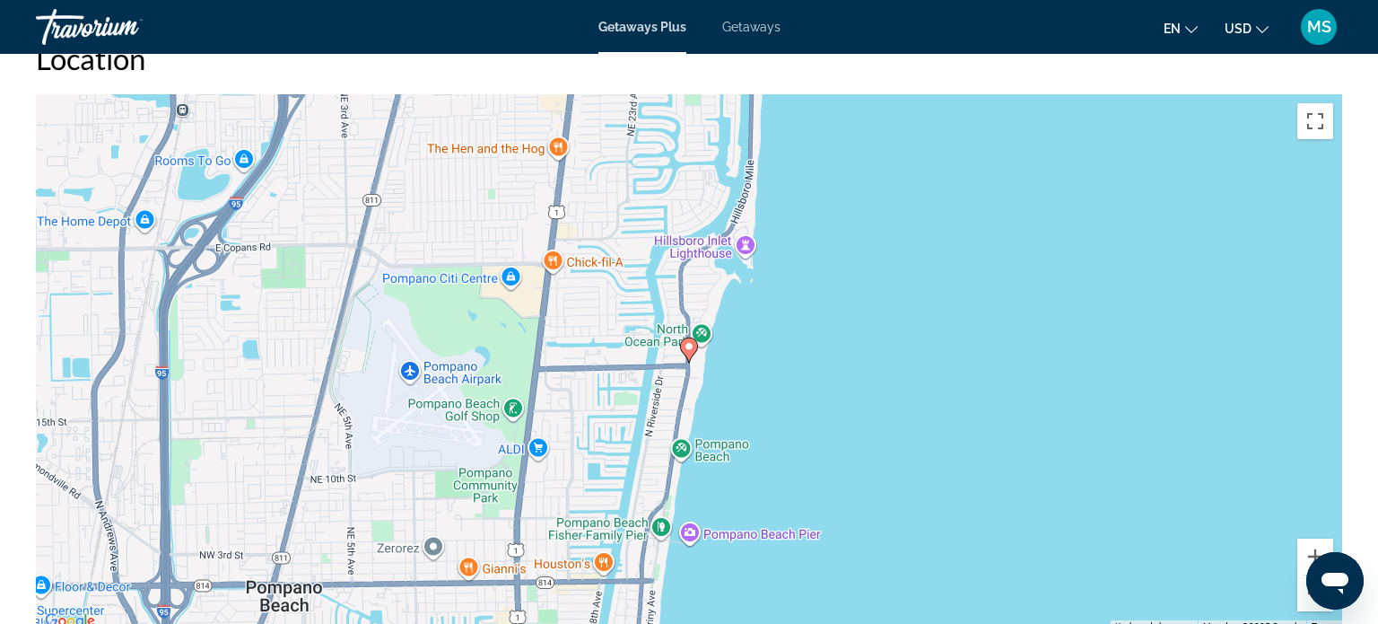
scroll to position [2058, 0]
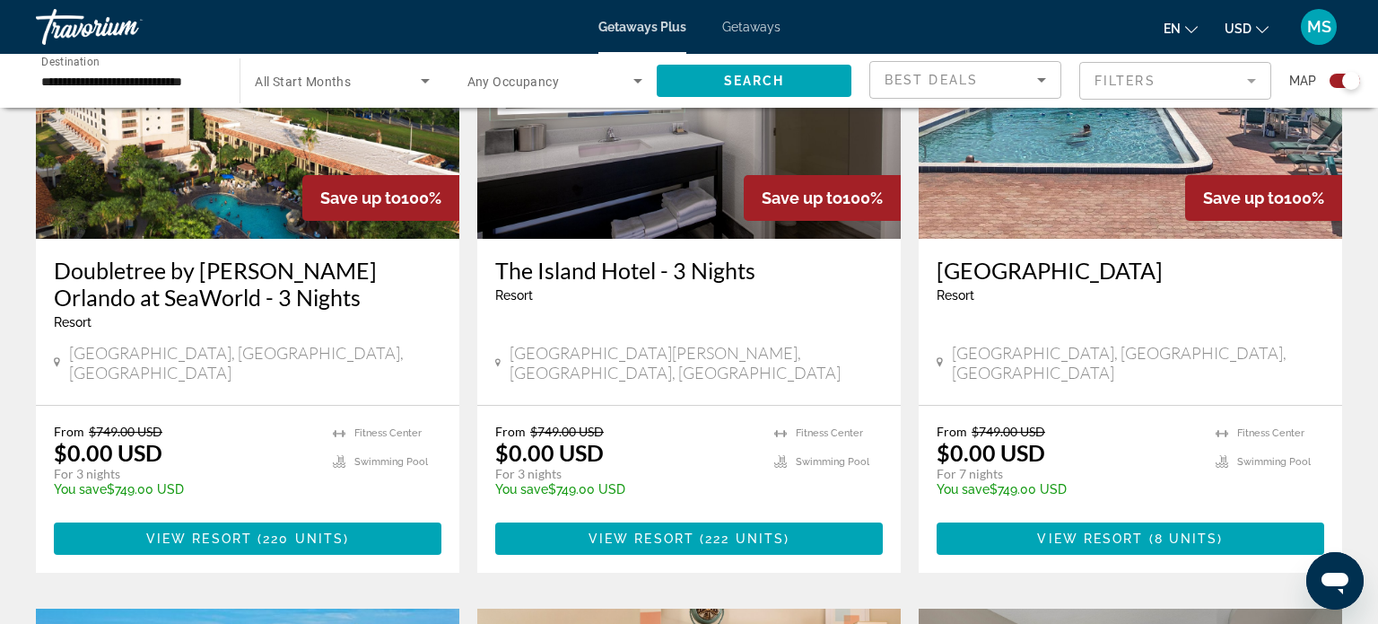
scroll to position [1410, 0]
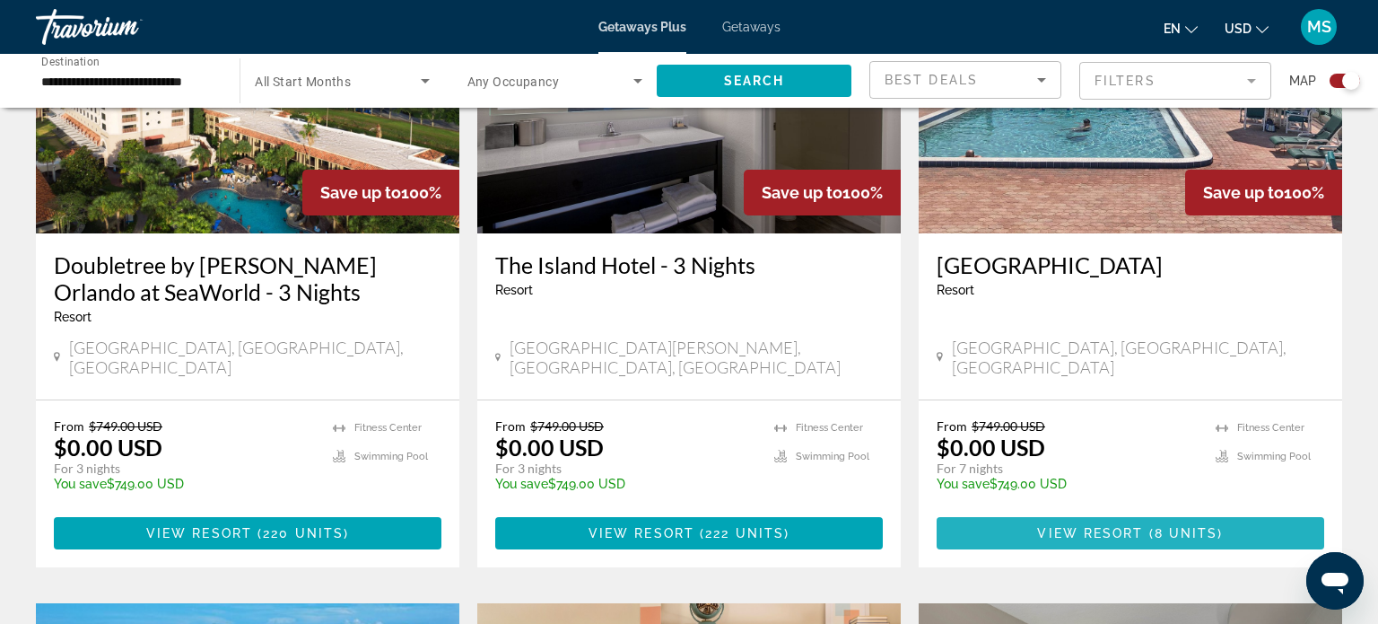
click at [1166, 526] on span "8 units" at bounding box center [1187, 533] width 64 height 14
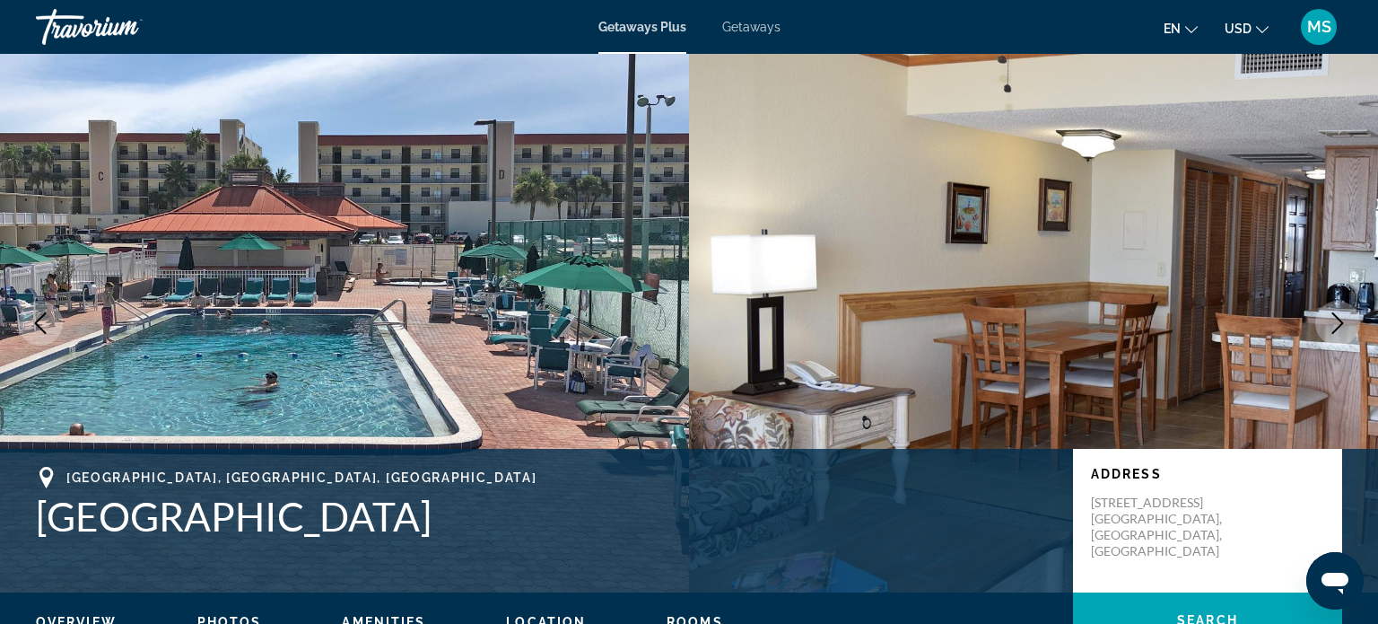
click at [1348, 313] on icon "Next image" at bounding box center [1338, 323] width 22 height 22
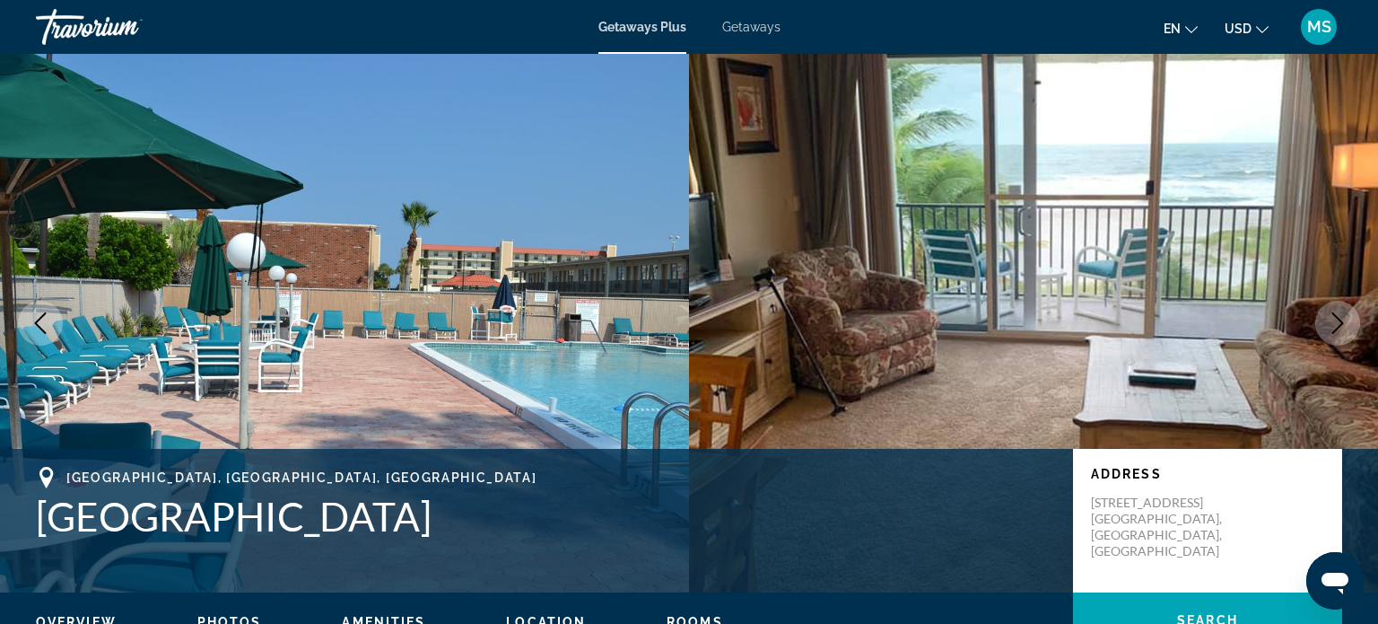
click at [1339, 331] on icon "Next image" at bounding box center [1338, 323] width 22 height 22
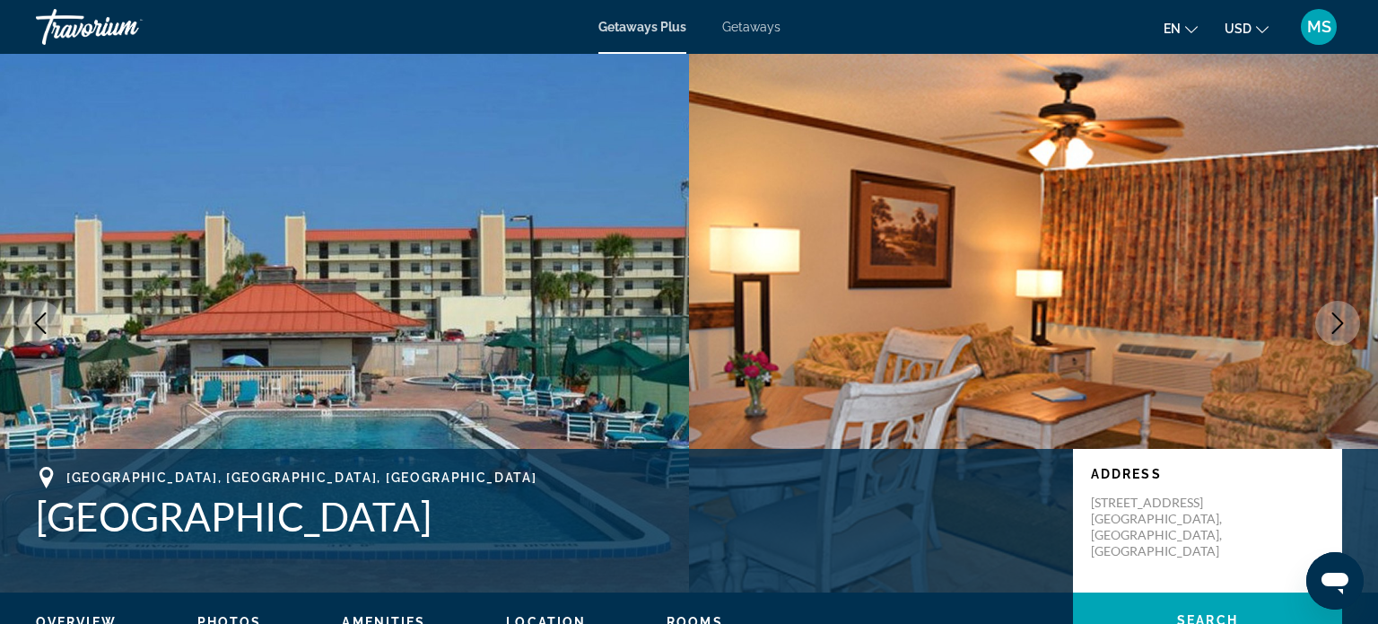
click at [47, 326] on icon "Previous image" at bounding box center [41, 323] width 22 height 22
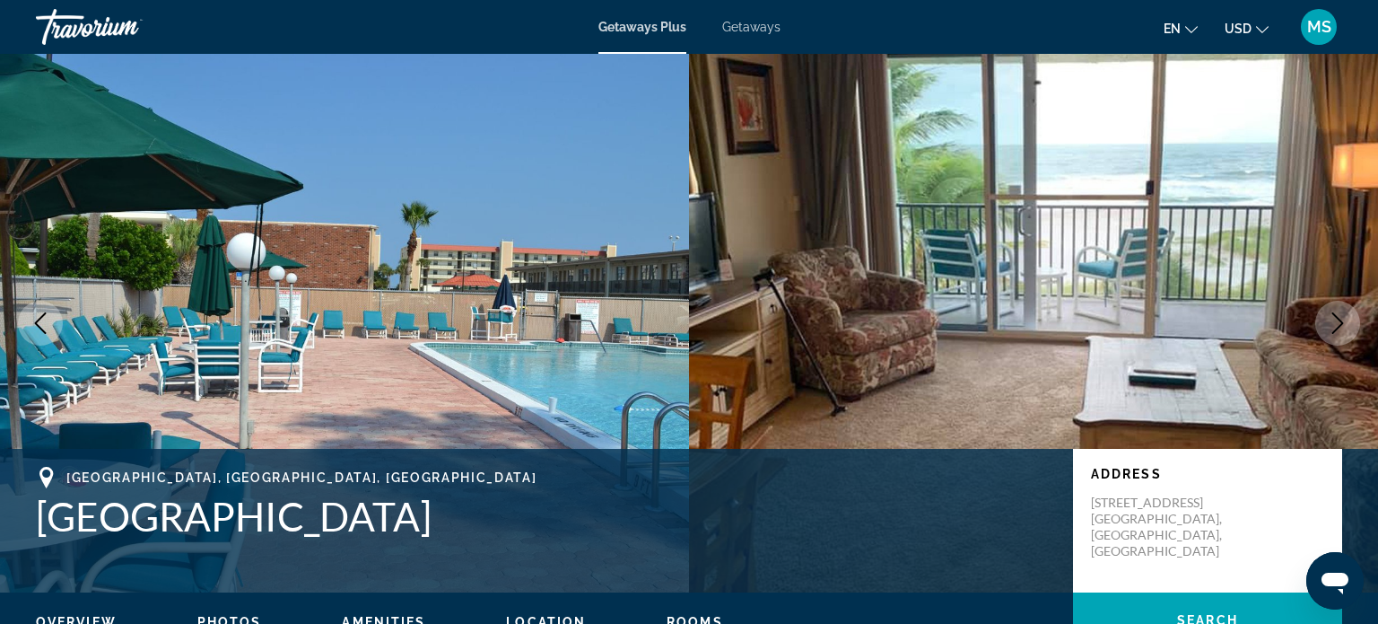
click at [1340, 335] on button "Next image" at bounding box center [1337, 323] width 45 height 45
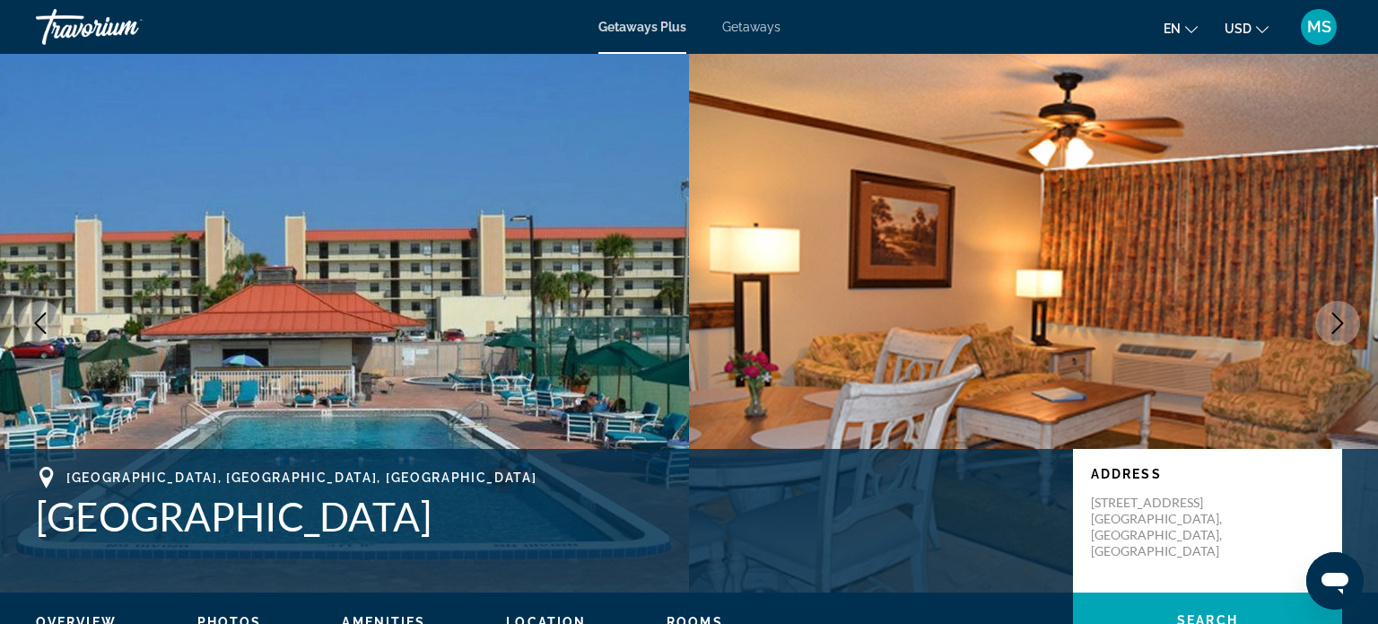
click at [1333, 331] on icon "Next image" at bounding box center [1338, 323] width 12 height 22
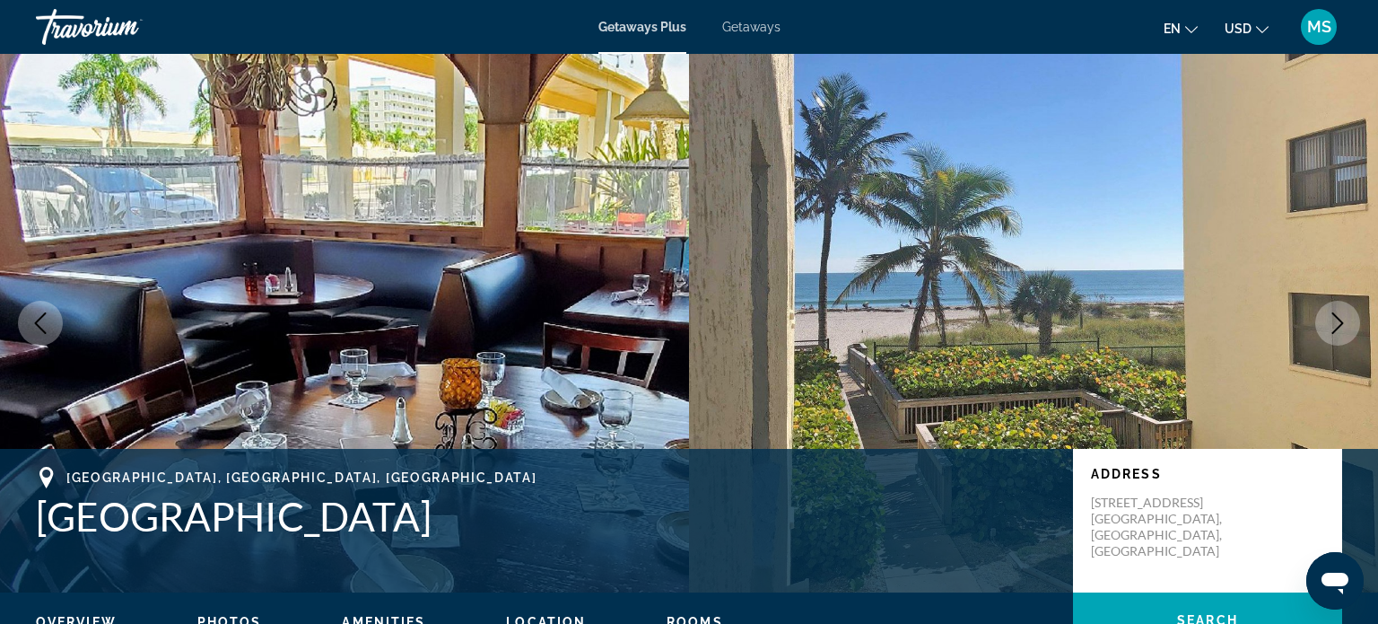
click at [1342, 323] on icon "Next image" at bounding box center [1338, 323] width 12 height 22
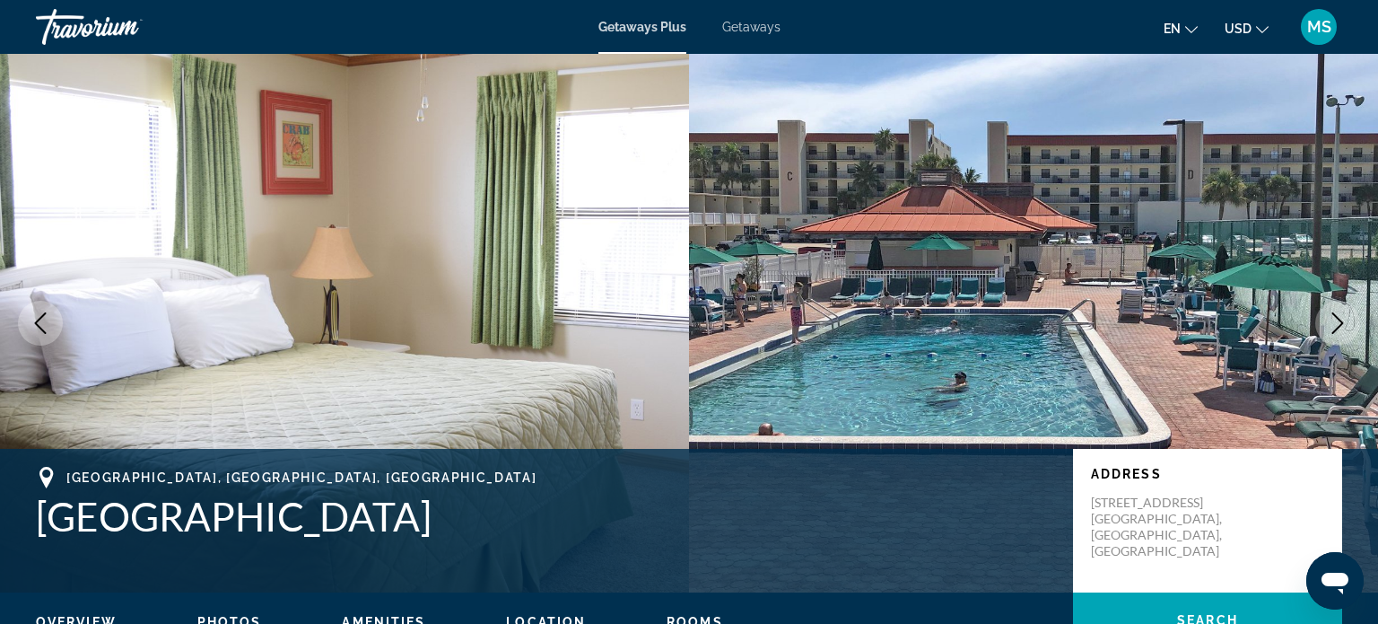
click at [1335, 327] on icon "Next image" at bounding box center [1338, 323] width 22 height 22
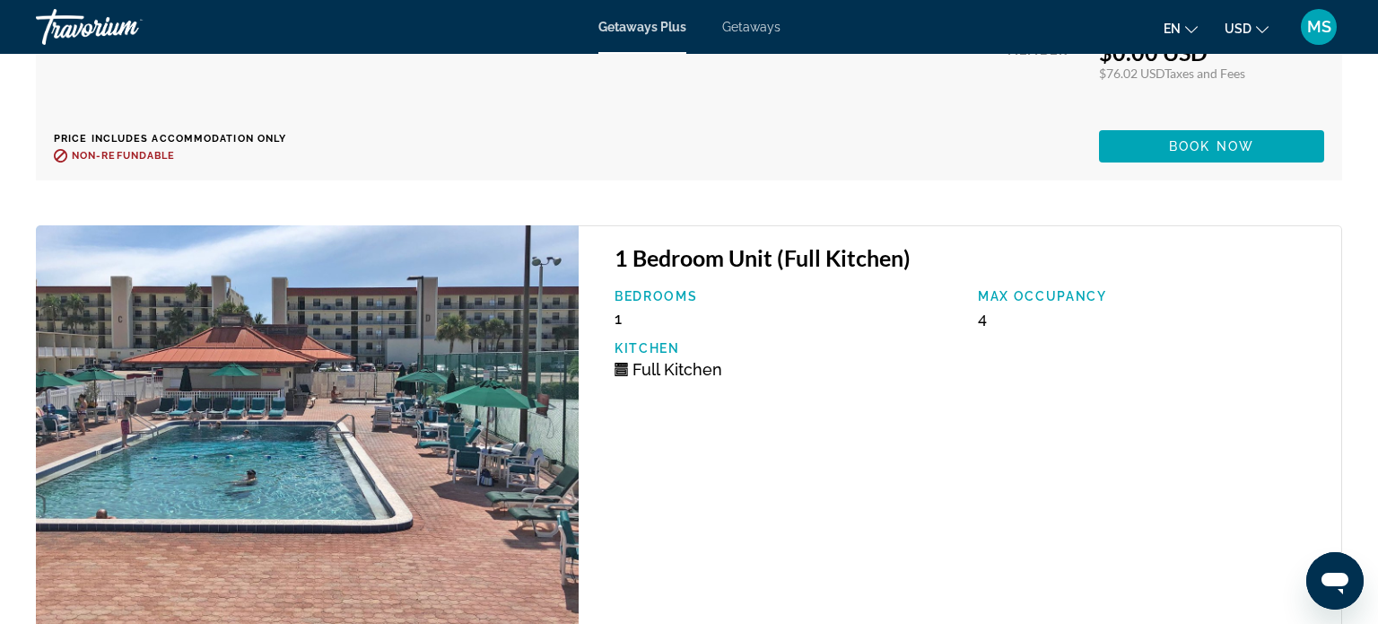
scroll to position [4047, 0]
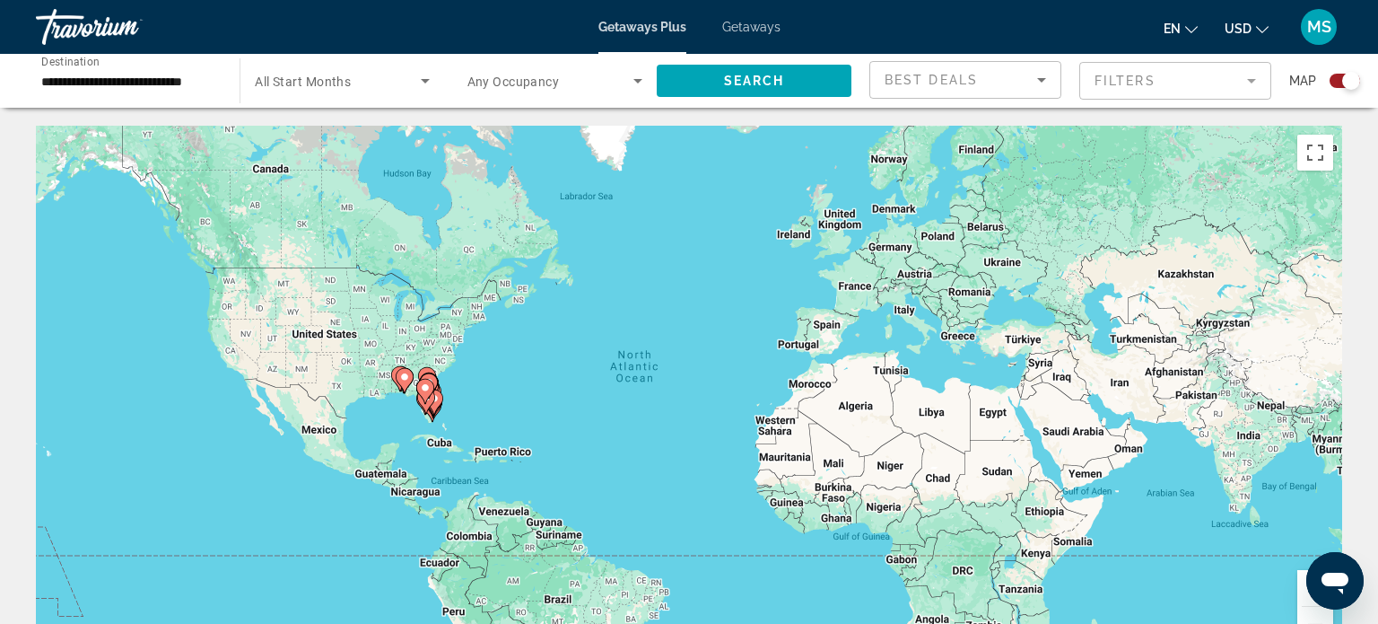
click at [415, 86] on icon "Search widget" at bounding box center [426, 81] width 22 height 22
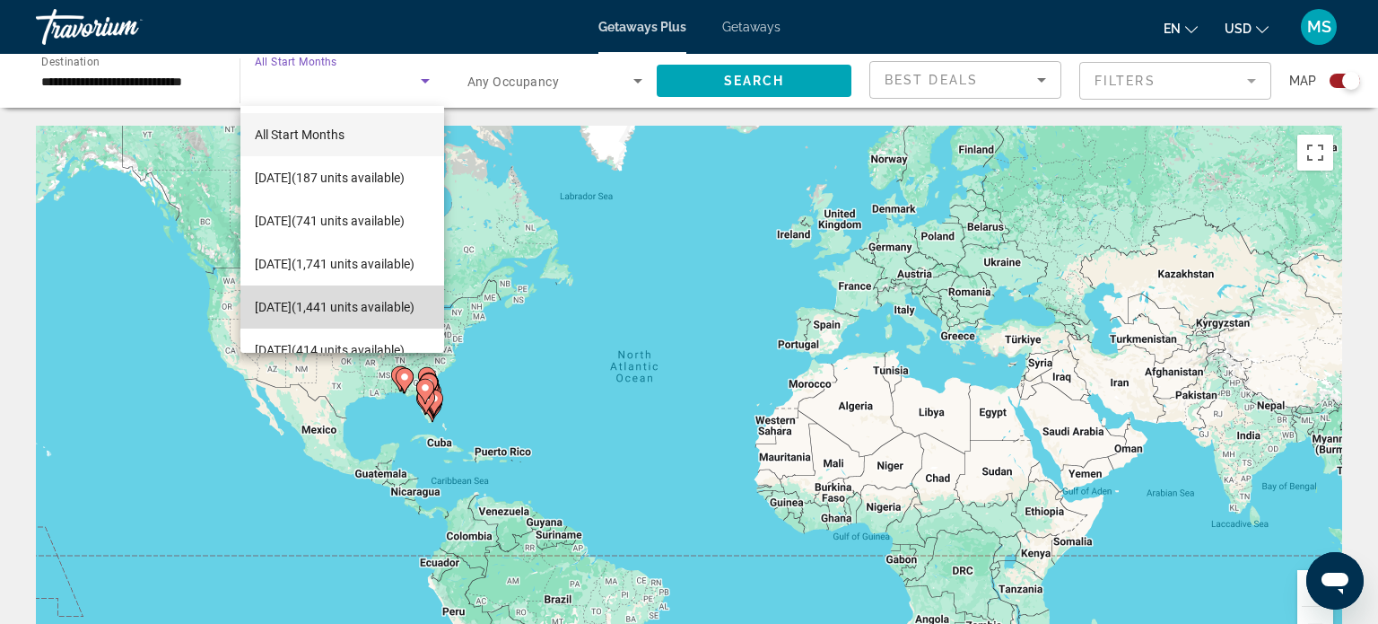
click at [290, 297] on span "[DATE] (1,441 units available)" at bounding box center [335, 307] width 160 height 22
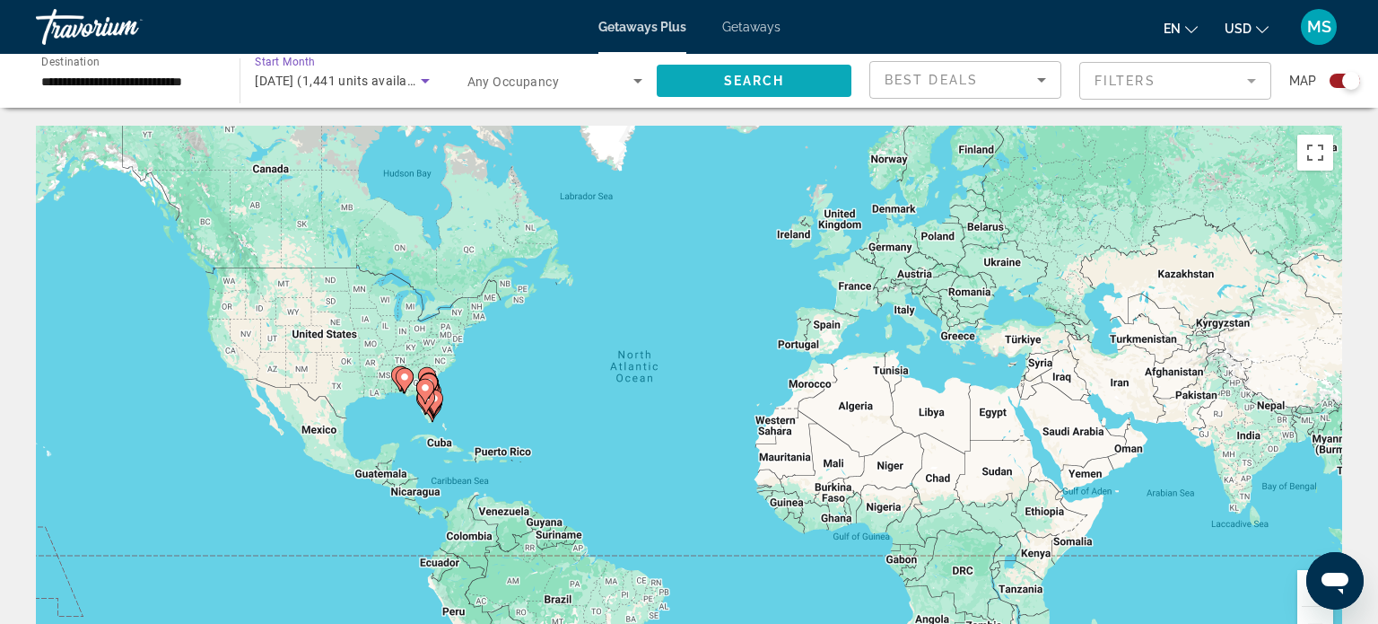
click at [761, 71] on span "Search widget" at bounding box center [754, 80] width 195 height 43
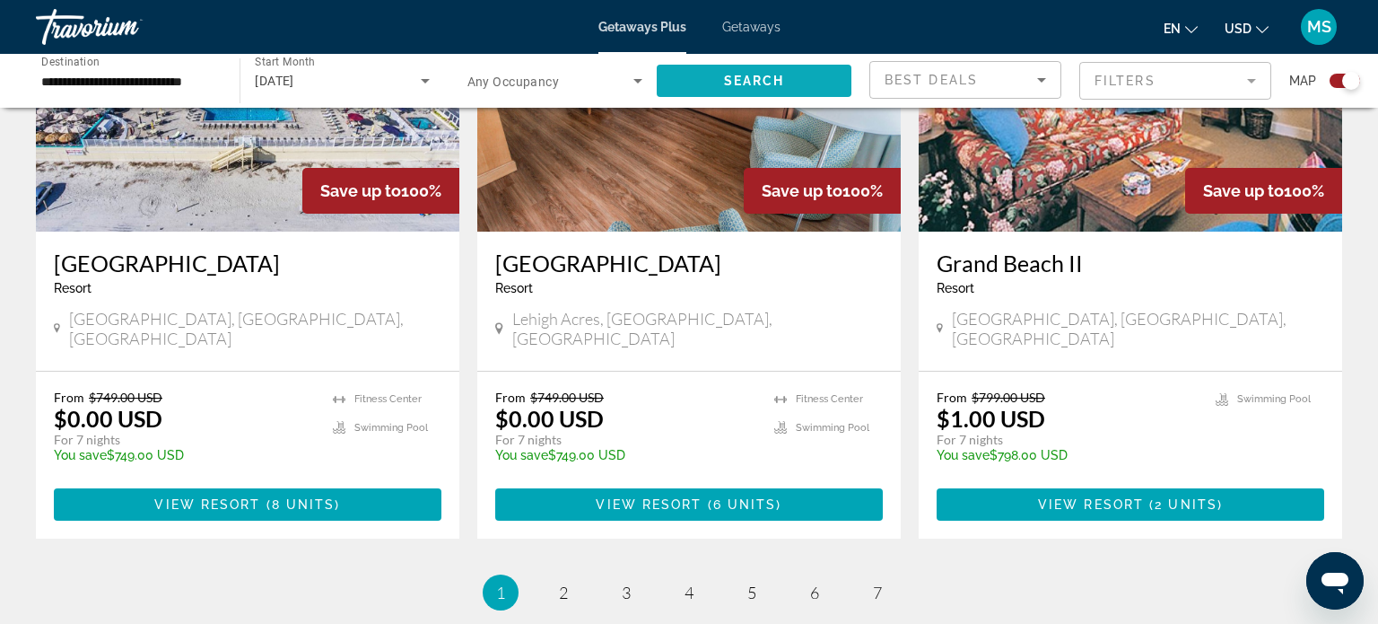
scroll to position [2753, 0]
